Goal: Task Accomplishment & Management: Use online tool/utility

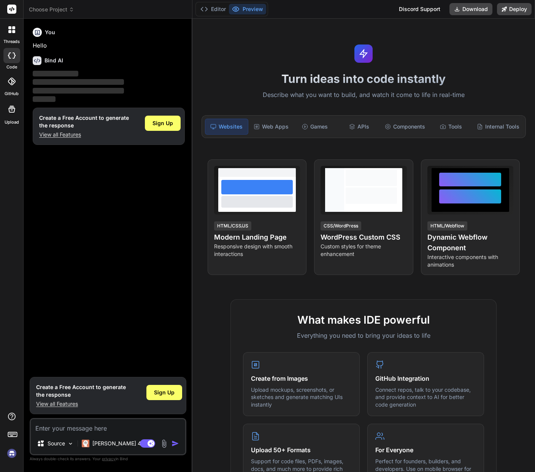
type textarea "x"
click at [52, 37] on div "You Hello" at bounding box center [109, 37] width 152 height 25
click at [159, 123] on span "Sign Up" at bounding box center [162, 123] width 21 height 8
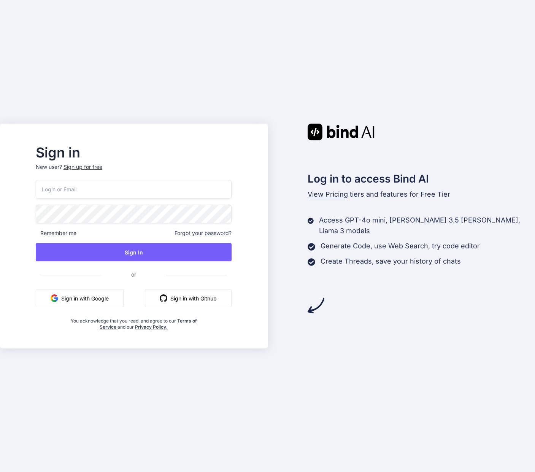
click at [211, 333] on div "Sign in New user? Sign up for free Remember me Forgot your password? Sign In or…" at bounding box center [133, 242] width 255 height 211
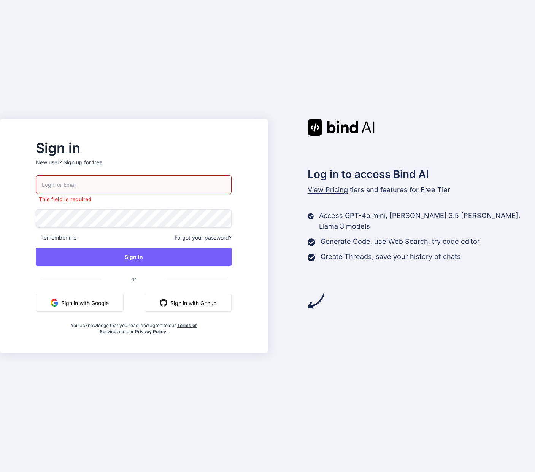
click at [114, 186] on input "email" at bounding box center [134, 184] width 196 height 19
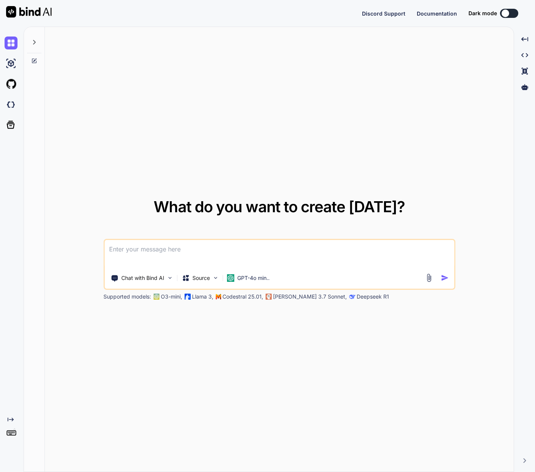
type textarea "x"
click at [503, 11] on button "Sign in" at bounding box center [502, 13] width 41 height 15
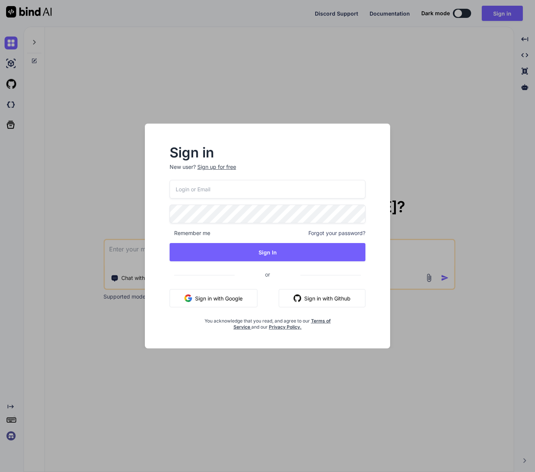
click at [271, 184] on input "email" at bounding box center [268, 189] width 196 height 19
click at [266, 189] on input "email" at bounding box center [268, 189] width 196 height 19
paste input "[EMAIL_ADDRESS][DOMAIN_NAME]"
type input "[EMAIL_ADDRESS][DOMAIN_NAME]"
click at [190, 233] on span "Remember me" at bounding box center [190, 233] width 41 height 8
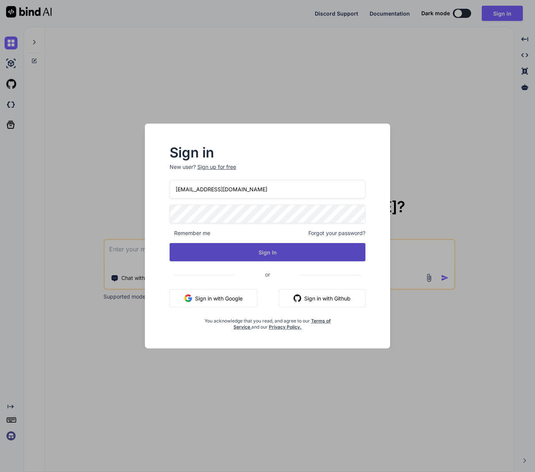
click at [266, 250] on button "Sign In" at bounding box center [268, 252] width 196 height 18
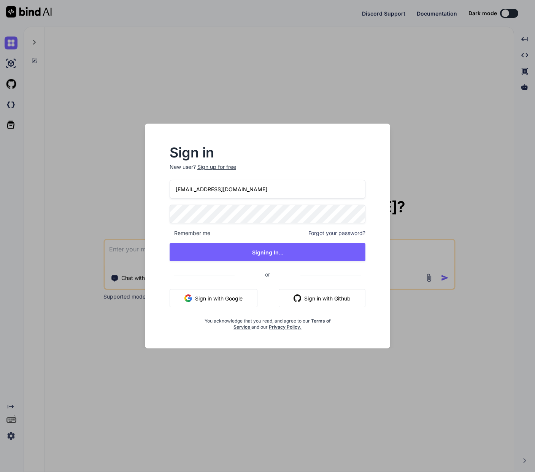
click at [289, 76] on div "Sign in New user? Sign up for free devalerts@digitaleheimat.de Remember me Forg…" at bounding box center [267, 236] width 535 height 472
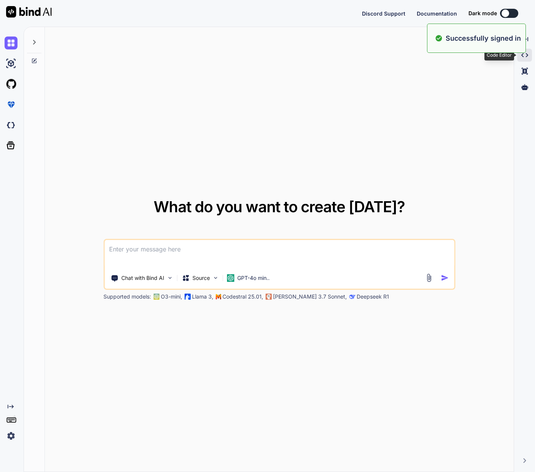
click at [523, 54] on icon "Created with Pixso." at bounding box center [524, 55] width 7 height 7
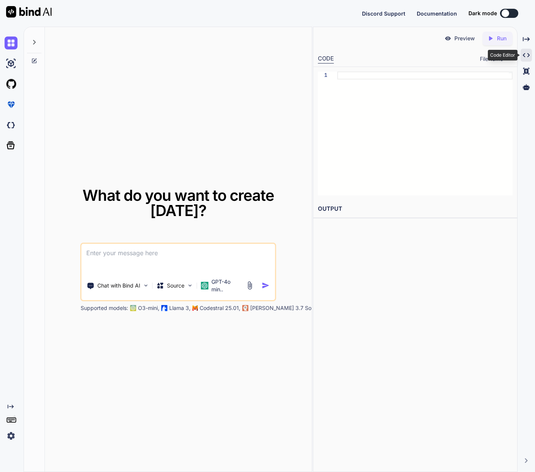
click at [523, 54] on icon "Created with Pixso." at bounding box center [526, 55] width 7 height 7
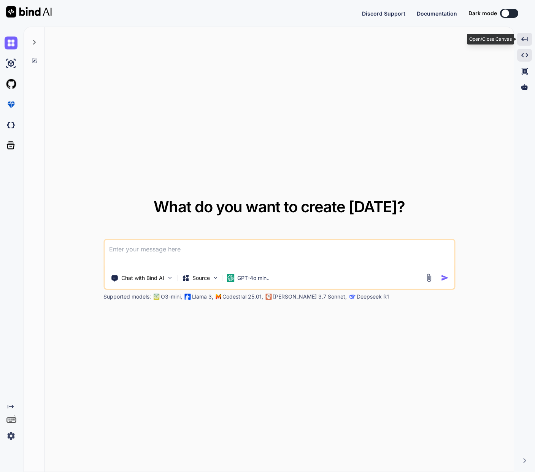
click at [528, 41] on div "Created with Pixso." at bounding box center [524, 39] width 15 height 13
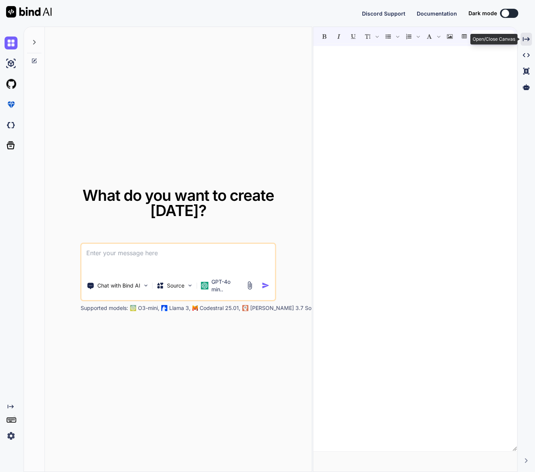
click at [528, 41] on icon "Created with Pixso." at bounding box center [526, 39] width 7 height 7
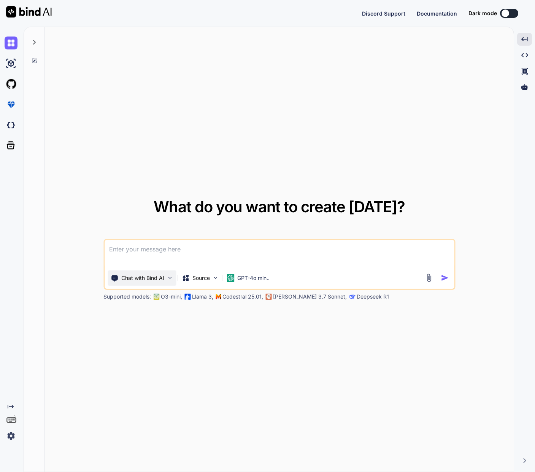
click at [171, 279] on img at bounding box center [169, 277] width 6 height 6
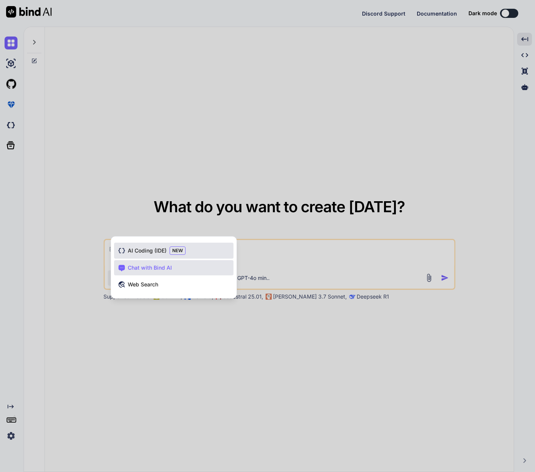
click at [147, 253] on span "AI Coding (IDE)" at bounding box center [147, 251] width 39 height 8
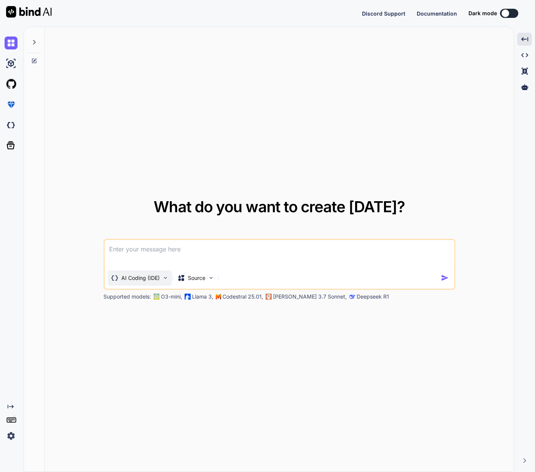
click at [165, 279] on img at bounding box center [165, 277] width 6 height 6
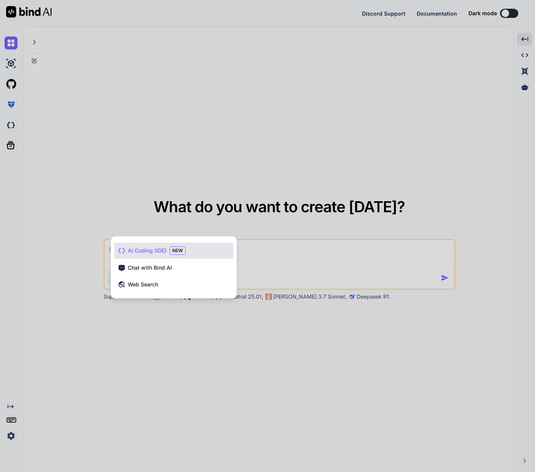
click at [119, 126] on div at bounding box center [267, 236] width 535 height 472
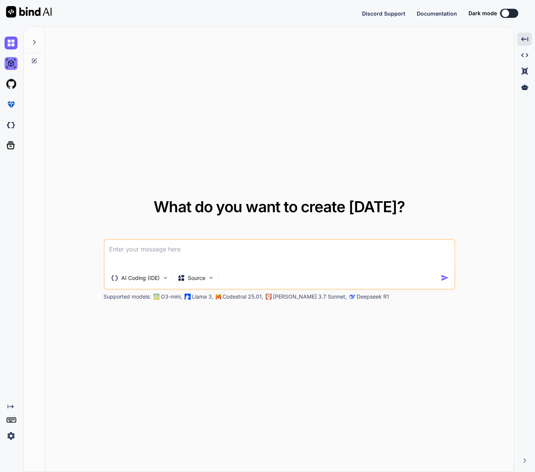
click at [13, 66] on img at bounding box center [11, 63] width 13 height 13
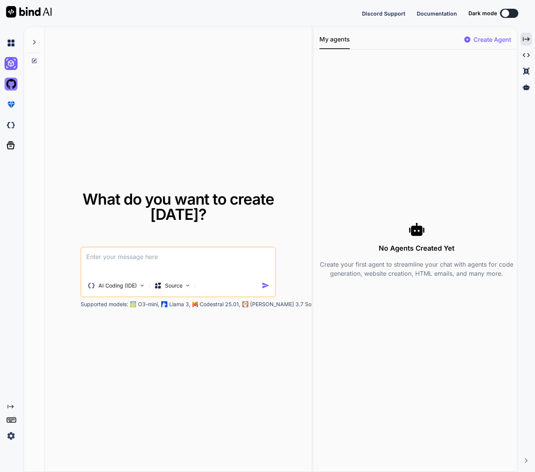
click at [12, 86] on img at bounding box center [11, 84] width 13 height 13
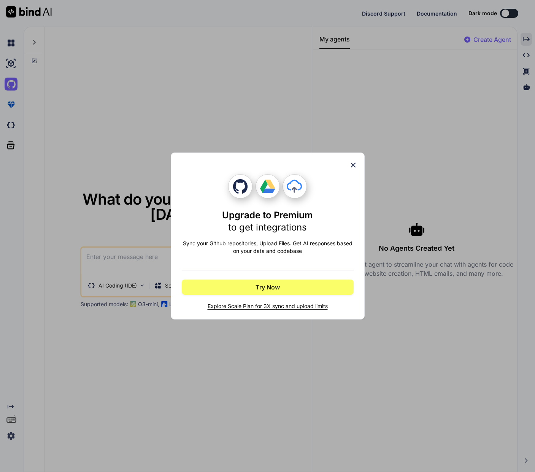
click at [355, 164] on icon at bounding box center [353, 165] width 8 height 8
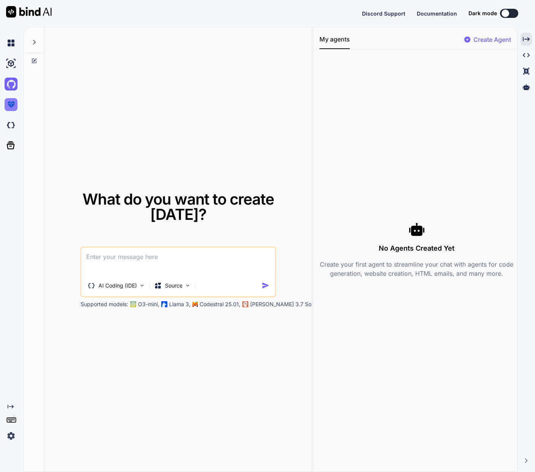
click at [13, 104] on img at bounding box center [11, 104] width 13 height 13
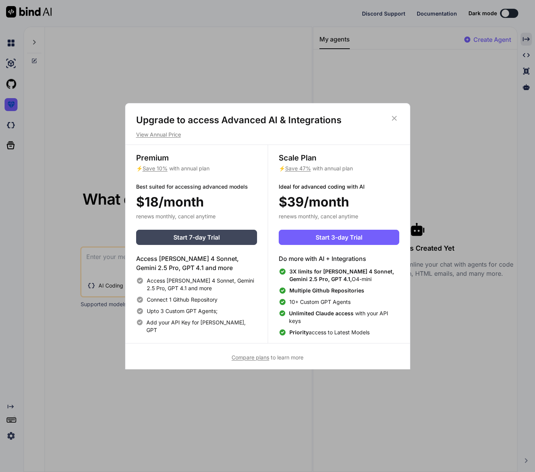
click at [395, 115] on icon at bounding box center [394, 118] width 8 height 8
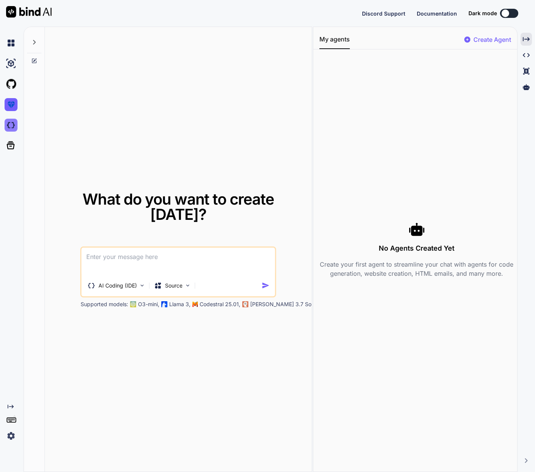
click at [11, 128] on img at bounding box center [11, 125] width 13 height 13
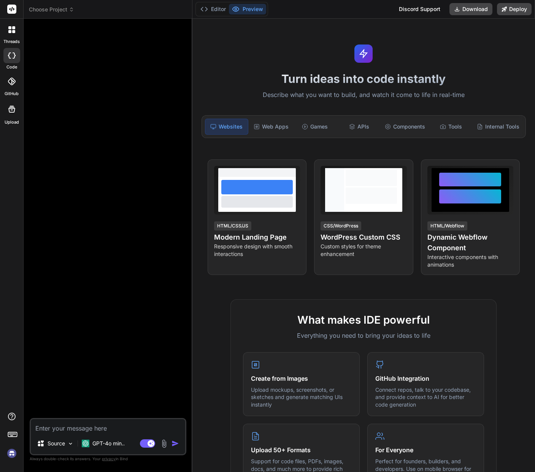
click at [16, 59] on div at bounding box center [11, 55] width 17 height 15
click at [14, 36] on div at bounding box center [12, 30] width 16 height 16
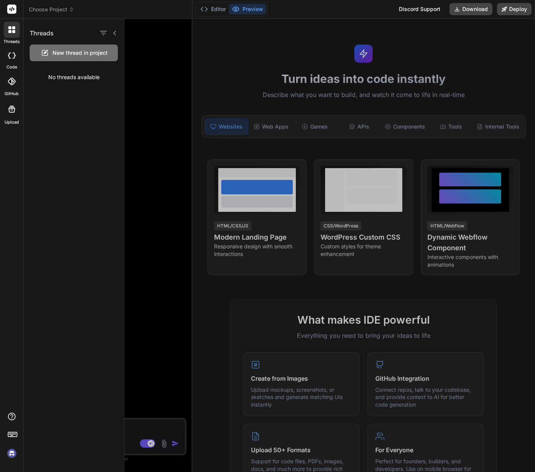
click at [14, 36] on div at bounding box center [12, 30] width 16 height 16
click at [11, 37] on div at bounding box center [12, 30] width 16 height 16
click at [10, 54] on icon at bounding box center [12, 55] width 8 height 6
type textarea "x"
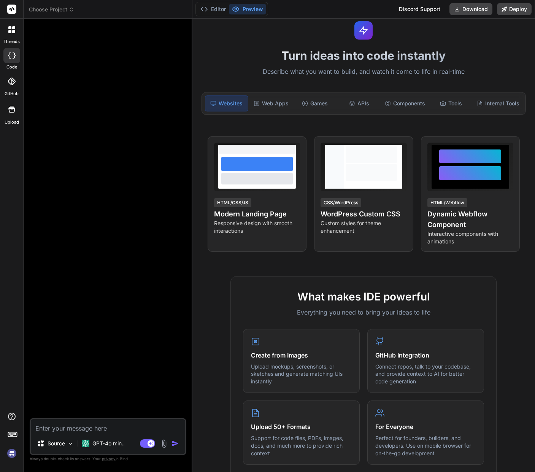
scroll to position [22, 0]
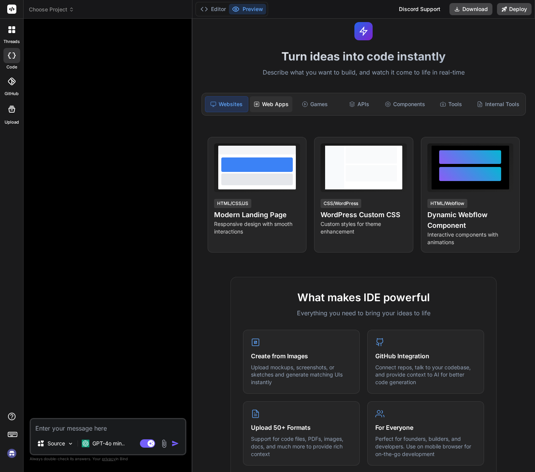
click at [270, 103] on div "Web Apps" at bounding box center [271, 104] width 43 height 16
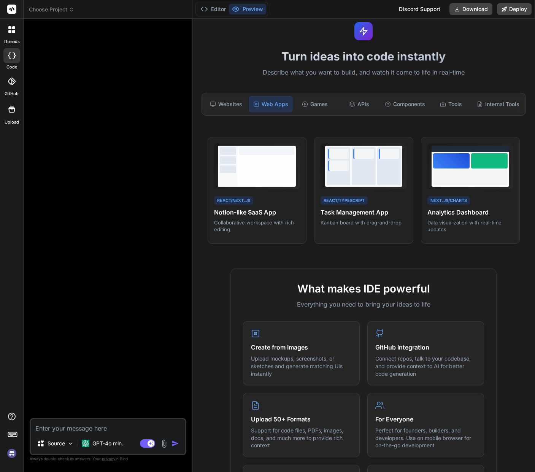
click at [11, 16] on div at bounding box center [11, 9] width 23 height 19
click at [9, 11] on rect at bounding box center [11, 9] width 9 height 9
click at [219, 8] on button "Editor" at bounding box center [213, 9] width 32 height 11
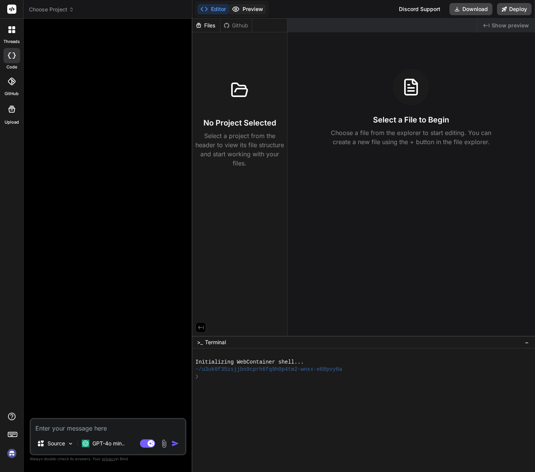
click at [251, 9] on button "Preview" at bounding box center [247, 9] width 37 height 11
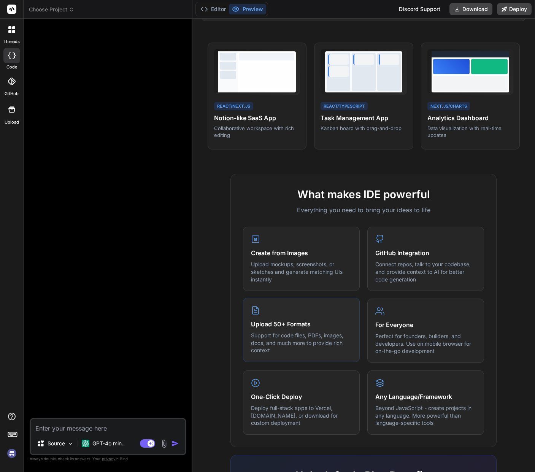
scroll to position [117, 0]
click at [316, 338] on p "Support for code files, PDFs, images, docs, and much more to provide rich conte…" at bounding box center [301, 342] width 101 height 22
click at [260, 309] on icon at bounding box center [255, 309] width 9 height 9
click at [300, 320] on h4 "Upload 50+ Formats" at bounding box center [301, 323] width 101 height 9
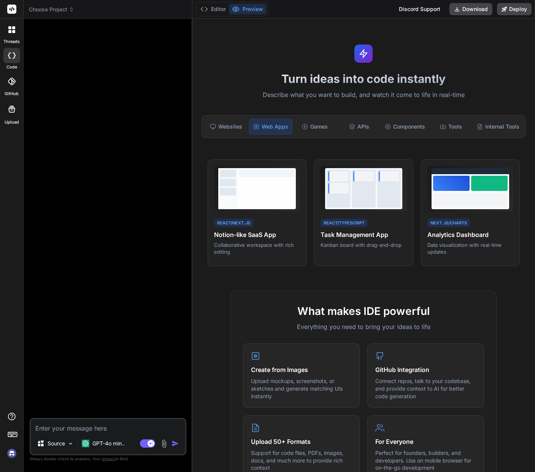
scroll to position [0, 0]
click at [77, 429] on textarea at bounding box center [108, 426] width 154 height 14
click at [466, 209] on div at bounding box center [470, 188] width 86 height 46
click at [468, 201] on div at bounding box center [470, 199] width 75 height 15
click at [491, 168] on span "View Prompt" at bounding box center [496, 169] width 28 height 7
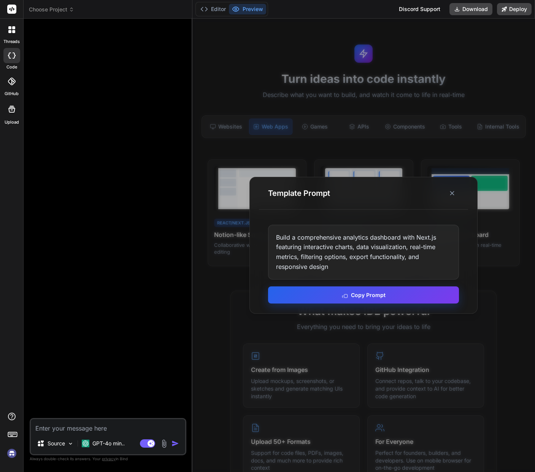
click at [367, 300] on button "Copy Prompt" at bounding box center [363, 294] width 191 height 17
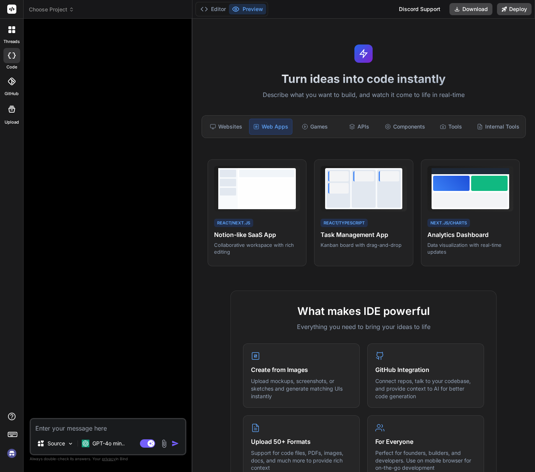
click at [94, 427] on textarea at bounding box center [108, 426] width 154 height 14
paste textarea "Build a comprehensive analytics dashboard with Next.js featuring interactive ch…"
type textarea "Build a comprehensive analytics dashboard with Next.js featuring interactive ch…"
type textarea "x"
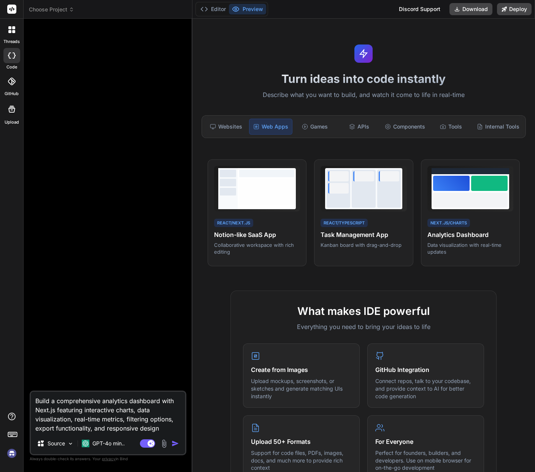
type textarea "Build a comprehensive analytics dashboard with Next.js featuring interactive ch…"
click at [177, 446] on img "button" at bounding box center [175, 443] width 8 height 8
type textarea "x"
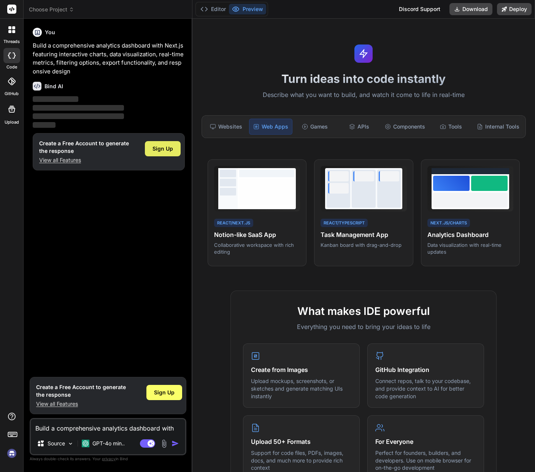
click at [173, 149] on div "Sign Up" at bounding box center [163, 148] width 36 height 15
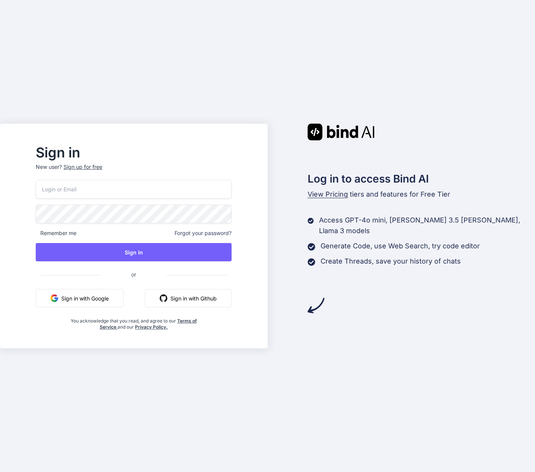
drag, startPoint x: 130, startPoint y: 187, endPoint x: 134, endPoint y: 190, distance: 5.3
paste input "[EMAIL_ADDRESS][DOMAIN_NAME]"
type input "devalerts@digitaleheimat.de"
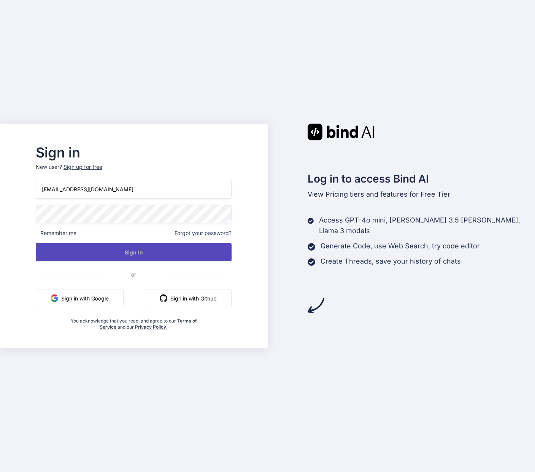
click at [176, 249] on button "Sign In" at bounding box center [134, 252] width 196 height 18
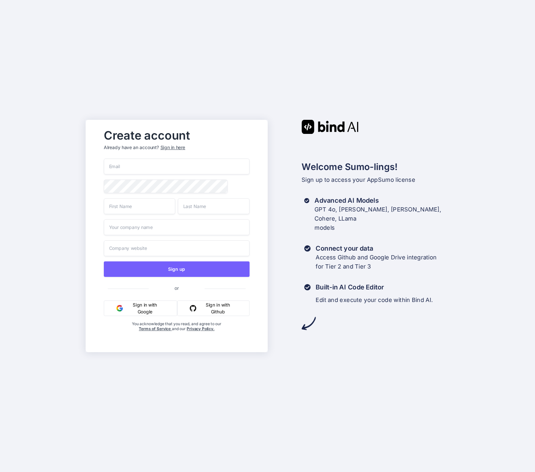
click at [182, 146] on div "Sign in here" at bounding box center [172, 147] width 25 height 6
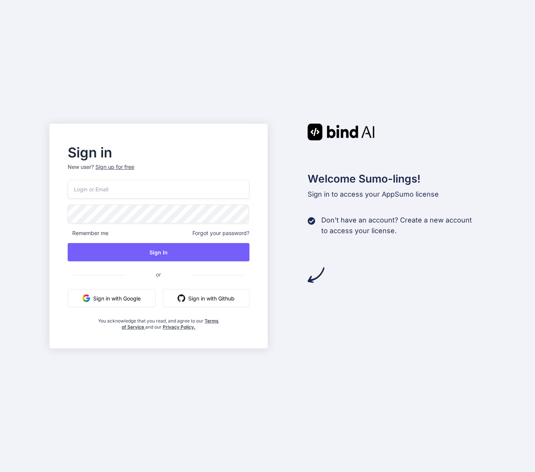
paste input "[EMAIL_ADDRESS][DOMAIN_NAME]"
type input "[EMAIL_ADDRESS][DOMAIN_NAME]"
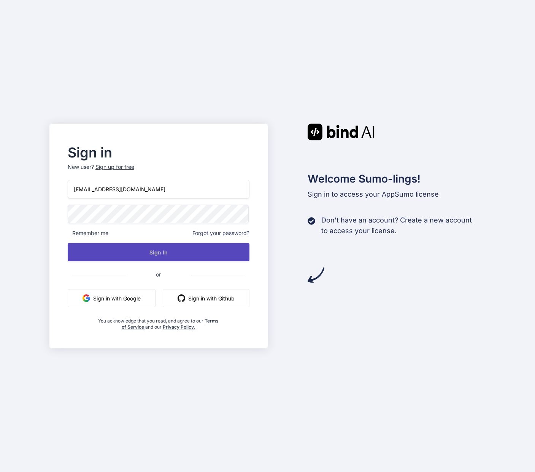
click at [151, 254] on button "Sign In" at bounding box center [159, 252] width 182 height 18
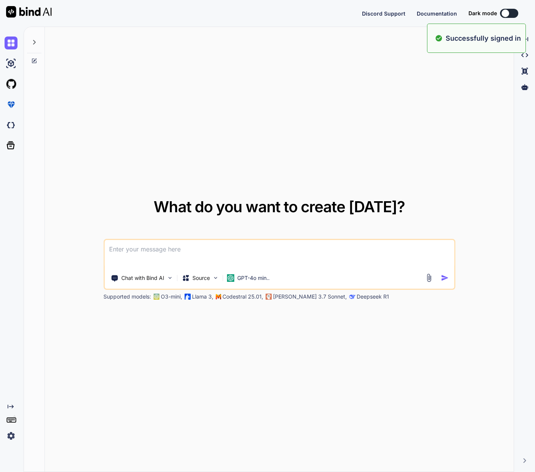
type textarea "x"
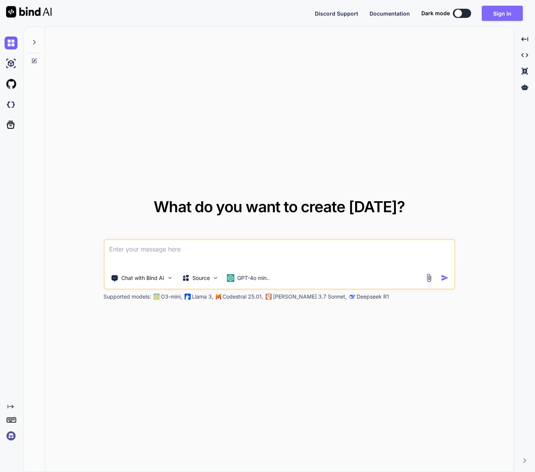
click at [508, 11] on button "Sign in" at bounding box center [502, 13] width 41 height 15
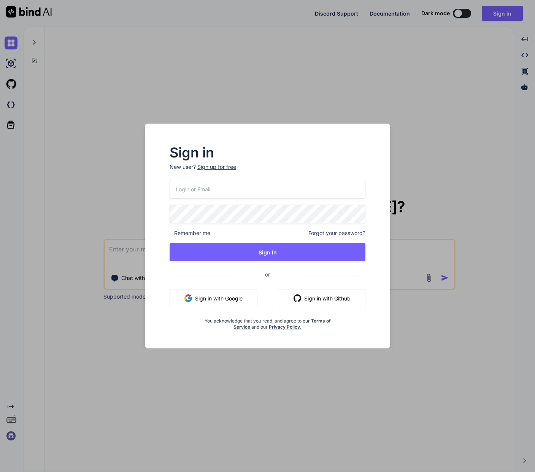
paste input "[EMAIL_ADDRESS][DOMAIN_NAME]"
type input "[EMAIL_ADDRESS][DOMAIN_NAME]"
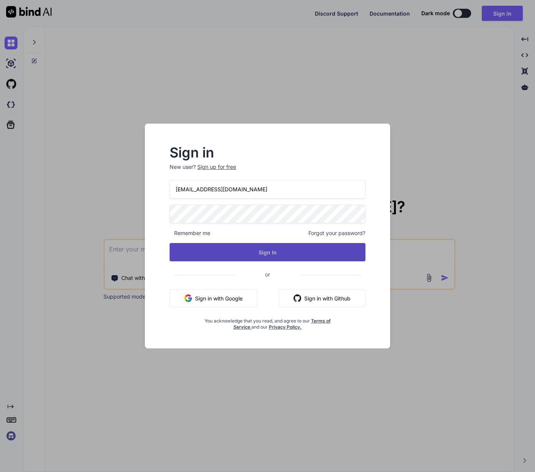
click at [266, 255] on button "Sign In" at bounding box center [268, 252] width 196 height 18
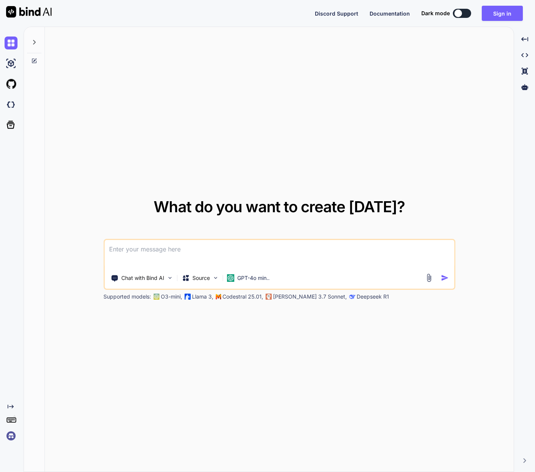
click at [468, 14] on button at bounding box center [462, 13] width 18 height 9
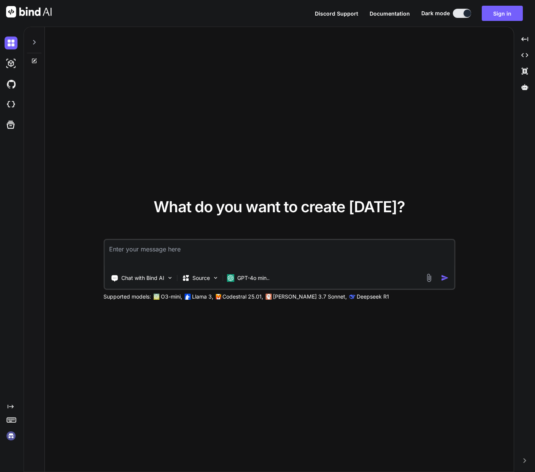
click at [466, 15] on div at bounding box center [467, 14] width 8 height 8
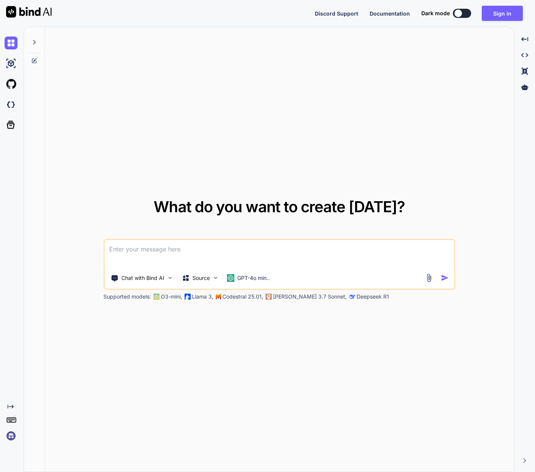
click at [11, 436] on img at bounding box center [11, 435] width 13 height 13
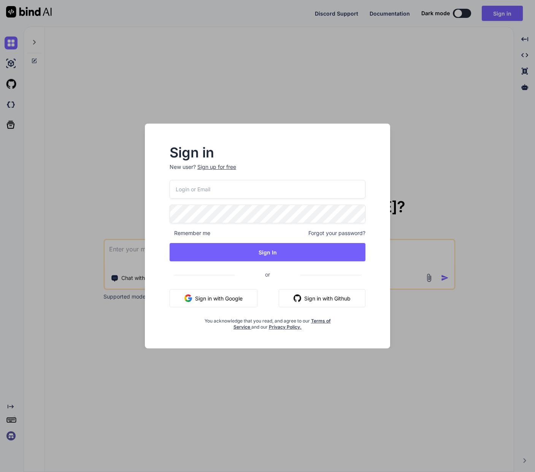
click at [464, 182] on div "Sign in New user? Sign up for free Remember me Forgot your password? Sign In or…" at bounding box center [267, 236] width 535 height 472
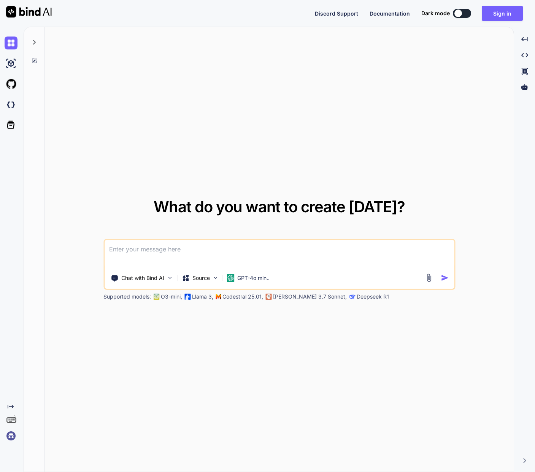
click at [10, 421] on rect at bounding box center [10, 421] width 3 height 1
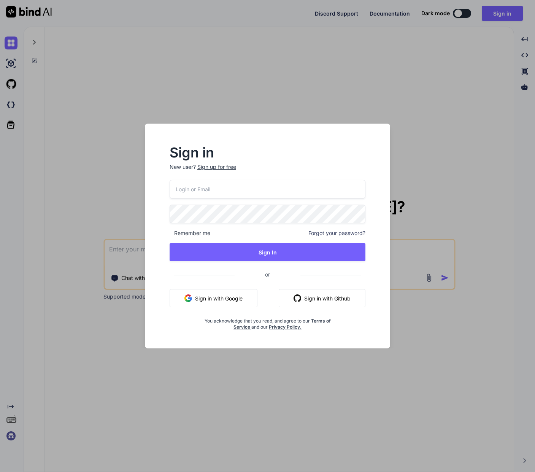
click at [453, 187] on div "Sign in New user? Sign up for free Remember me Forgot your password? Sign In or…" at bounding box center [267, 236] width 535 height 472
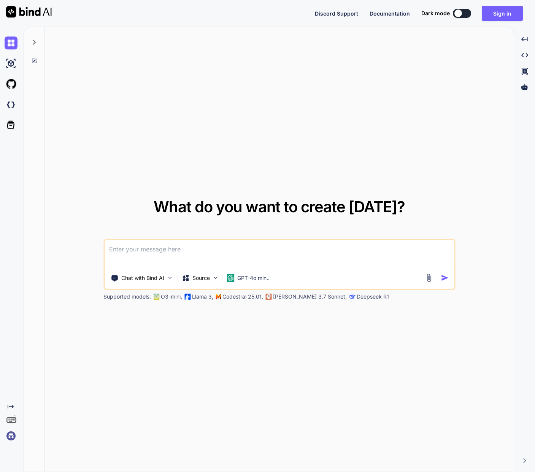
click at [522, 461] on icon "Created with Pixso." at bounding box center [524, 460] width 5 height 5
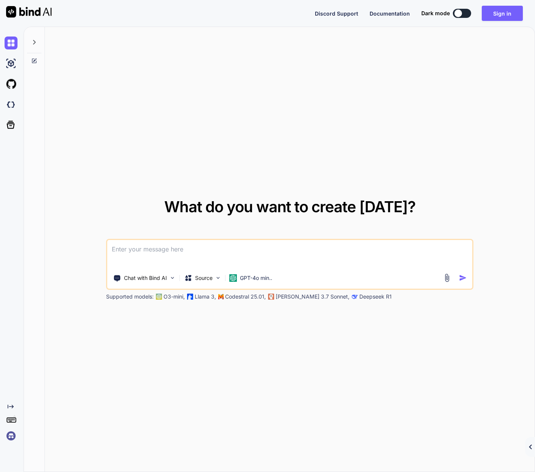
click at [533, 447] on icon "Created with Pixso." at bounding box center [531, 446] width 7 height 5
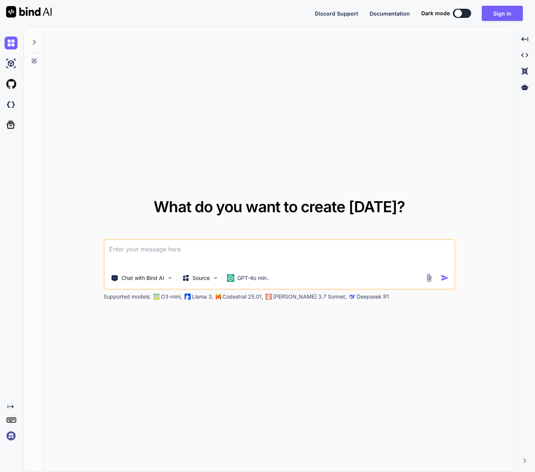
click at [34, 42] on icon at bounding box center [34, 42] width 6 height 6
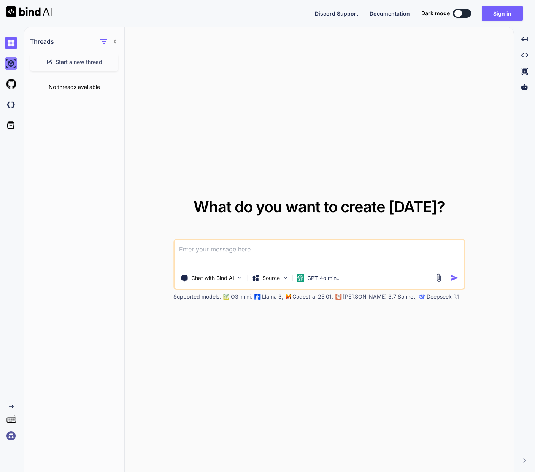
click at [13, 61] on img at bounding box center [11, 63] width 13 height 13
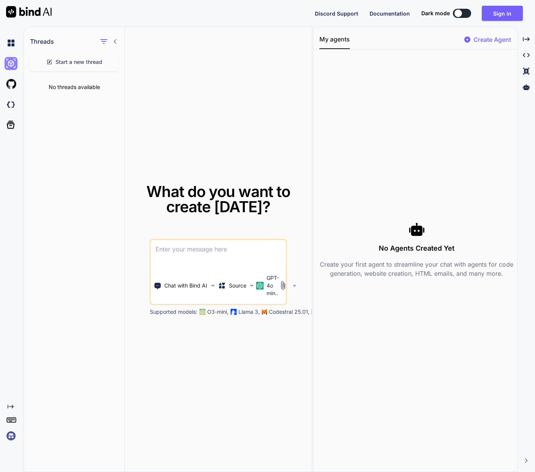
type textarea "x"
click at [212, 250] on textarea at bounding box center [218, 254] width 135 height 28
paste textarea
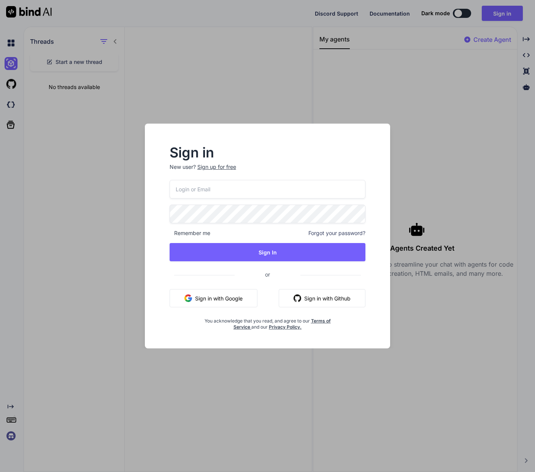
click at [250, 62] on div "Sign in New user? Sign up for free Remember me Forgot your password? Sign In or…" at bounding box center [267, 236] width 535 height 472
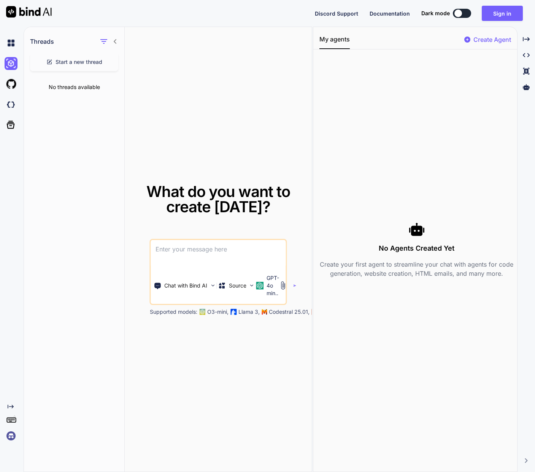
paste textarea
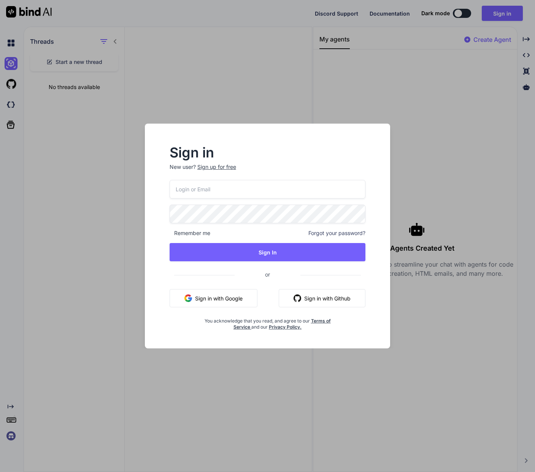
click at [210, 57] on div "Sign in New user? Sign up for free Remember me Forgot your password? Sign In or…" at bounding box center [267, 236] width 535 height 472
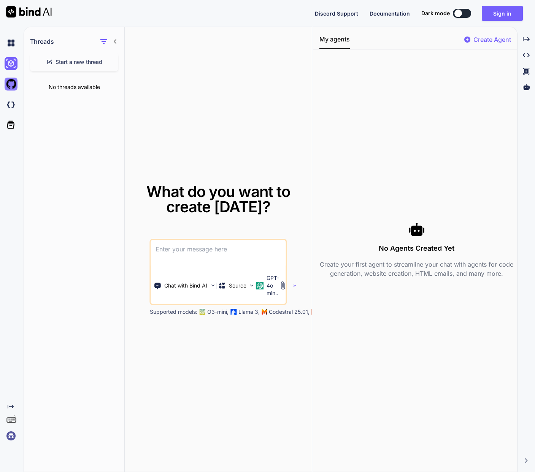
click at [11, 79] on img at bounding box center [11, 84] width 13 height 13
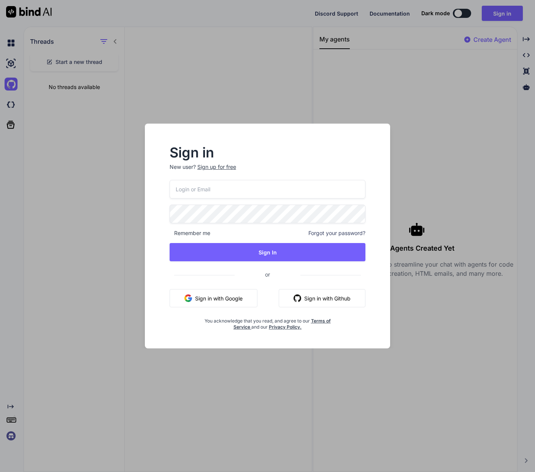
click at [176, 51] on div "Sign in New user? Sign up for free Remember me Forgot your password? Sign In or…" at bounding box center [267, 236] width 535 height 472
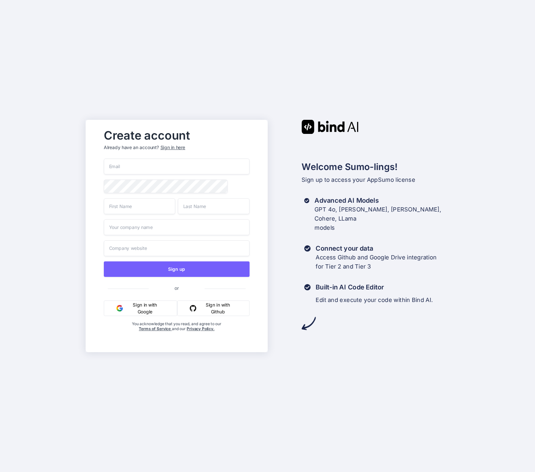
paste input "[EMAIL_ADDRESS][DOMAIN_NAME]"
type input "[EMAIL_ADDRESS][DOMAIN_NAME]"
type input "DEV"
type input "Alerts"
type input "DH"
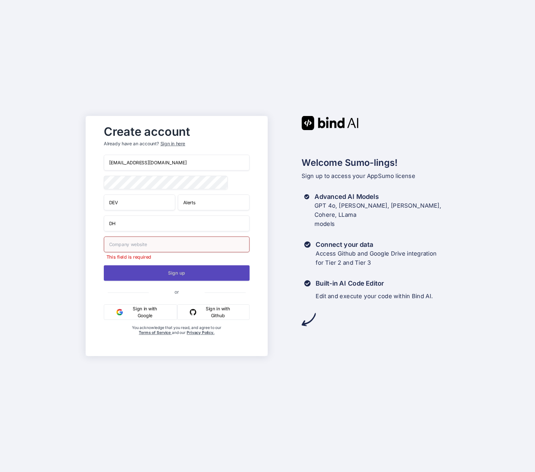
click at [172, 271] on button "Sign up" at bounding box center [177, 273] width 146 height 16
click at [137, 243] on input "text" at bounding box center [177, 244] width 146 height 16
type input "dh.de"
click at [163, 276] on button "Sign up" at bounding box center [177, 273] width 146 height 16
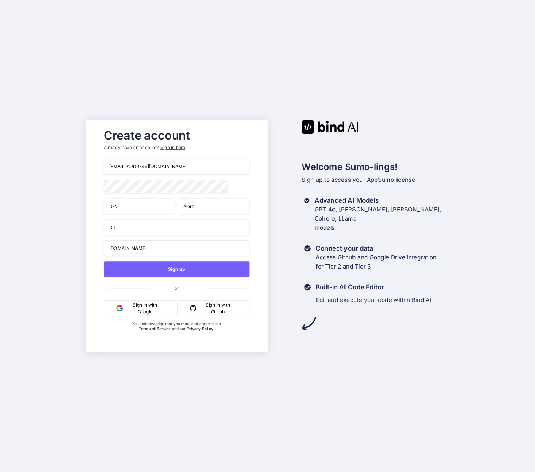
drag, startPoint x: 178, startPoint y: 167, endPoint x: 90, endPoint y: 167, distance: 88.2
click at [90, 167] on div "Create account Already have an account? Sign in here devalerts@digitaleheimat.d…" at bounding box center [177, 236] width 182 height 232
click at [179, 144] on div "Sign in here" at bounding box center [172, 147] width 25 height 6
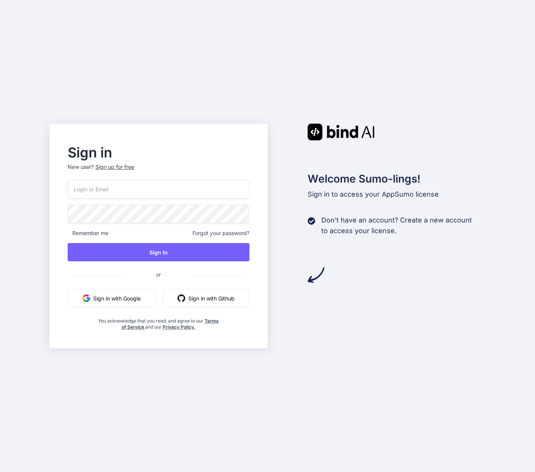
paste input "devalerts@digitaleheimat.de"
type input "devalerts@digitaleheimat.de"
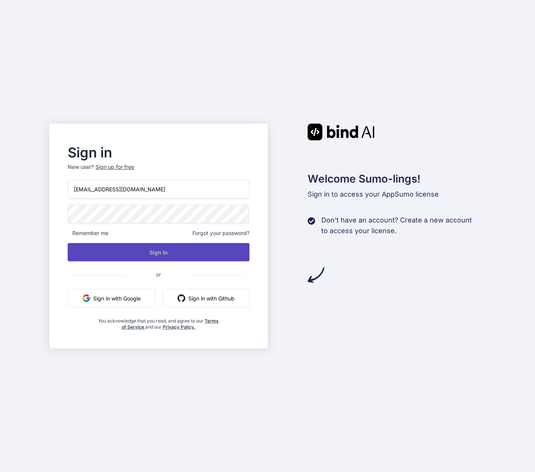
click at [150, 253] on button "Sign In" at bounding box center [159, 252] width 182 height 18
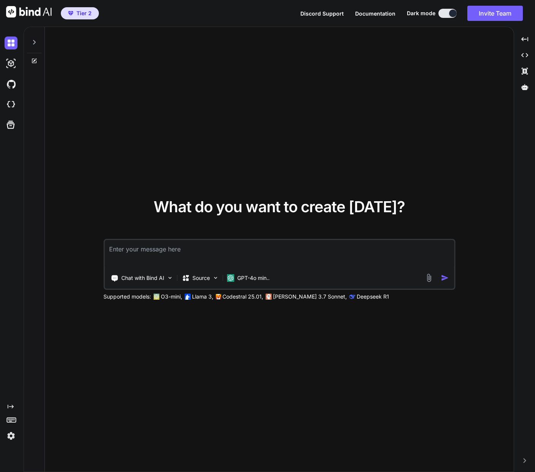
click at [449, 14] on div at bounding box center [453, 14] width 8 height 8
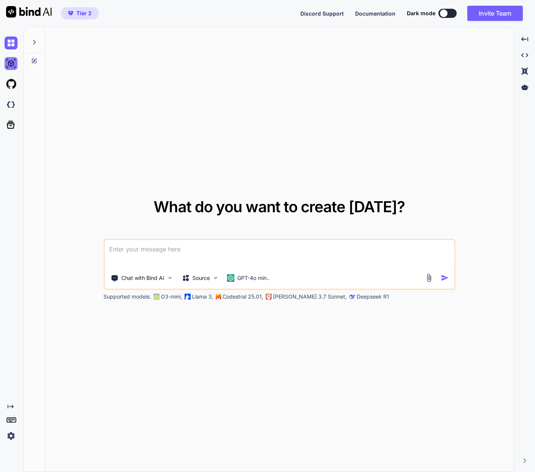
click at [11, 65] on img at bounding box center [11, 63] width 13 height 13
type textarea "x"
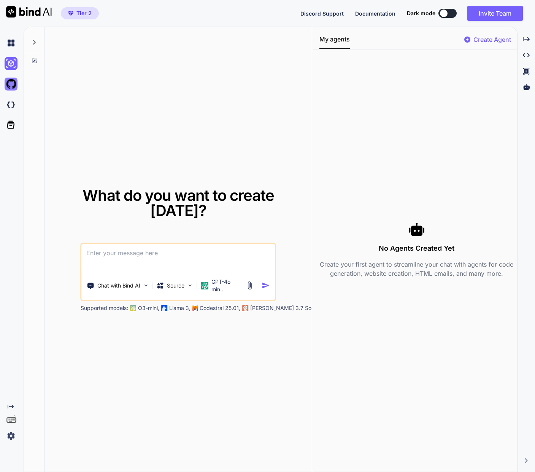
click at [13, 84] on img at bounding box center [11, 84] width 13 height 13
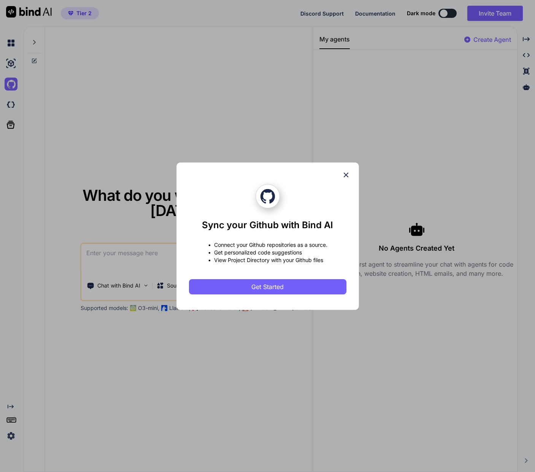
click at [344, 171] on icon at bounding box center [346, 175] width 8 height 8
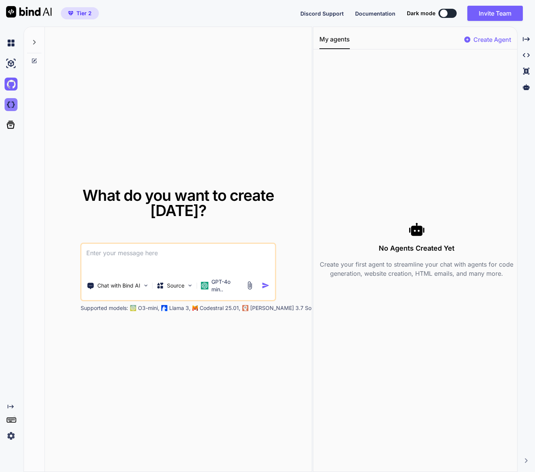
click at [8, 105] on img at bounding box center [11, 104] width 13 height 13
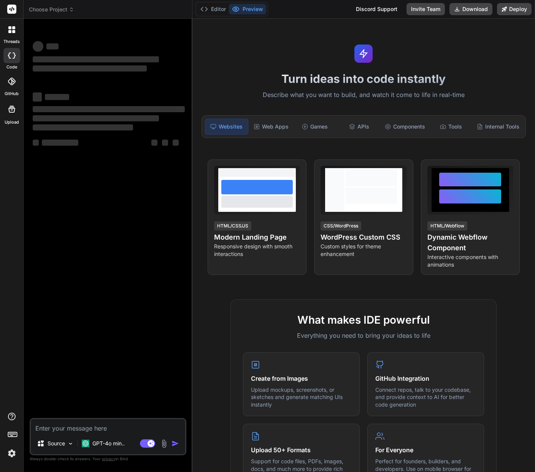
type textarea "x"
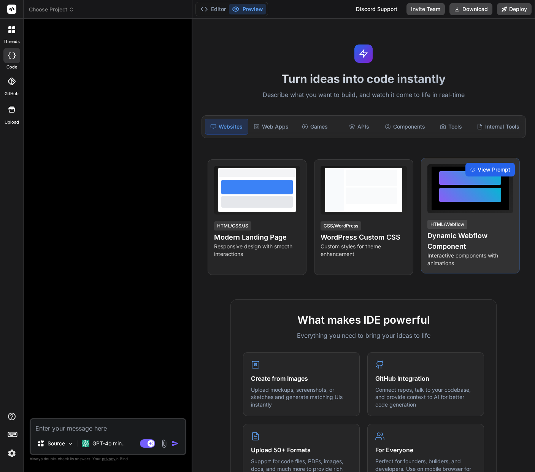
click at [494, 168] on span "View Prompt" at bounding box center [493, 170] width 33 height 8
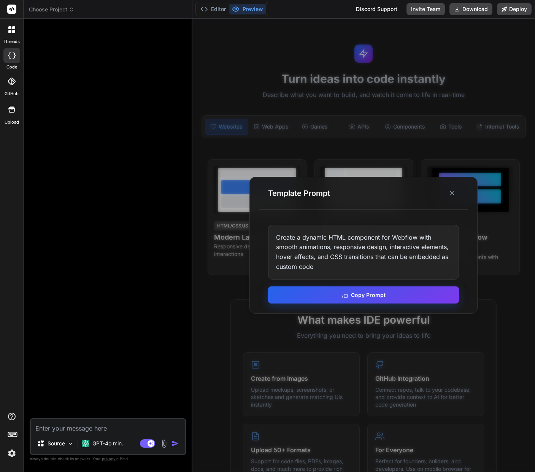
click at [374, 295] on button "Copy Prompt" at bounding box center [363, 294] width 191 height 17
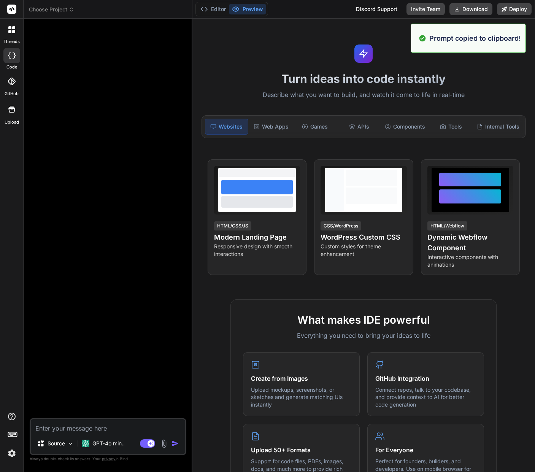
click at [79, 428] on textarea at bounding box center [108, 426] width 154 height 14
paste textarea "Create a dynamic HTML component for Webflow with smooth animations, responsive …"
type textarea "Create a dynamic HTML component for Webflow with smooth animations, responsive …"
type textarea "x"
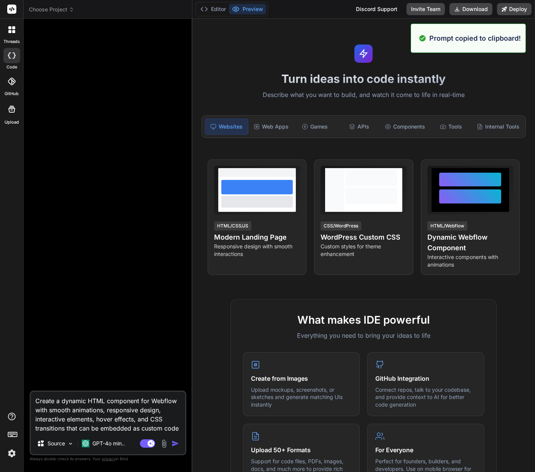
type textarea "Create a dynamic HTML component for Webflow with smooth animations, responsive …"
click at [175, 444] on img "button" at bounding box center [175, 443] width 8 height 8
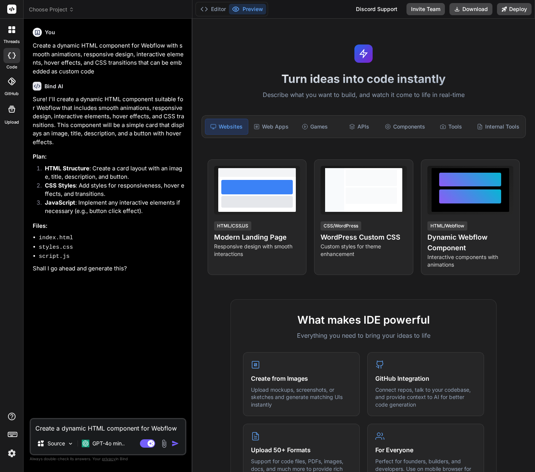
type textarea "x"
click at [140, 233] on li "index.html" at bounding box center [112, 238] width 146 height 10
click at [69, 425] on textarea "Create a dynamic HTML component for Webflow with smooth animations, responsive …" at bounding box center [108, 426] width 154 height 14
type textarea "g"
type textarea "x"
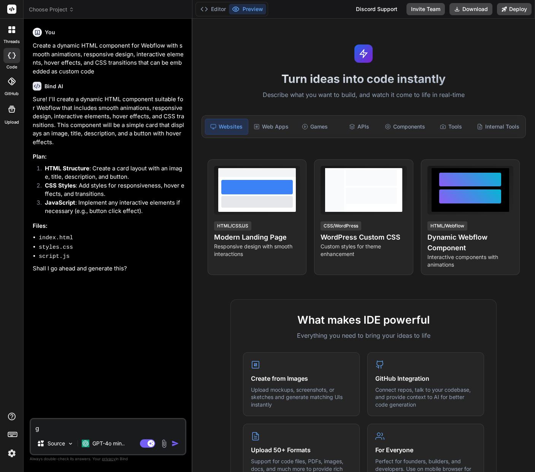
type textarea "go"
type textarea "x"
type textarea "go"
type textarea "x"
type textarea "go a"
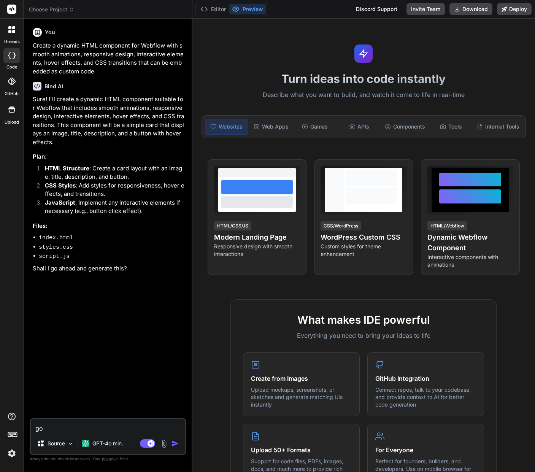
type textarea "x"
type textarea "go ah"
type textarea "x"
type textarea "go ahe"
type textarea "x"
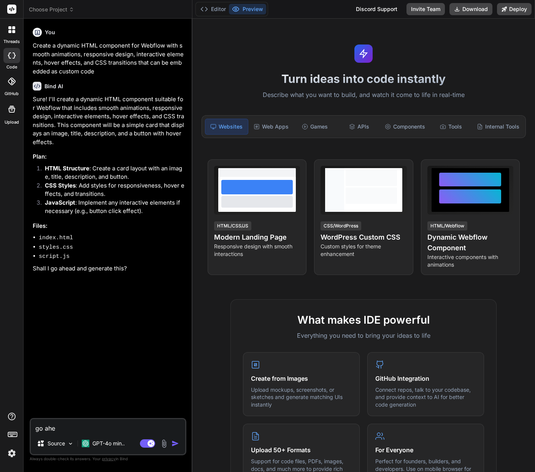
type textarea "go ahed"
type textarea "x"
type textarea "go ahead"
type textarea "x"
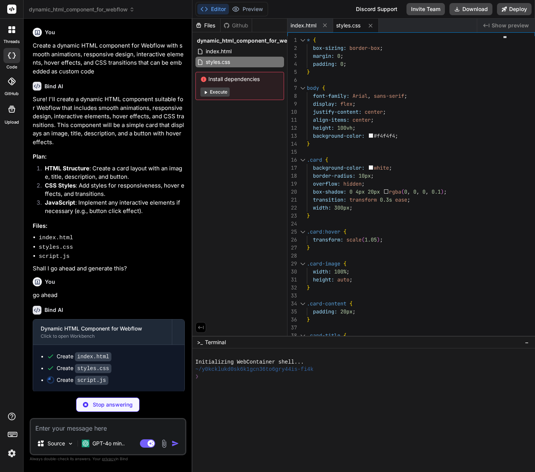
type textarea "x"
type textarea "// JavaScript for interactive elements can be added here document.querySelector…"
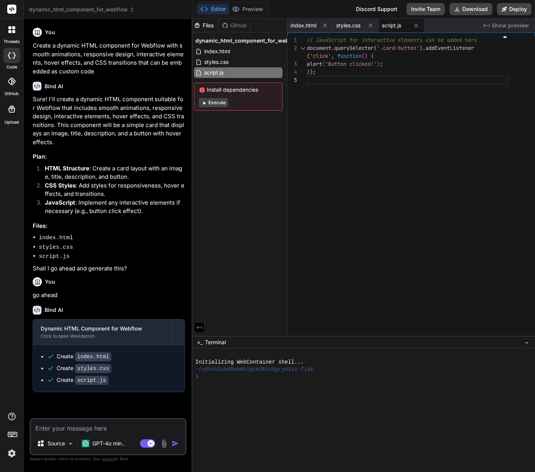
click at [213, 102] on button "Execute" at bounding box center [213, 102] width 29 height 9
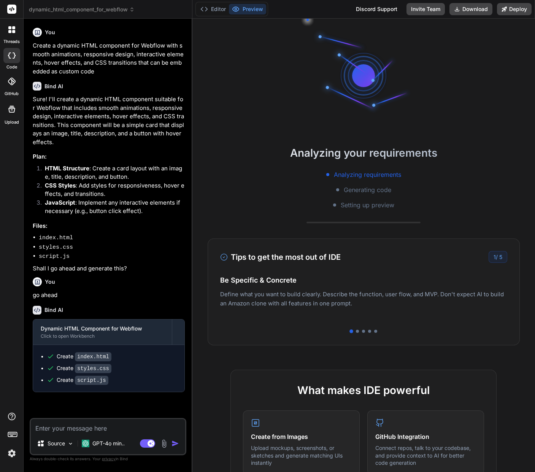
scroll to position [0, 1]
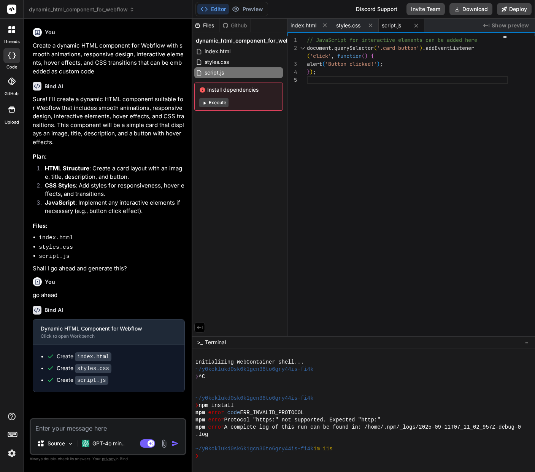
click at [216, 103] on button "Execute" at bounding box center [213, 102] width 29 height 9
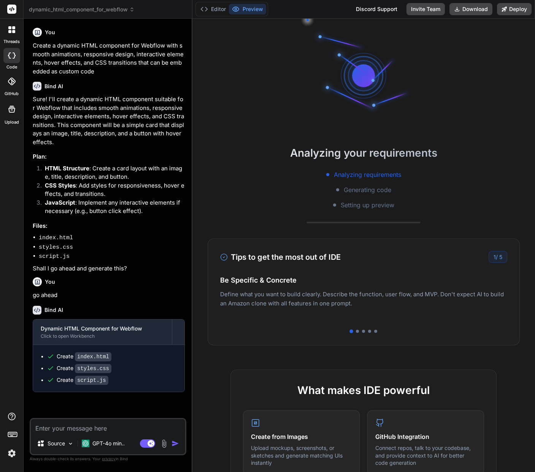
scroll to position [29, 0]
type textarea "x"
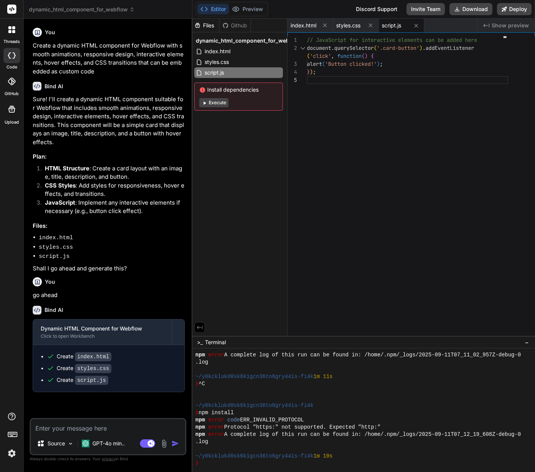
scroll to position [0, 0]
click at [213, 58] on span "styles.css" at bounding box center [217, 61] width 26 height 9
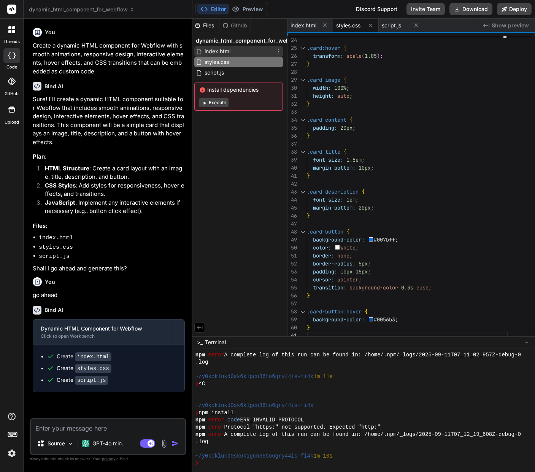
click at [223, 49] on span "index.html" at bounding box center [217, 51] width 27 height 9
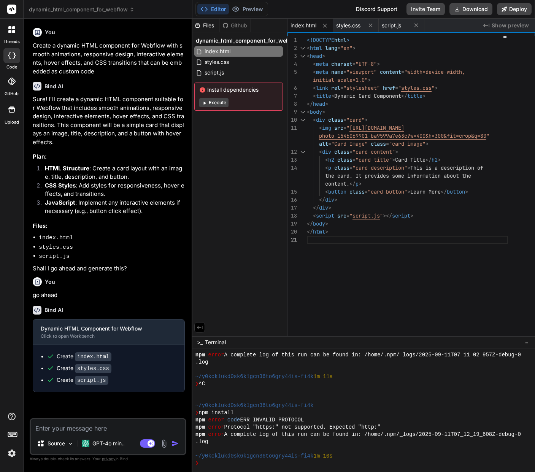
scroll to position [8, 0]
click at [362, 127] on span "[URL][DOMAIN_NAME]" at bounding box center [376, 127] width 55 height 7
click at [520, 23] on span "Show preview" at bounding box center [510, 26] width 37 height 8
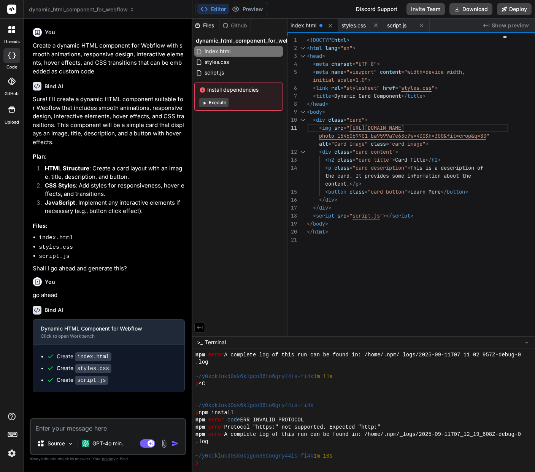
click at [364, 130] on span "http://images.unsplash.com/" at bounding box center [376, 127] width 55 height 7
type textarea "<div class="card"> <img src="https://images.unsplash.com/photo-1546069901-ba959…"
click at [509, 24] on span "Show preview" at bounding box center [510, 26] width 37 height 8
drag, startPoint x: 230, startPoint y: 428, endPoint x: 403, endPoint y: 427, distance: 172.6
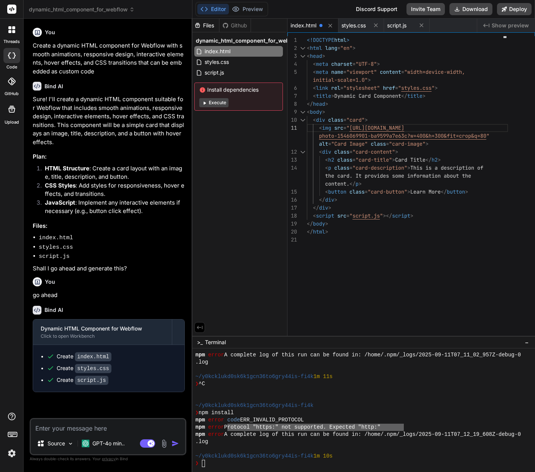
click at [108, 427] on textarea at bounding box center [108, 426] width 154 height 14
type textarea "t"
type textarea "x"
type textarea "te"
type textarea "x"
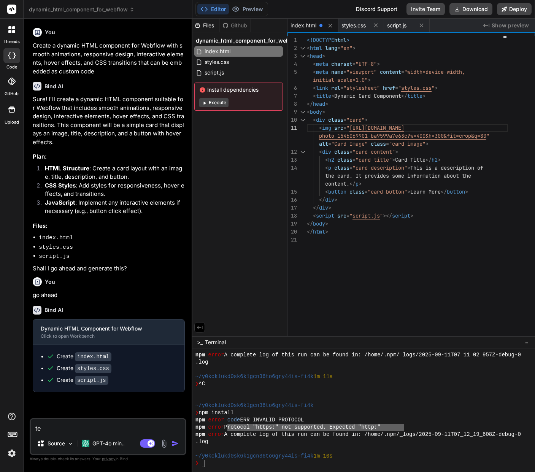
type textarea "tel"
type textarea "x"
type textarea "tell"
type textarea "x"
type textarea "tell"
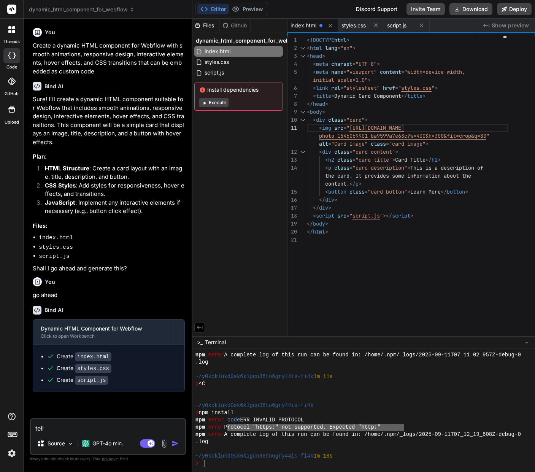
type textarea "x"
type textarea "tell m"
type textarea "x"
type textarea "tell me"
type textarea "x"
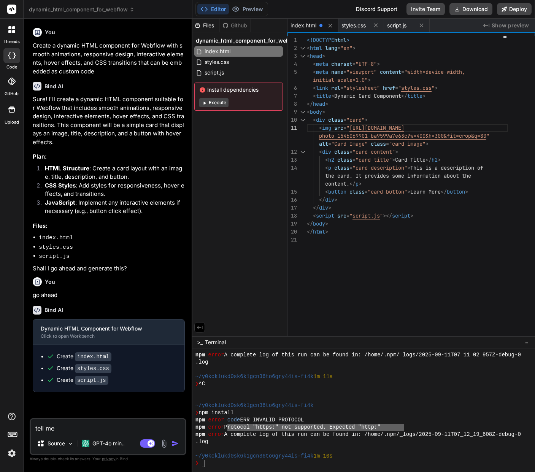
type textarea "tell me"
type textarea "x"
type textarea "tell me w"
type textarea "x"
type textarea "tell me wh"
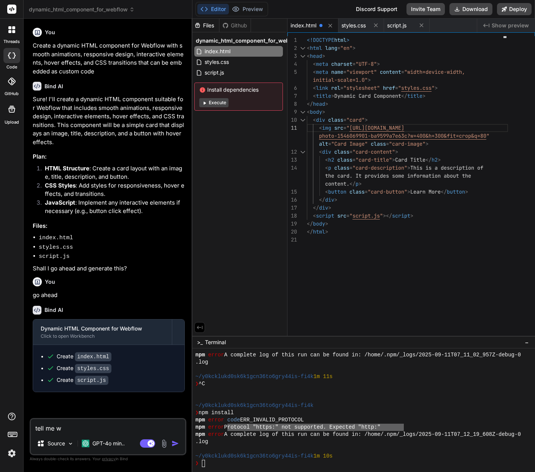
type textarea "x"
type textarea "tell me wha"
type textarea "x"
type textarea "tell me what"
type textarea "x"
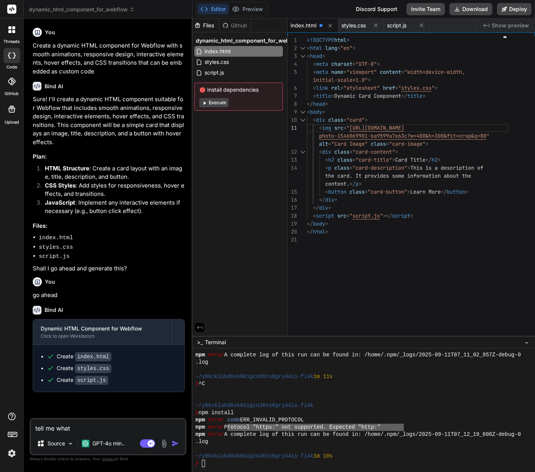
type textarea "tell me what"
type textarea "x"
type textarea "tell me what t"
type textarea "x"
type textarea "tell me what th"
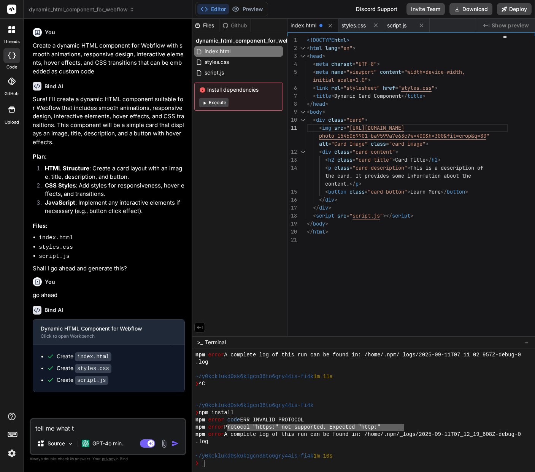
type textarea "x"
type textarea "tell me what the"
type textarea "x"
type textarea "tell me what the"
type textarea "x"
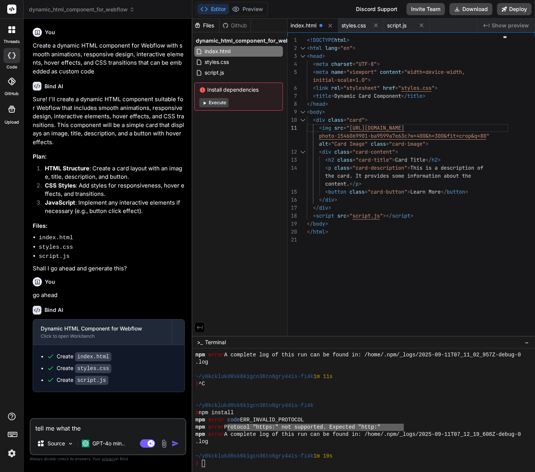
type textarea "tell me what the p"
type textarea "x"
type textarea "tell me what the pr"
type textarea "x"
type textarea "tell me what the pro"
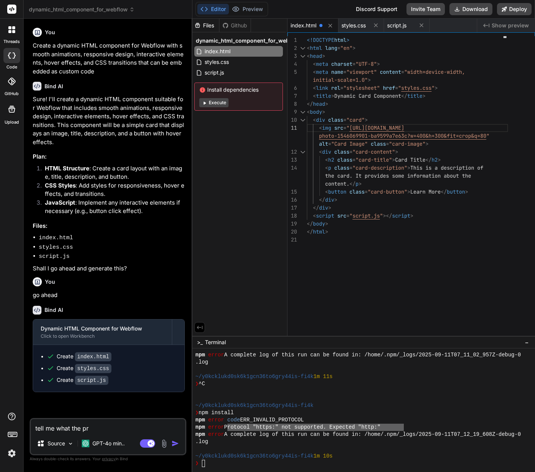
type textarea "x"
type textarea "tell me what the prob"
type textarea "x"
type textarea "tell me what the probl"
type textarea "x"
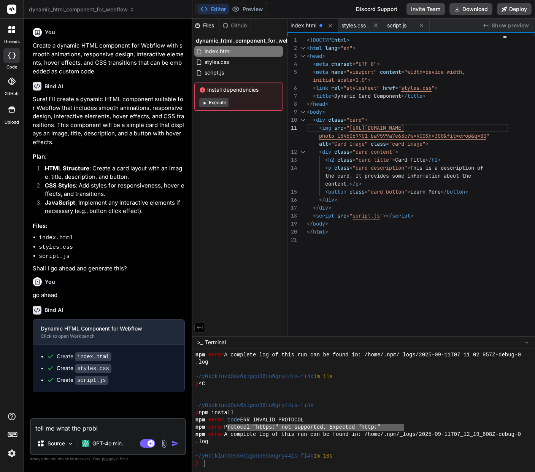
type textarea "tell me what the proble"
type textarea "x"
type textarea "tell me what the problem"
type textarea "x"
type textarea "tell me what the problem"
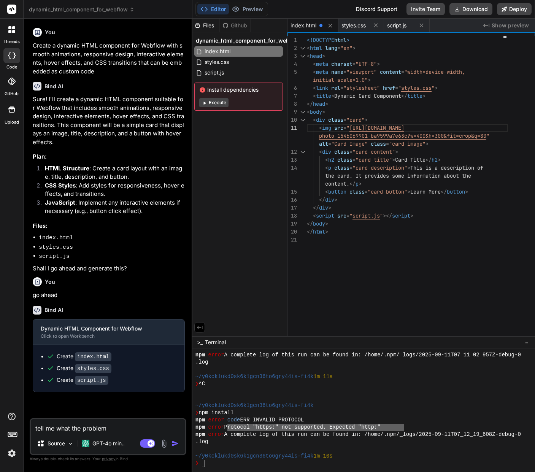
type textarea "x"
type textarea "tell me what the problem i"
type textarea "x"
type textarea "tell me what the problem is"
type textarea "x"
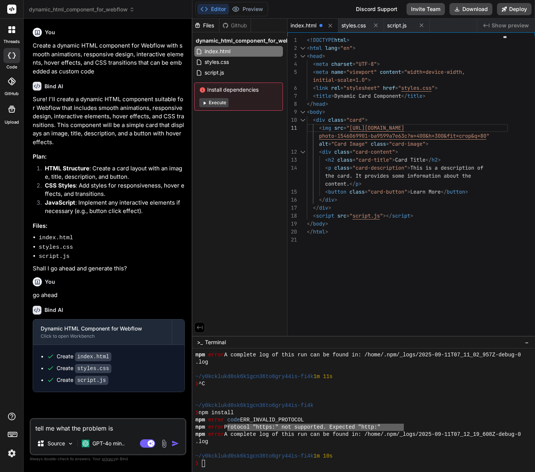
type textarea "tell me what the problem is"
type textarea "x"
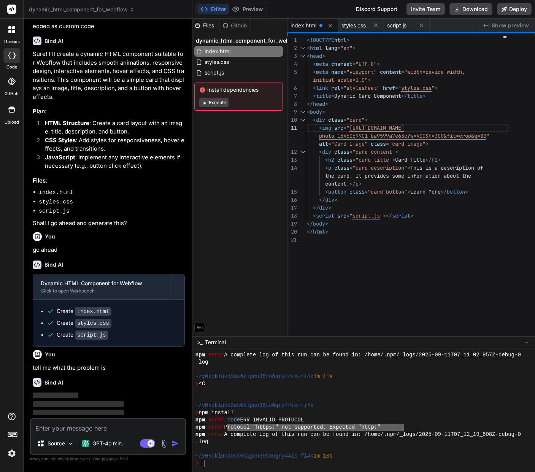
scroll to position [38, 0]
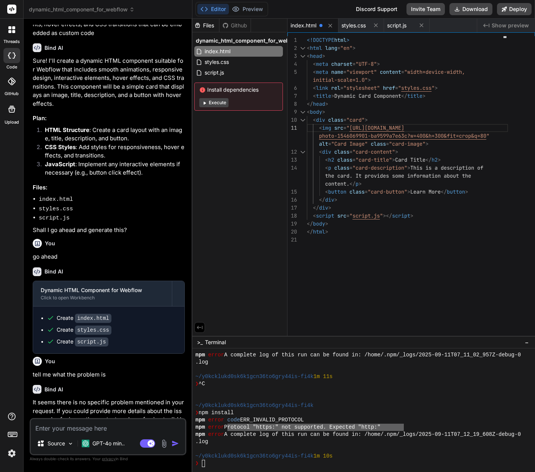
type textarea "x"
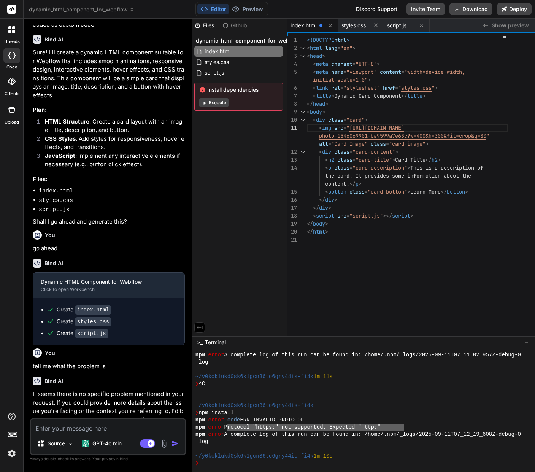
scroll to position [0, 0]
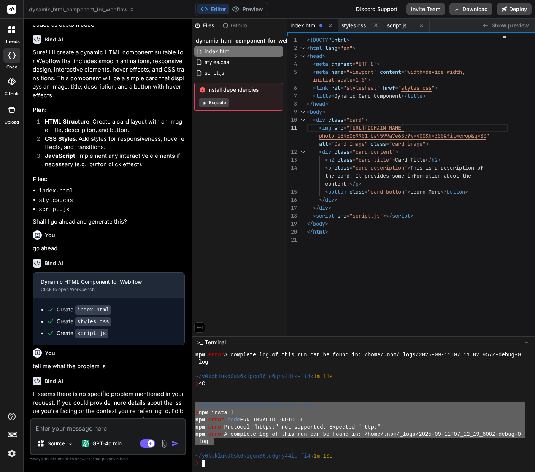
drag, startPoint x: 215, startPoint y: 442, endPoint x: 192, endPoint y: 404, distance: 44.3
click at [192, 404] on div "88888888888888888888888888888888 mmmmmmmmmmmmmmmmmmmmmmmmmmmmmmmm npm error A c…" at bounding box center [363, 410] width 342 height 124
click at [76, 426] on textarea at bounding box center [108, 426] width 154 height 14
paste textarea "~/y0kcklukd0sk6k1gcn36to6gry44is-fi4k ❯ npm install npm error code ERR_INVALID_…"
type textarea "~/y0kcklukd0sk6k1gcn36to6gry44is-fi4k ❯ npm install npm error code ERR_INVALID_…"
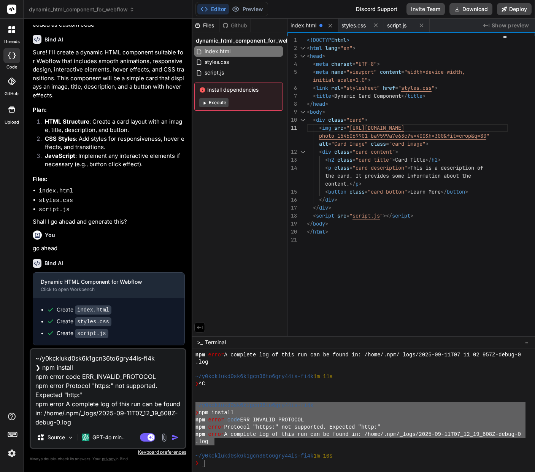
type textarea "x"
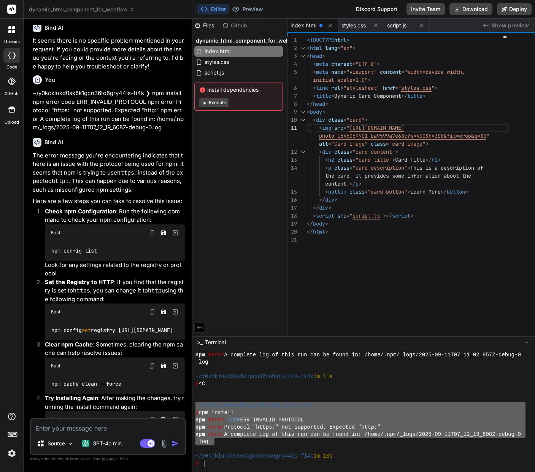
scroll to position [397, 0]
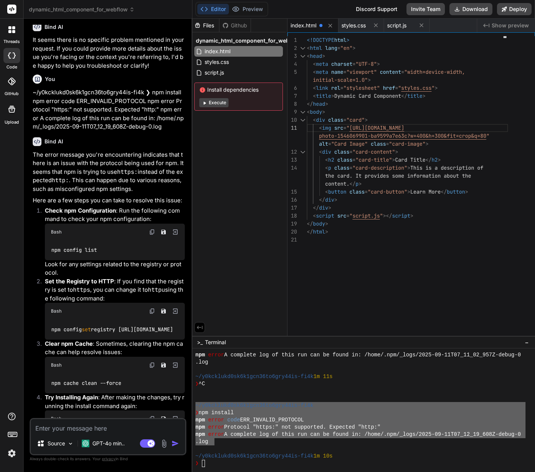
type textarea "x"
drag, startPoint x: 113, startPoint y: 244, endPoint x: 55, endPoint y: 254, distance: 57.8
click at [46, 243] on div "npm config list" at bounding box center [115, 250] width 140 height 20
copy code "npm config list"
click at [250, 341] on div ">_ Terminal −" at bounding box center [363, 342] width 342 height 13
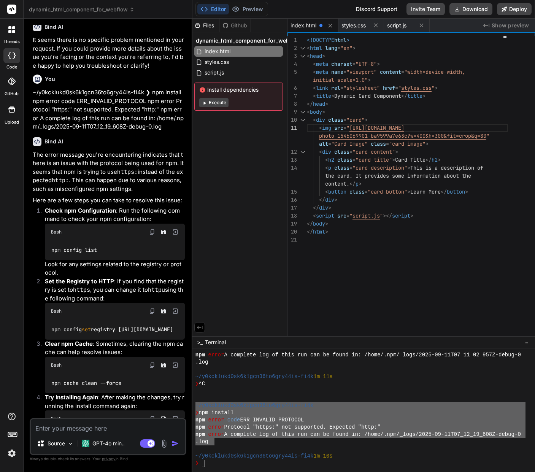
drag, startPoint x: 246, startPoint y: 345, endPoint x: 243, endPoint y: 362, distance: 16.6
click at [246, 345] on div ">_ Terminal −" at bounding box center [363, 342] width 342 height 13
click at [217, 463] on div "❯" at bounding box center [360, 463] width 330 height 7
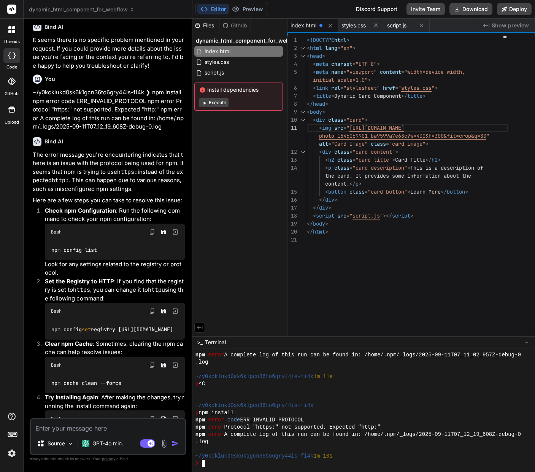
type textarea "npm config list"
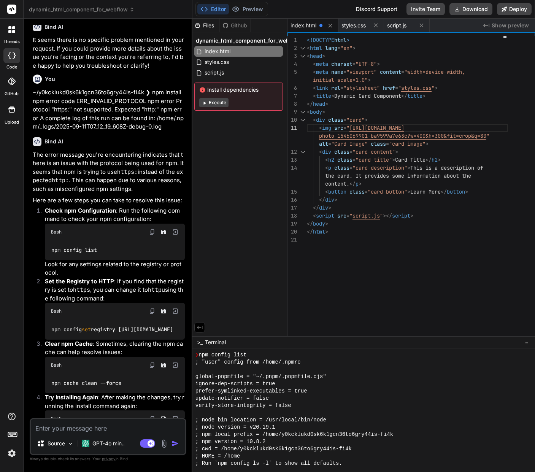
scroll to position [184, 0]
click at [58, 325] on code "npm config set registry http://registry.npmjs.org/" at bounding box center [112, 329] width 123 height 8
click at [64, 325] on code "npm config set registry http://registry.npmjs.org/" at bounding box center [112, 329] width 123 height 8
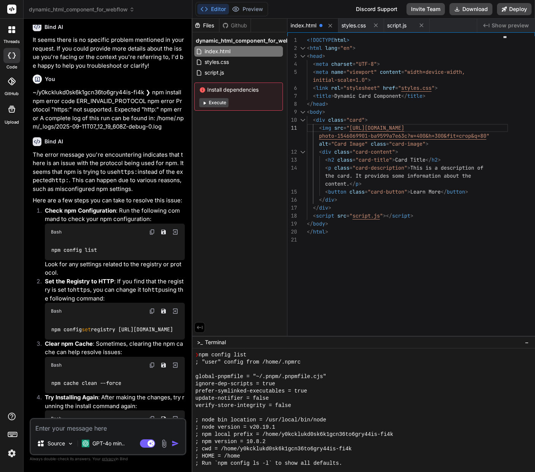
drag, startPoint x: 153, startPoint y: 303, endPoint x: 162, endPoint y: 317, distance: 16.2
click at [153, 308] on img at bounding box center [152, 311] width 6 height 6
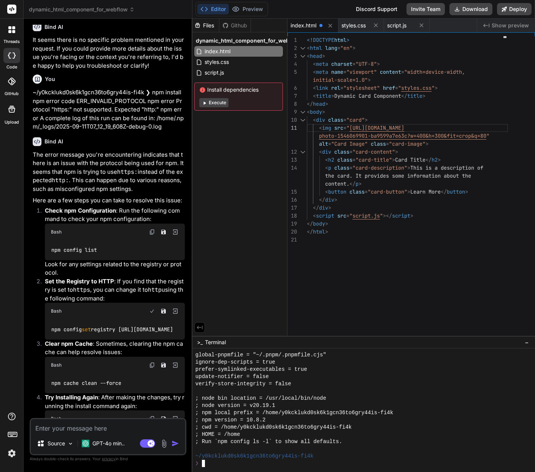
click at [220, 469] on div at bounding box center [363, 410] width 342 height 124
click at [210, 463] on div "❯" at bounding box center [360, 463] width 330 height 7
type textarea "npm config set registry http://registry.npmjs.org/"
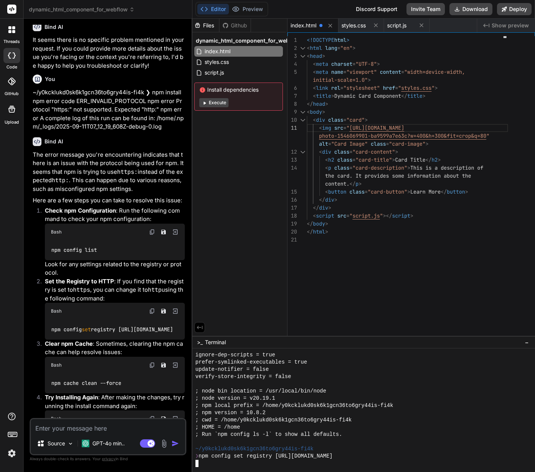
scroll to position [224, 0]
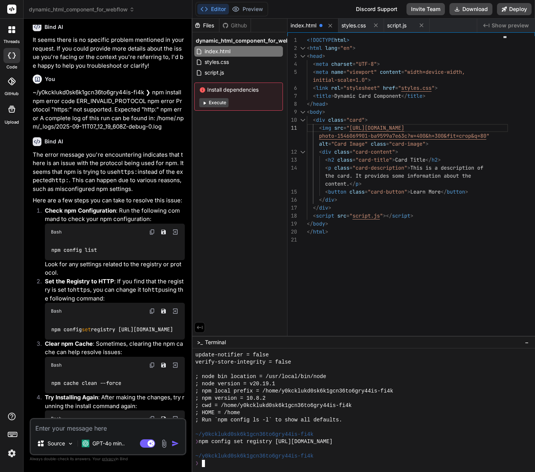
click at [62, 379] on code "npm cache clean --force" at bounding box center [86, 383] width 71 height 8
click at [152, 362] on img at bounding box center [152, 365] width 6 height 6
click at [224, 465] on div "❯" at bounding box center [360, 463] width 330 height 7
type textarea "npm cache clean --force"
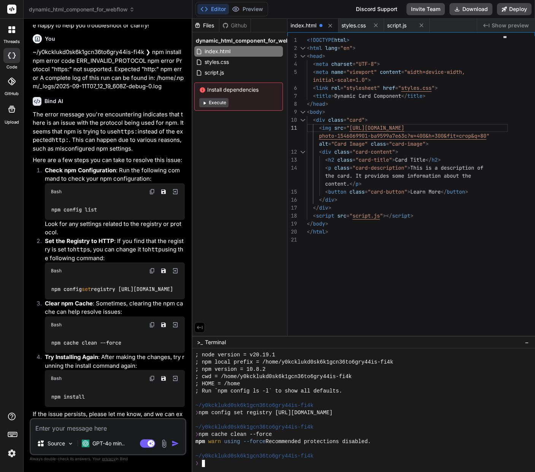
scroll to position [0, 0]
click at [152, 375] on img at bounding box center [152, 378] width 6 height 6
click at [214, 465] on div "❯" at bounding box center [360, 463] width 330 height 7
type textarea "npm install"
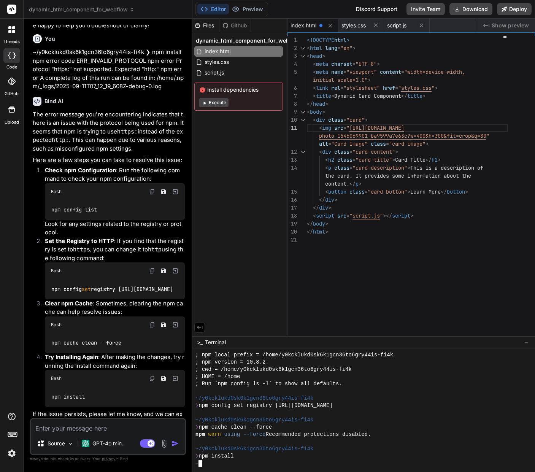
scroll to position [311, 0]
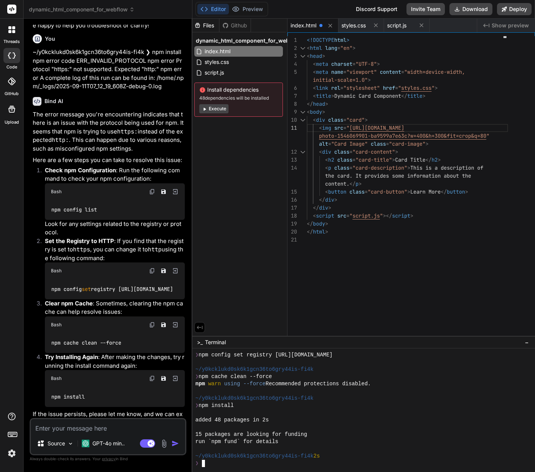
click at [219, 107] on button "Execute" at bounding box center [213, 108] width 29 height 9
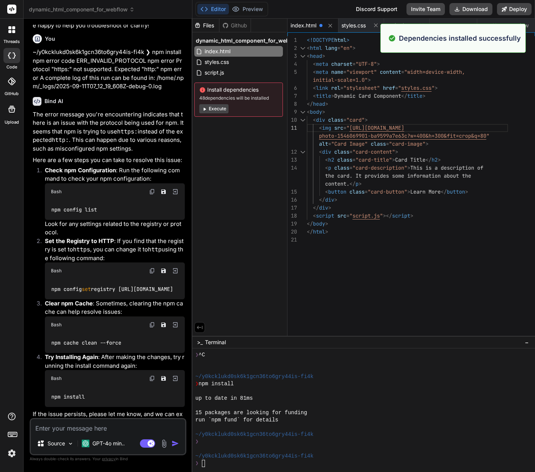
scroll to position [419, 0]
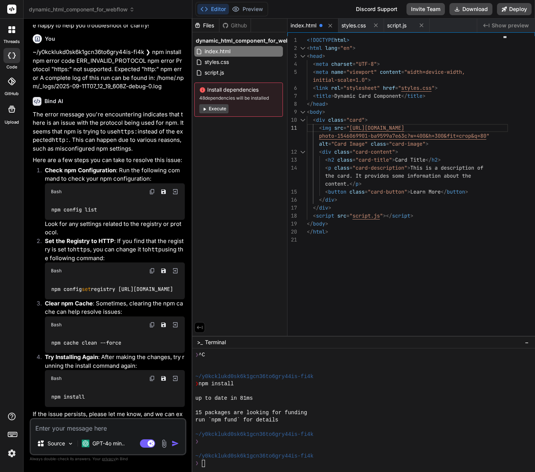
click at [212, 107] on button "Execute" at bounding box center [213, 108] width 29 height 9
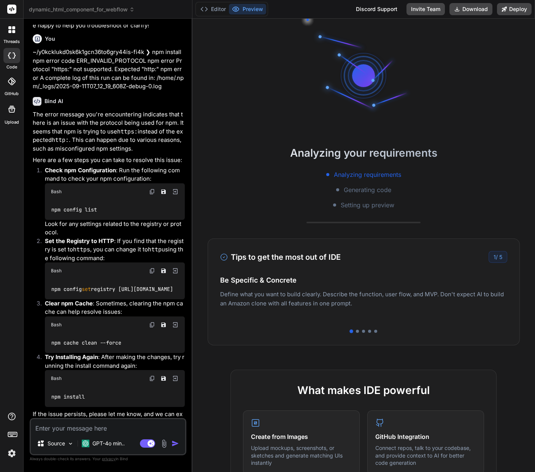
scroll to position [506, 0]
type textarea "x"
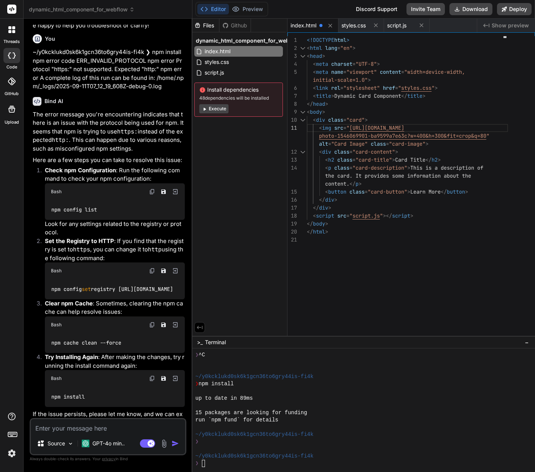
scroll to position [524, 0]
click at [248, 460] on div "❯" at bounding box center [360, 463] width 330 height 7
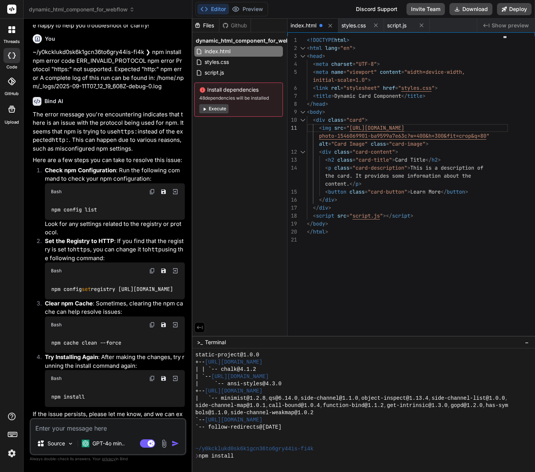
scroll to position [693, 0]
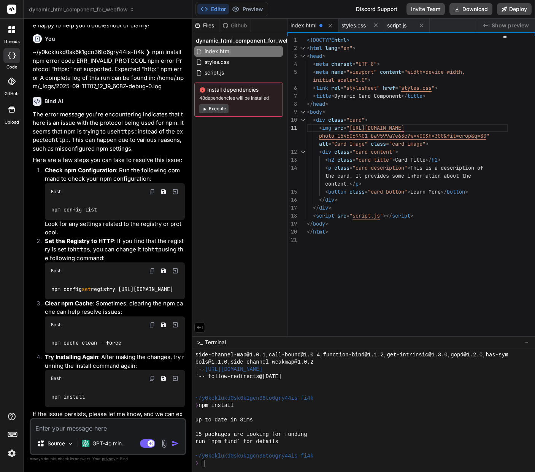
click at [509, 25] on span "Show preview" at bounding box center [510, 26] width 37 height 8
click at [203, 92] on icon at bounding box center [202, 89] width 5 height 5
click at [212, 108] on button "Execute" at bounding box center [213, 108] width 29 height 9
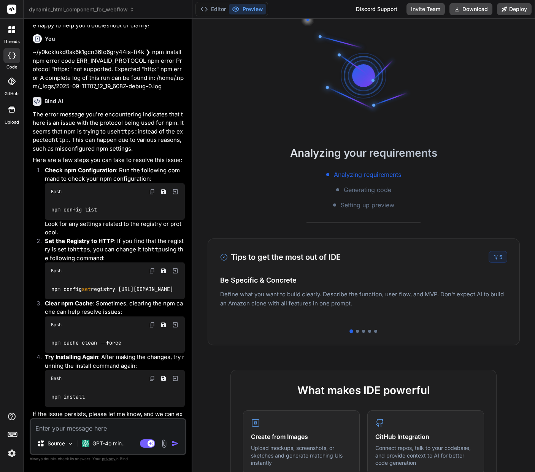
scroll to position [780, 0]
type textarea "x"
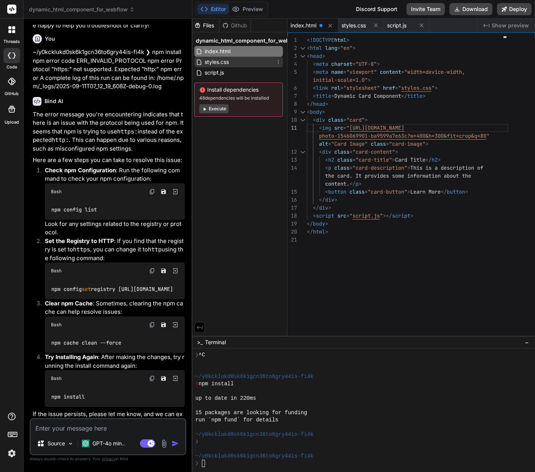
click at [220, 59] on span "styles.css" at bounding box center [217, 61] width 26 height 9
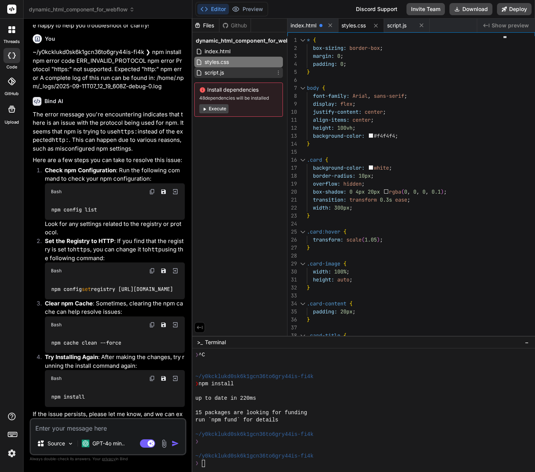
click at [219, 68] on span "script.js" at bounding box center [214, 72] width 21 height 9
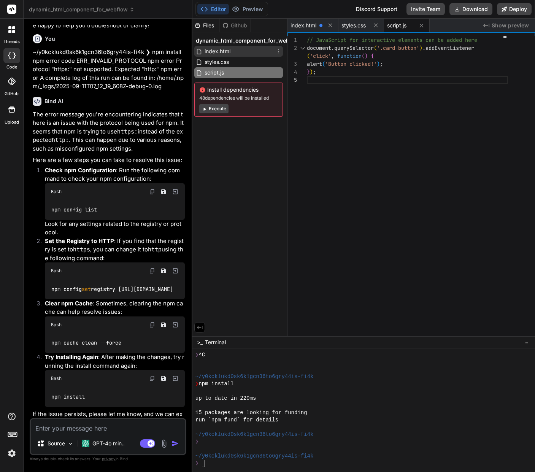
click at [216, 46] on div "index.html" at bounding box center [238, 51] width 89 height 11
type textarea "</div> </div> <script src="script.js"></script> </body> </html>"
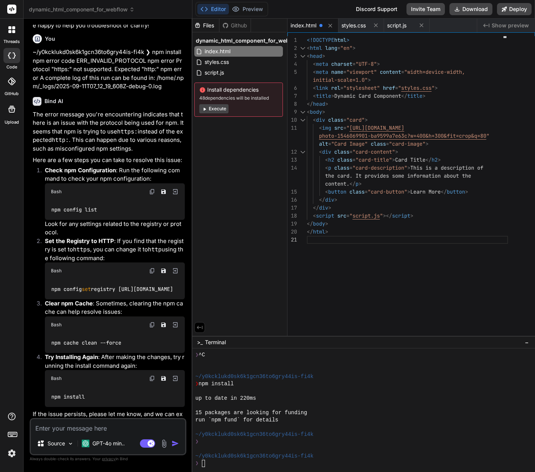
click at [309, 24] on span "index.html" at bounding box center [303, 26] width 26 height 8
click at [502, 24] on span "Show preview" at bounding box center [510, 26] width 37 height 8
click at [70, 428] on textarea at bounding box center [108, 426] width 154 height 14
type textarea "i"
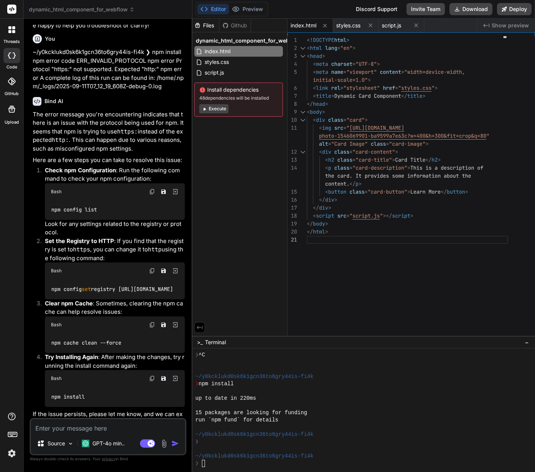
type textarea "x"
type textarea "i"
type textarea "x"
type textarea "i i"
type textarea "x"
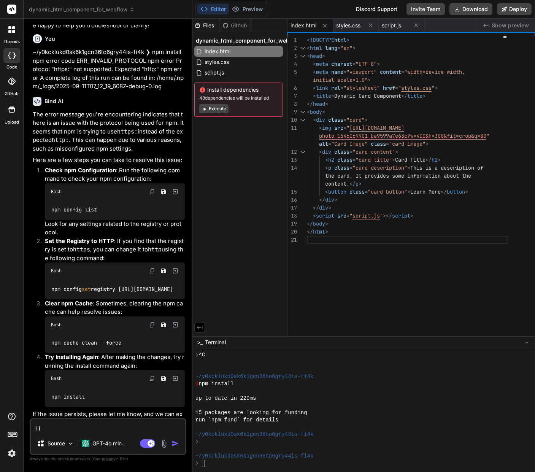
type textarea "i in"
type textarea "x"
type textarea "i ins"
type textarea "x"
type textarea "i inst"
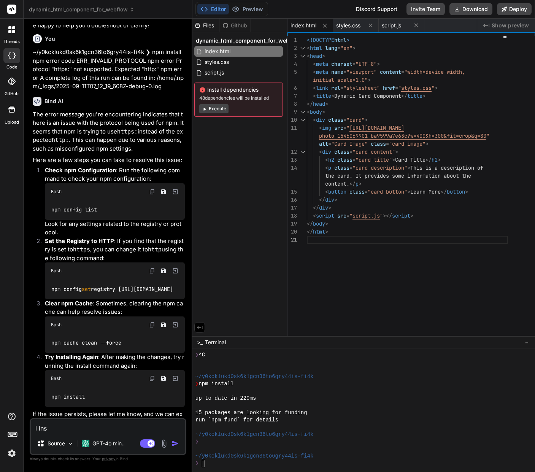
type textarea "x"
type textarea "i insta"
type textarea "x"
type textarea "i instal"
type textarea "x"
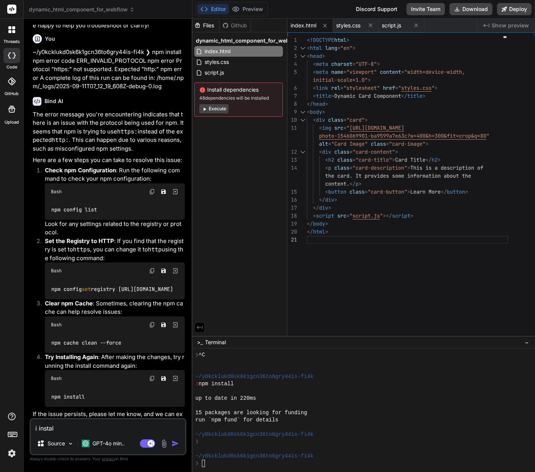
type textarea "i install"
type textarea "x"
type textarea "i installe"
type textarea "x"
type textarea "i installed"
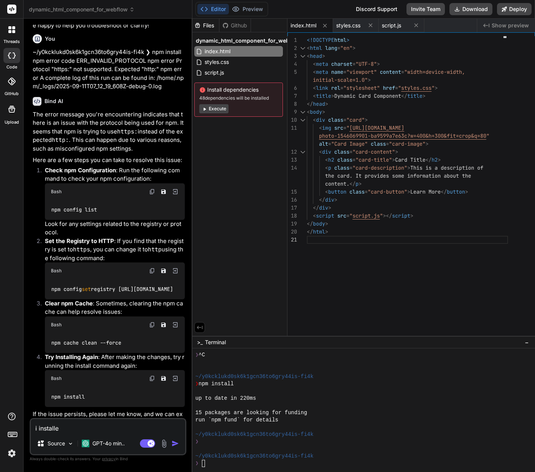
type textarea "x"
type textarea "i installed"
type textarea "x"
type textarea "i installed t"
type textarea "x"
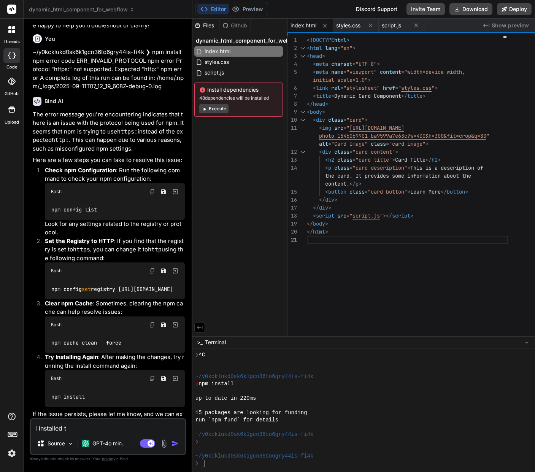
type textarea "i installed th"
type textarea "x"
type textarea "i installed the"
type textarea "x"
type textarea "i installed the"
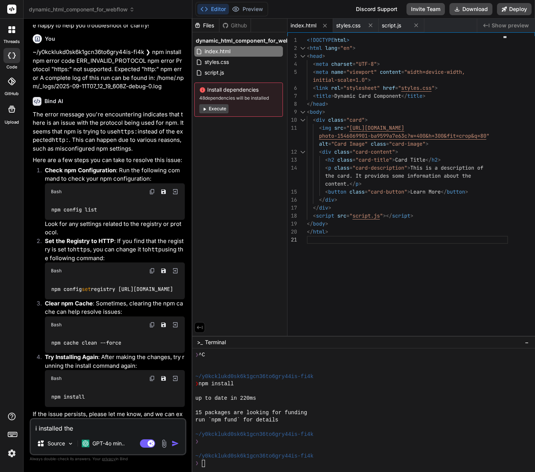
type textarea "x"
type textarea "i installed the p"
type textarea "x"
type textarea "i installed the pa"
type textarea "x"
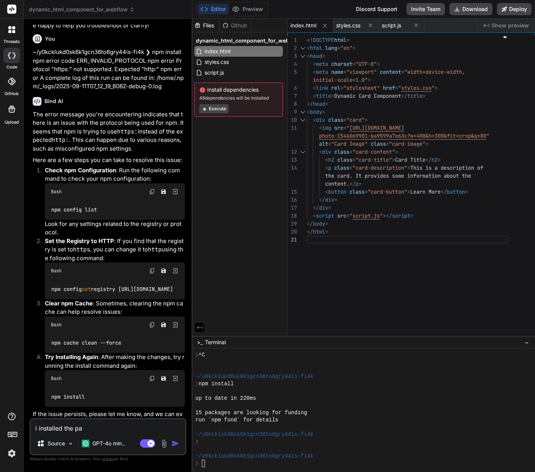
type textarea "i installed the pac"
type textarea "x"
type textarea "i installed the pack"
type textarea "x"
type textarea "i installed the packa"
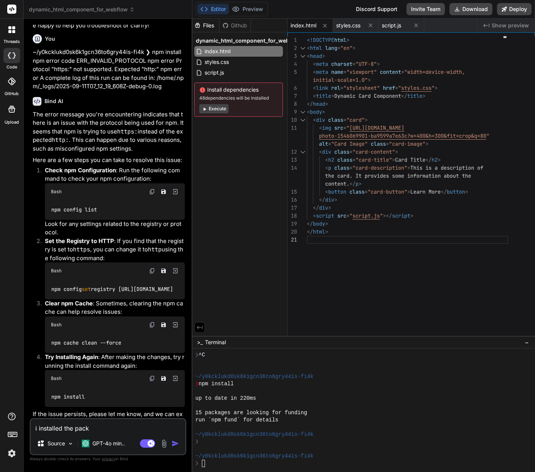
type textarea "x"
type textarea "i installed the packag"
type textarea "x"
type textarea "i installed the package"
type textarea "x"
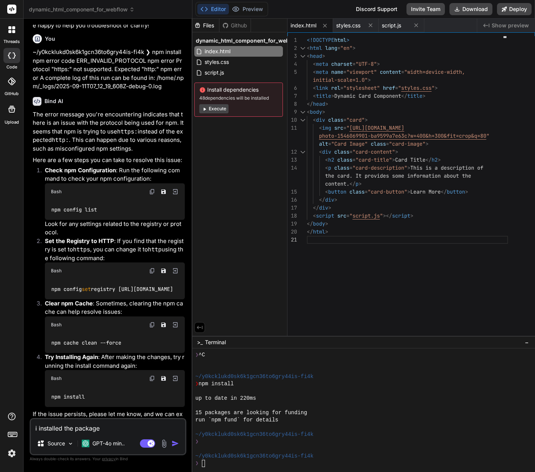
type textarea "i installed the packages"
type textarea "x"
type textarea "i installed the packages"
type textarea "x"
type textarea "i installed the packages w"
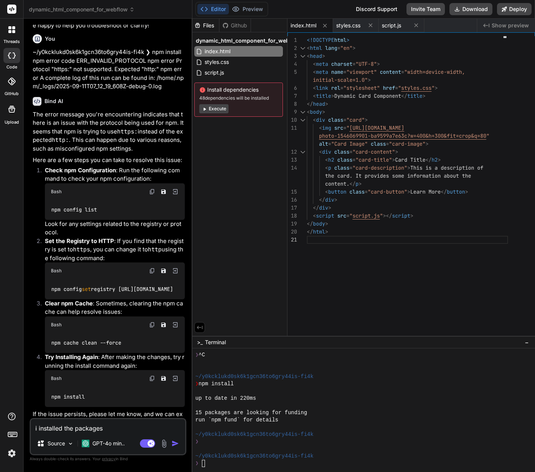
type textarea "x"
type textarea "i installed the packages wh"
type textarea "x"
type textarea "i installed the packages wha"
type textarea "x"
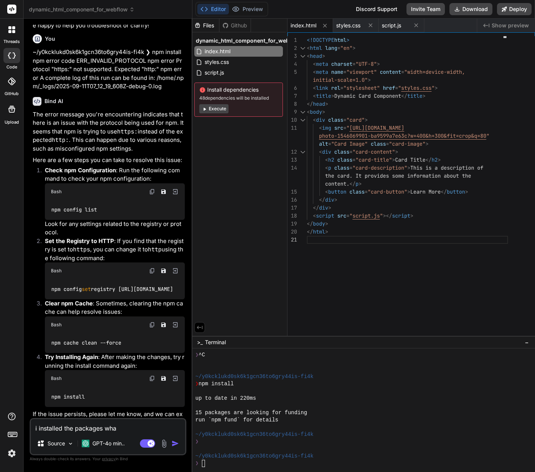
type textarea "i installed the packages what"
type textarea "x"
type textarea "i installed the packages whats"
type textarea "x"
type textarea "i installed the packages what's"
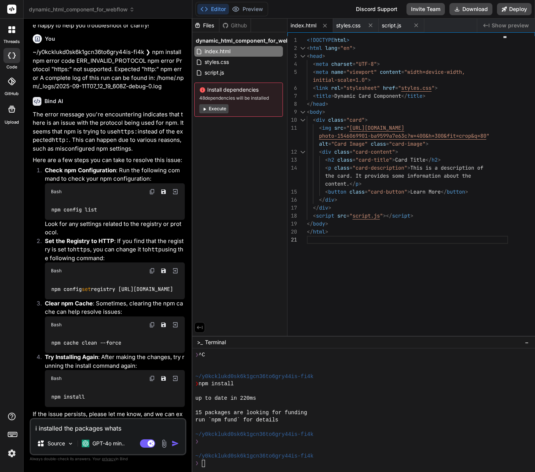
type textarea "x"
type textarea "i installed the packages what's n"
type textarea "x"
type textarea "i installed the packages what's ne"
type textarea "x"
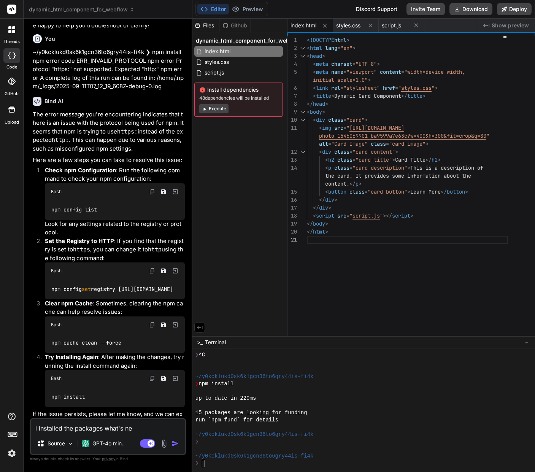
type textarea "i installed the packages what's nex"
type textarea "x"
type textarea "i installed the packages what's next"
type textarea "x"
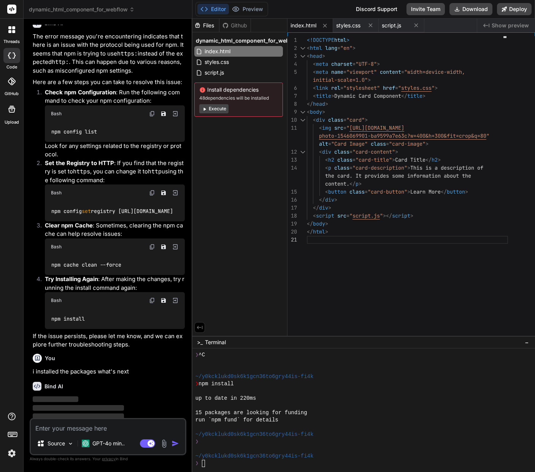
scroll to position [509, 0]
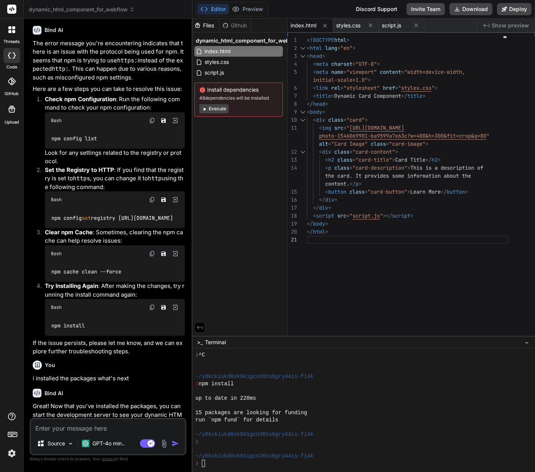
type textarea "x"
type textarea "n"
type textarea "x"
type textarea "np"
type textarea "x"
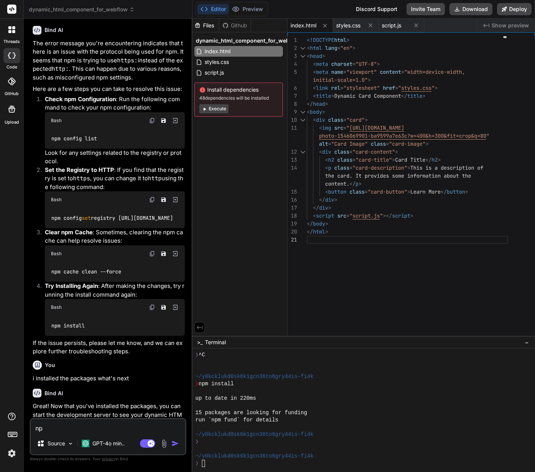
type textarea "npm"
type textarea "x"
type textarea "rpm"
type textarea "x"
type textarea "rpm"
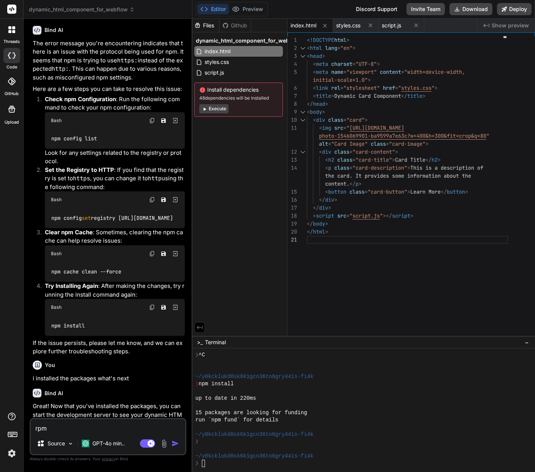
type textarea "x"
type textarea "rp"
type textarea "x"
type textarea "r"
type textarea "x"
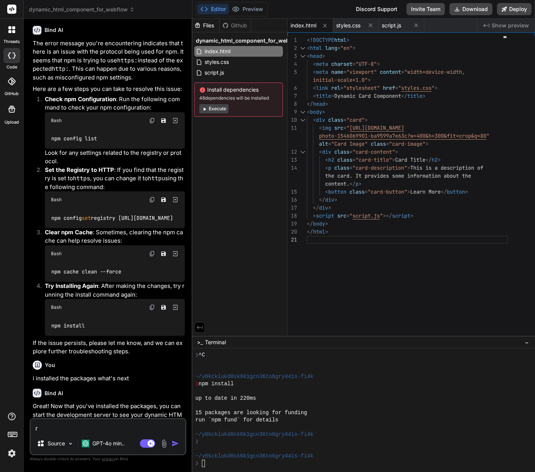
type textarea "x"
type textarea "h"
type textarea "x"
type textarea "ho"
type textarea "x"
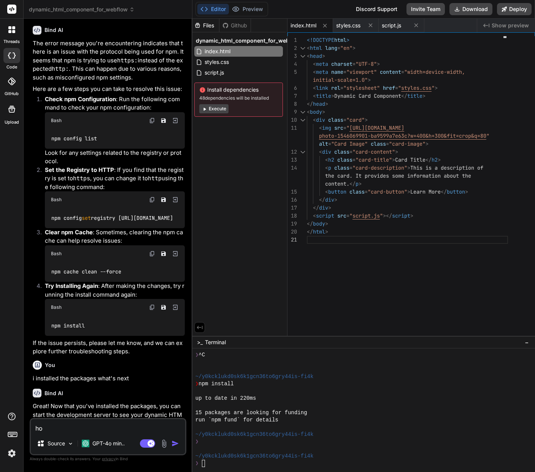
type textarea "how"
type textarea "x"
type textarea "how"
type textarea "x"
type textarea "how t"
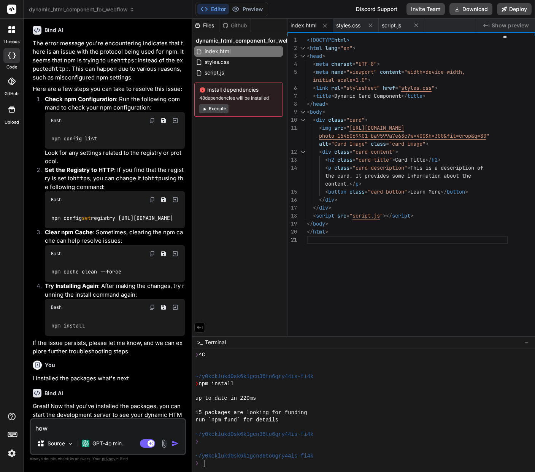
type textarea "x"
type textarea "how to"
type textarea "x"
type textarea "how to"
type textarea "x"
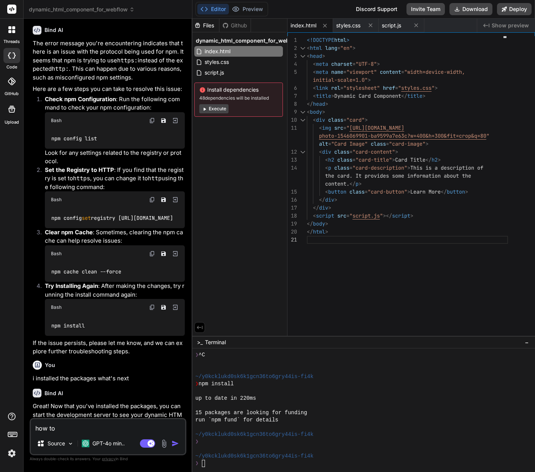
type textarea "how to r"
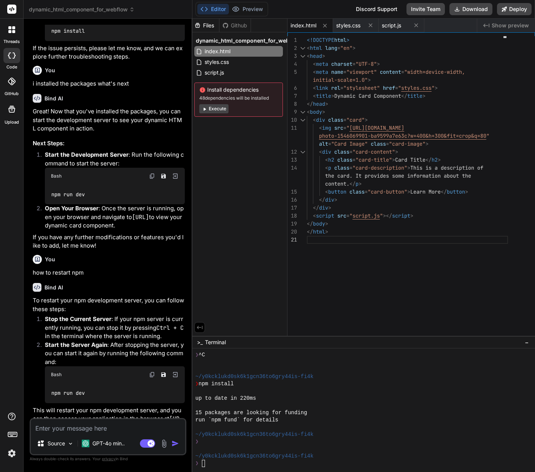
scroll to position [757, 0]
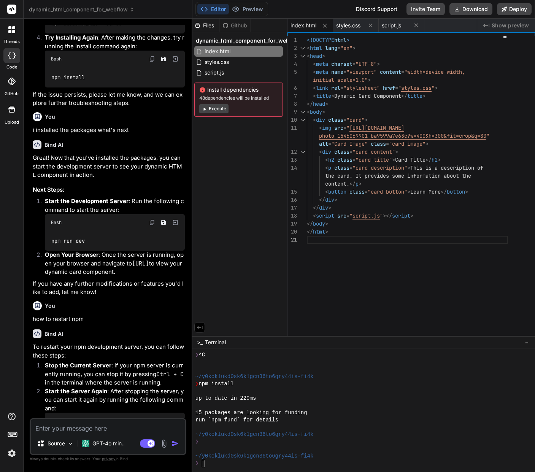
click at [155, 219] on img at bounding box center [152, 222] width 6 height 6
click at [216, 464] on div "❯" at bounding box center [360, 463] width 330 height 7
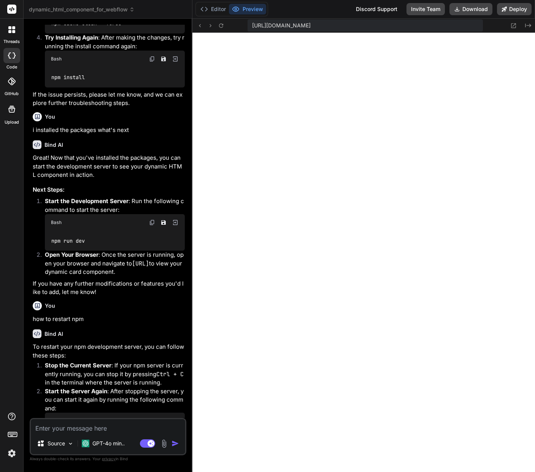
scroll to position [1004, 0]
click at [214, 9] on button "Editor" at bounding box center [213, 9] width 32 height 11
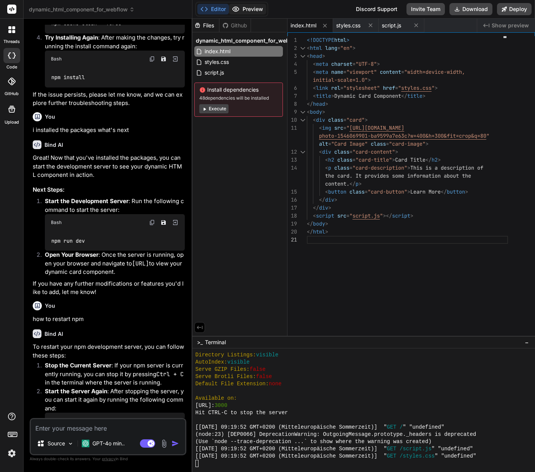
click at [255, 7] on button "Preview" at bounding box center [247, 9] width 37 height 11
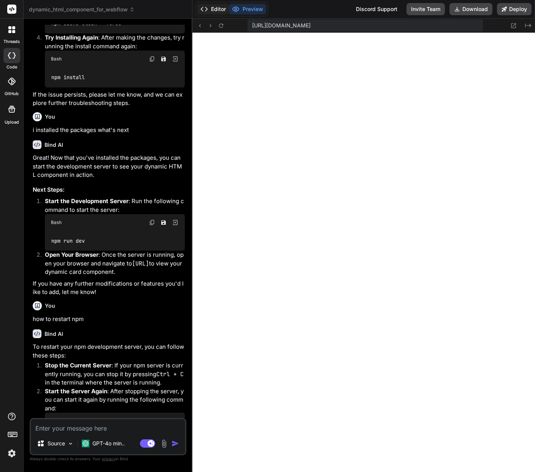
click at [217, 11] on button "Editor" at bounding box center [213, 9] width 32 height 11
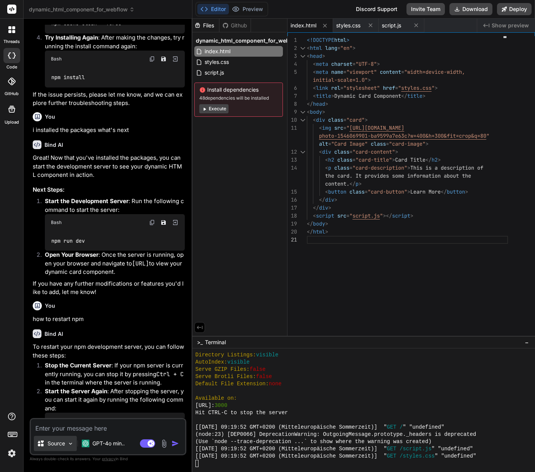
click at [66, 444] on div "Source" at bounding box center [55, 443] width 43 height 15
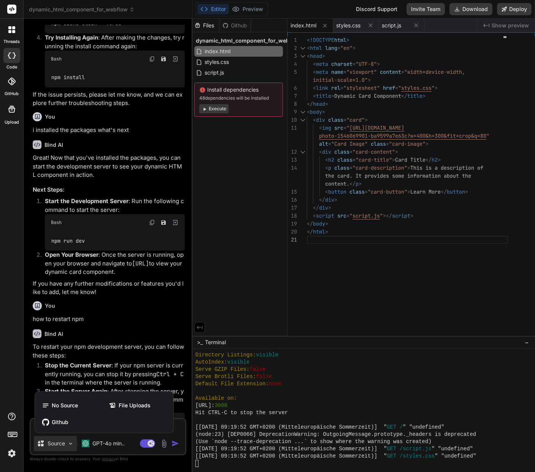
click at [322, 388] on div at bounding box center [267, 236] width 535 height 472
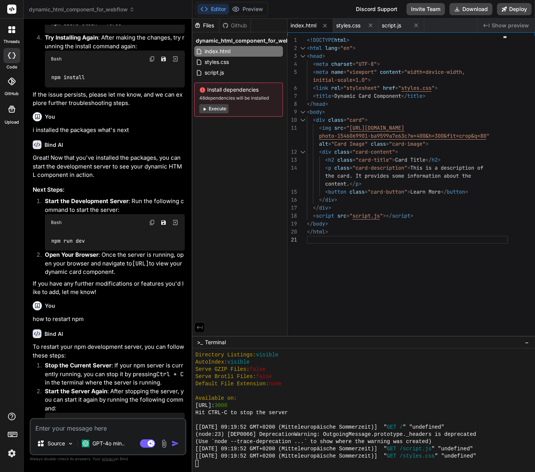
click at [65, 425] on textarea at bounding box center [108, 426] width 154 height 14
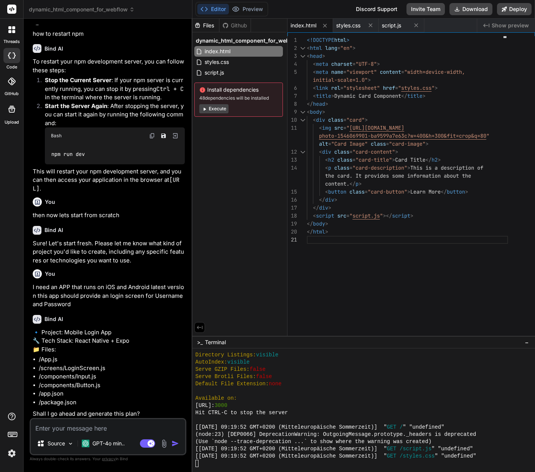
scroll to position [0, 0]
click at [251, 8] on button "Preview" at bounding box center [247, 9] width 37 height 11
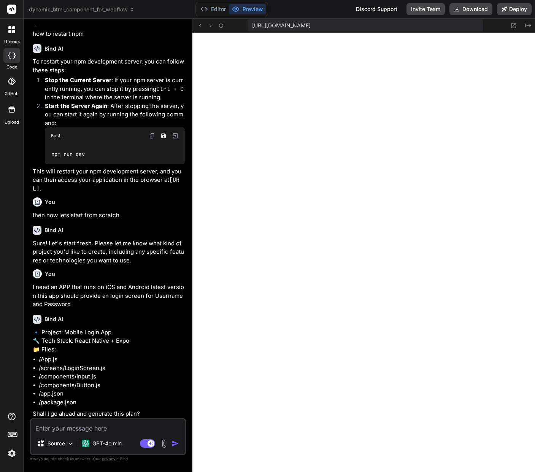
scroll to position [2, 0]
click at [81, 428] on textarea at bounding box center [108, 426] width 154 height 14
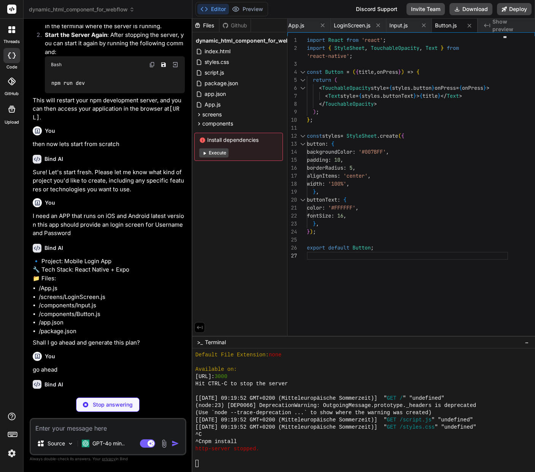
scroll to position [1054, 0]
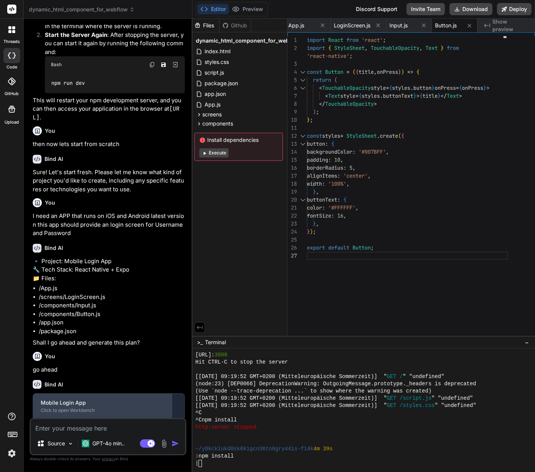
click at [79, 407] on div "Click to open Workbench" at bounding box center [103, 410] width 124 height 6
click at [158, 403] on div "Mobile Login App" at bounding box center [103, 403] width 124 height 8
click at [219, 153] on button "Execute" at bounding box center [213, 152] width 29 height 9
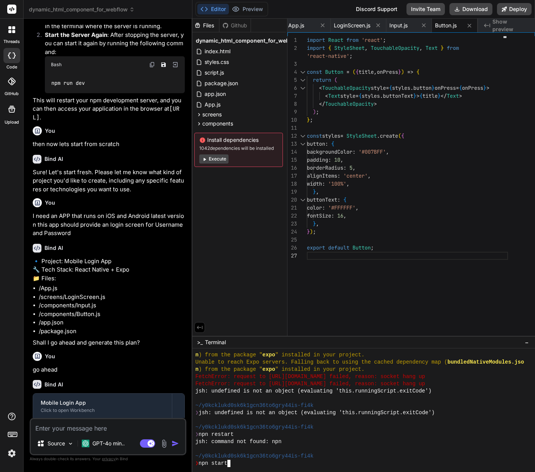
scroll to position [1683, 0]
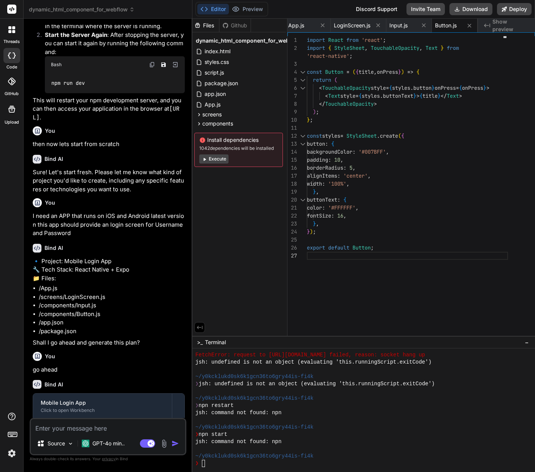
click at [215, 157] on button "Execute" at bounding box center [213, 158] width 29 height 9
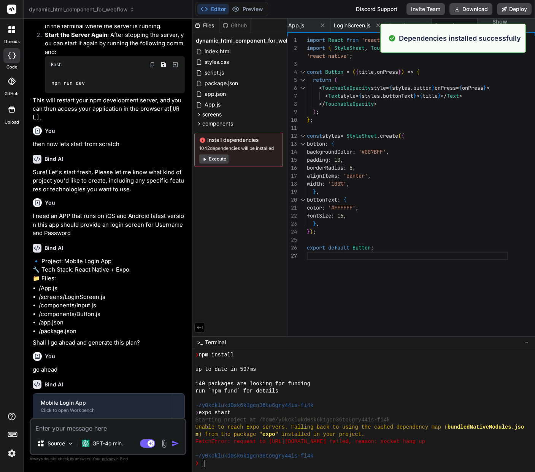
scroll to position [1820, 0]
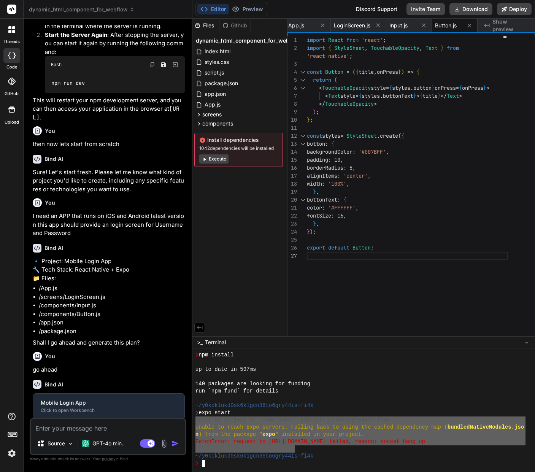
drag, startPoint x: 195, startPoint y: 419, endPoint x: 294, endPoint y: 449, distance: 102.9
click at [65, 429] on textarea at bounding box center [108, 426] width 154 height 14
paste textarea "Starting project at /home/y0kcklukd0sk6k1gcn36to6gry44is-fi4k Unable to reach E…"
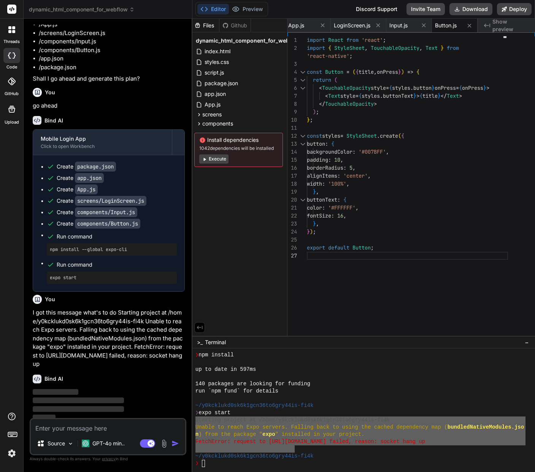
scroll to position [1370, 0]
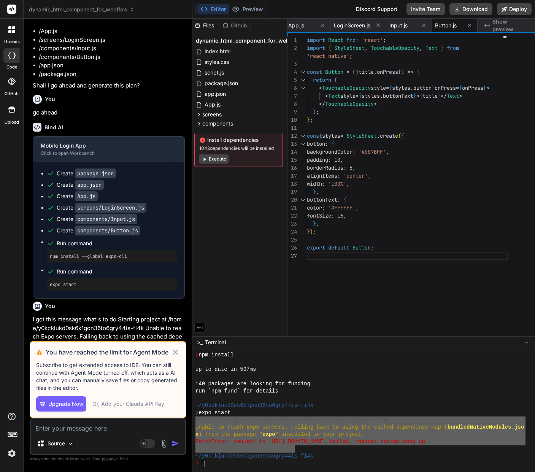
click at [173, 350] on icon at bounding box center [175, 351] width 9 height 9
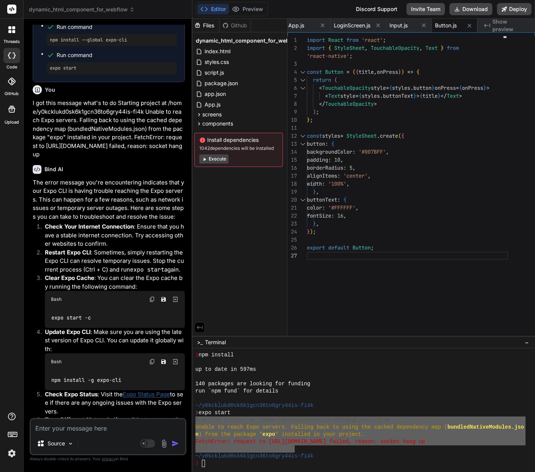
scroll to position [1592, 0]
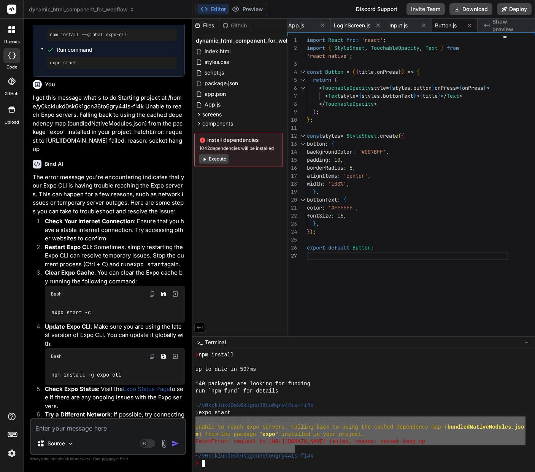
click at [212, 464] on div "❯" at bounding box center [360, 463] width 330 height 7
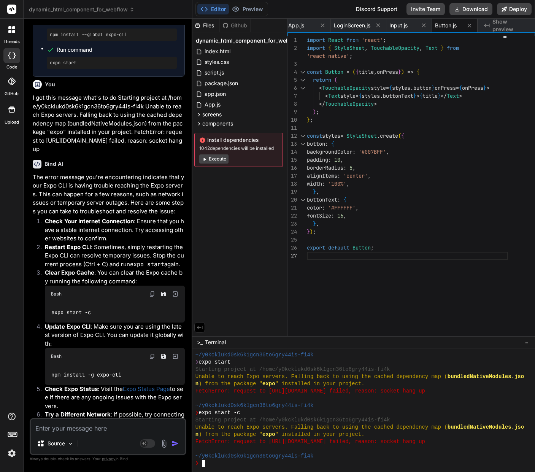
scroll to position [0, 0]
click at [152, 353] on img at bounding box center [152, 356] width 6 height 6
click at [227, 461] on div "❯" at bounding box center [360, 463] width 330 height 7
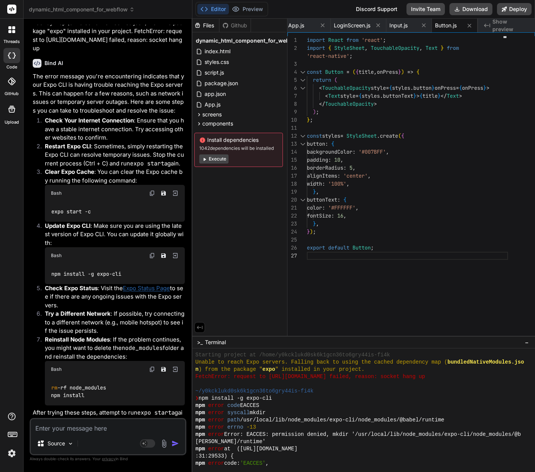
scroll to position [1931, 0]
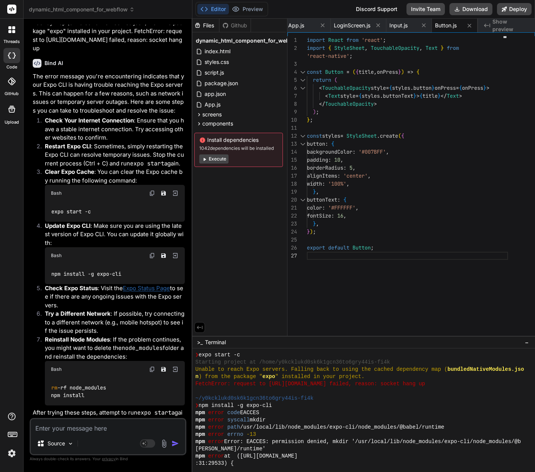
click at [153, 366] on img at bounding box center [152, 369] width 6 height 6
click at [64, 424] on textarea at bounding box center [108, 426] width 154 height 14
paste textarea "rm -rf node_modules npm install"
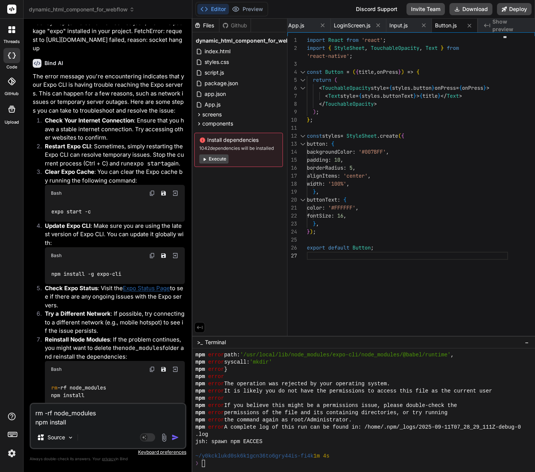
scroll to position [0, 0]
click at [210, 463] on div "❯" at bounding box center [360, 463] width 330 height 7
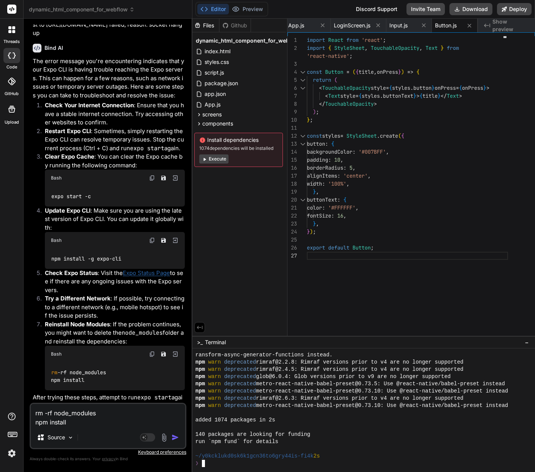
scroll to position [2, 0]
click at [97, 189] on div "expo start -c" at bounding box center [115, 196] width 140 height 20
drag, startPoint x: 97, startPoint y: 189, endPoint x: 52, endPoint y: 190, distance: 44.9
click at [51, 187] on div "expo start -c" at bounding box center [115, 196] width 140 height 20
copy code "expo start -c"
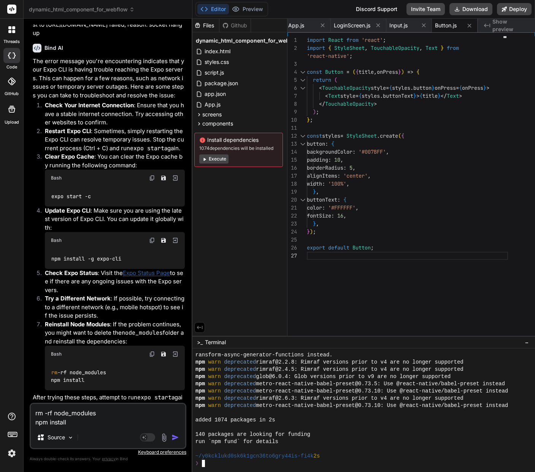
click at [239, 461] on div "❯" at bounding box center [360, 463] width 330 height 7
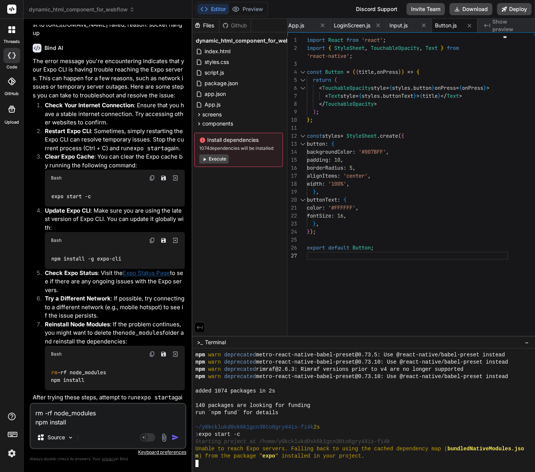
scroll to position [2470, 0]
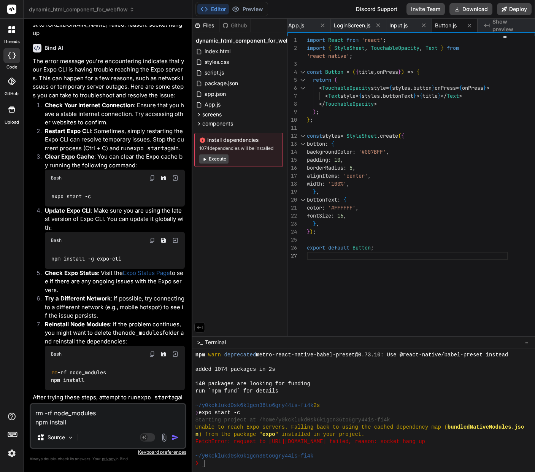
click at [151, 237] on img at bounding box center [152, 240] width 6 height 6
click at [222, 460] on div "❯" at bounding box center [360, 463] width 330 height 7
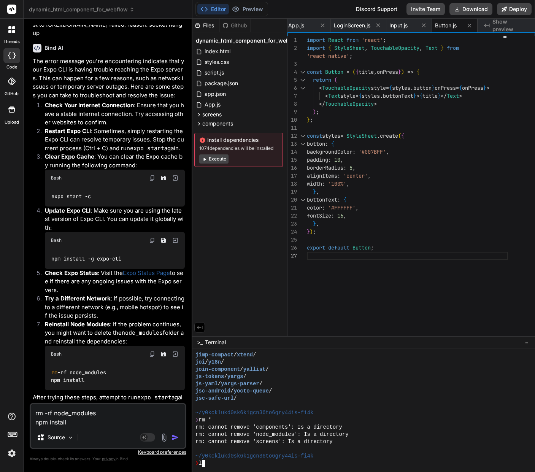
scroll to position [5106, 0]
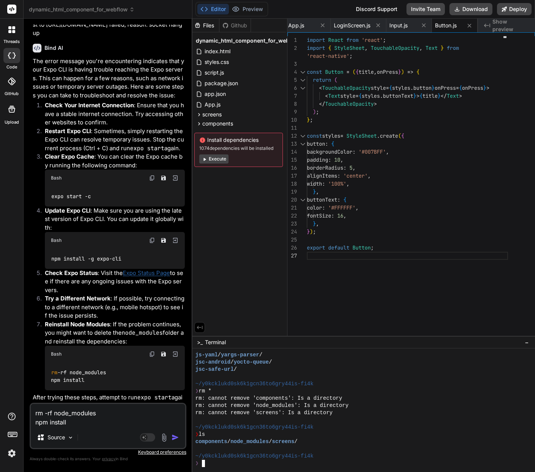
click at [127, 252] on div "npm install -g expo-cli" at bounding box center [115, 259] width 140 height 20
click at [89, 371] on div "rm -rf node_modules npm install" at bounding box center [115, 376] width 140 height 28
click at [151, 346] on div "Bash" at bounding box center [115, 354] width 140 height 17
click at [154, 351] on img at bounding box center [152, 354] width 6 height 6
drag, startPoint x: 81, startPoint y: 422, endPoint x: 70, endPoint y: 425, distance: 12.0
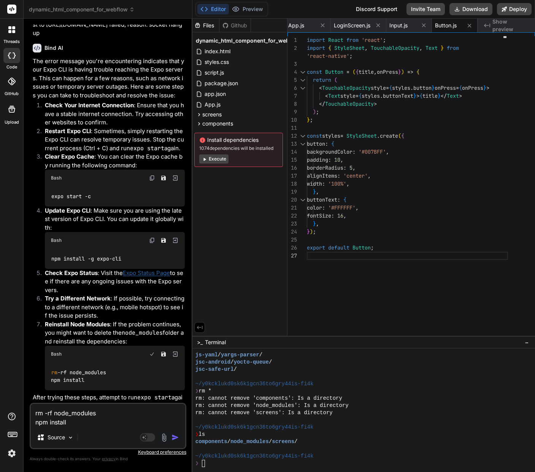
click at [40, 417] on textarea "rm -rf node_modules npm install" at bounding box center [108, 415] width 154 height 23
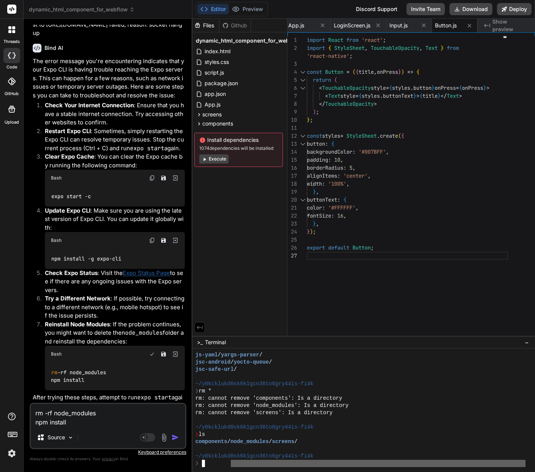
click at [231, 469] on div at bounding box center [363, 410] width 342 height 124
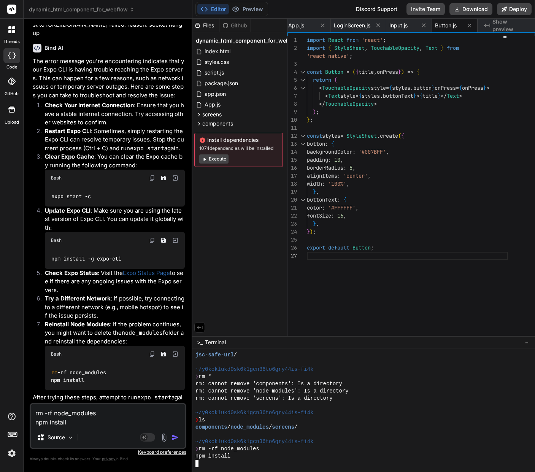
scroll to position [5215, 0]
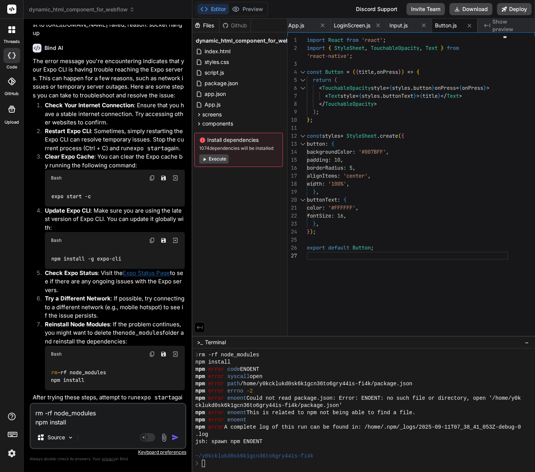
click at [214, 160] on button "Execute" at bounding box center [213, 158] width 29 height 9
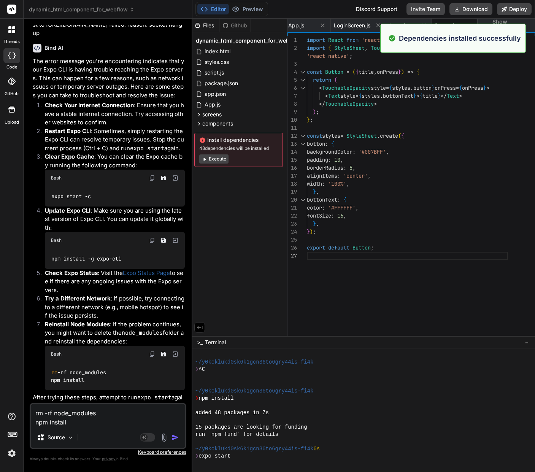
scroll to position [5330, 0]
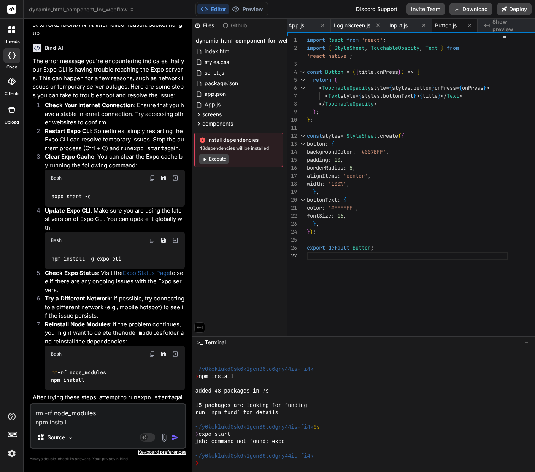
click at [503, 24] on span "Show preview" at bounding box center [510, 25] width 36 height 15
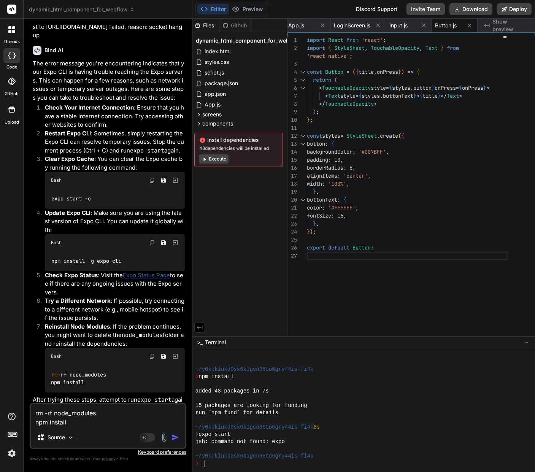
click at [152, 177] on img at bounding box center [152, 180] width 6 height 6
click at [221, 463] on div "❯" at bounding box center [360, 463] width 330 height 7
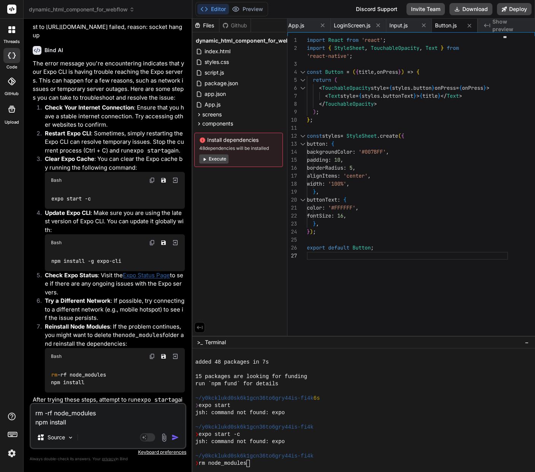
drag, startPoint x: 71, startPoint y: 420, endPoint x: 26, endPoint y: 414, distance: 45.4
click at [25, 414] on div "Bind AI Web Search Created with Pixso. Code Generator You Create a dynamic HTML…" at bounding box center [108, 245] width 169 height 453
click at [262, 465] on div "❯ rm node_modules" at bounding box center [360, 463] width 330 height 7
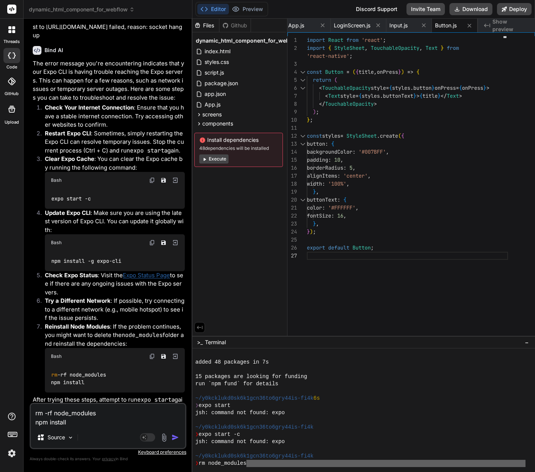
click at [262, 465] on div "❯ rm node_modules" at bounding box center [360, 463] width 330 height 7
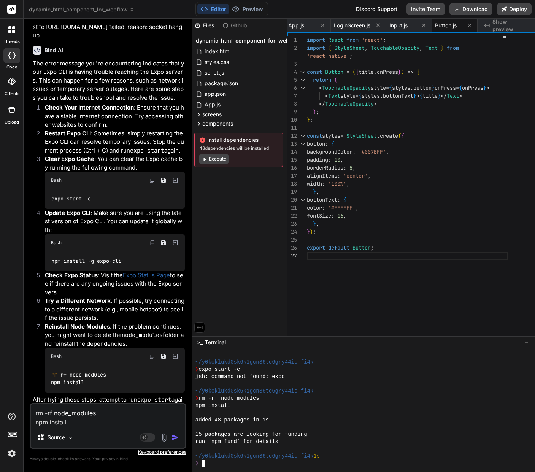
scroll to position [5424, 0]
click at [13, 10] on icon at bounding box center [12, 9] width 6 height 5
click at [10, 452] on img at bounding box center [11, 453] width 13 height 13
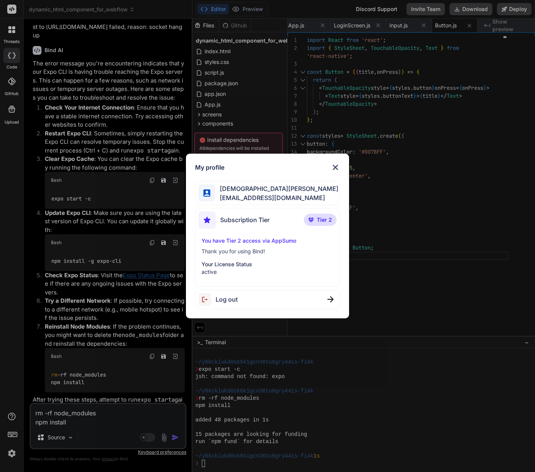
scroll to position [0, 0]
click at [241, 241] on p "You have Tier 2 access via AppSumo" at bounding box center [267, 241] width 132 height 8
click at [247, 267] on p "Your License Status" at bounding box center [267, 264] width 132 height 8
drag, startPoint x: 71, startPoint y: 447, endPoint x: 71, endPoint y: 441, distance: 5.3
click at [71, 445] on div "My profile Christian Fenner devalerts@digitaleheimat.de Subscription Tier Tier …" at bounding box center [267, 236] width 535 height 472
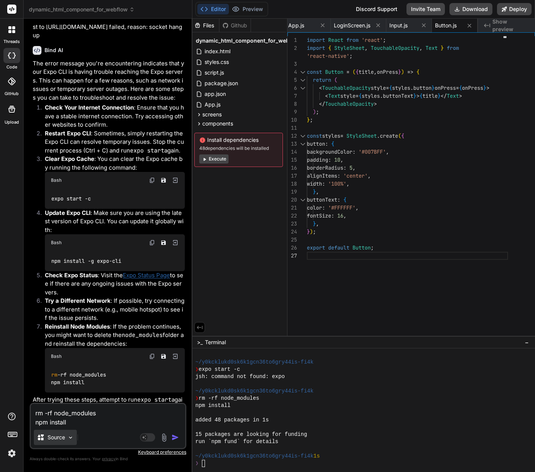
click at [70, 436] on img at bounding box center [70, 437] width 6 height 6
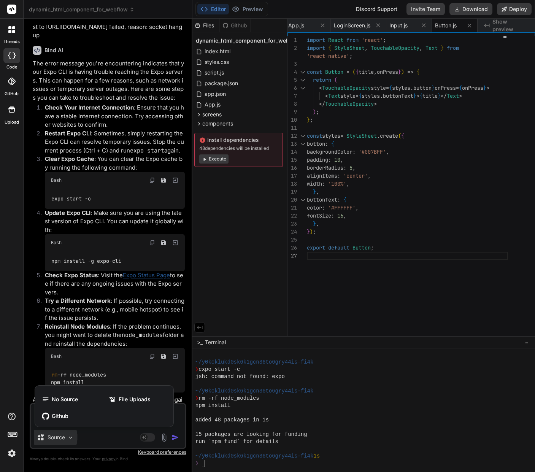
click at [70, 436] on div at bounding box center [267, 236] width 535 height 472
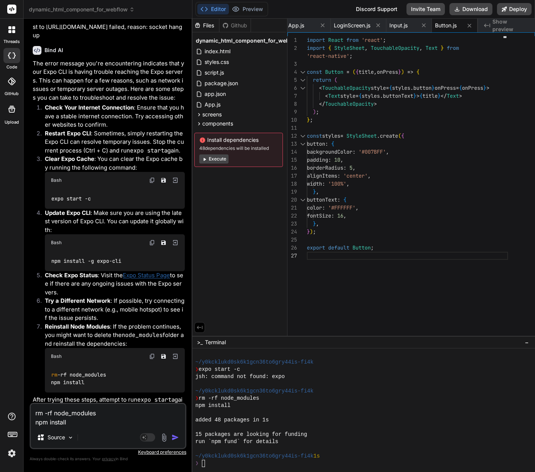
click at [12, 455] on img at bounding box center [11, 453] width 13 height 13
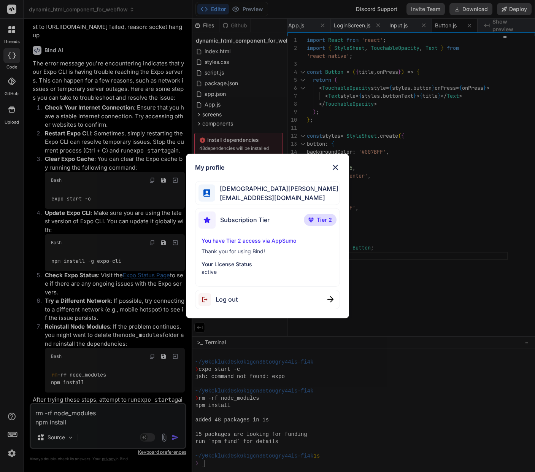
click at [336, 167] on img at bounding box center [335, 167] width 9 height 9
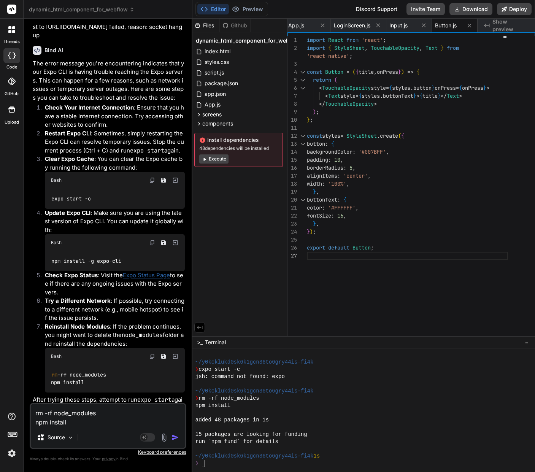
click at [118, 426] on textarea "rm -rf node_modules npm install" at bounding box center [108, 415] width 154 height 23
drag, startPoint x: 110, startPoint y: 427, endPoint x: 37, endPoint y: 411, distance: 74.9
click at [37, 411] on div "rm -rf node_modules npm install Source Agent Mode. When this toggle is activate…" at bounding box center [108, 426] width 157 height 46
drag, startPoint x: 86, startPoint y: 423, endPoint x: 123, endPoint y: 431, distance: 38.1
click at [91, 423] on textarea "rm -rf node_modules npm install" at bounding box center [108, 415] width 154 height 23
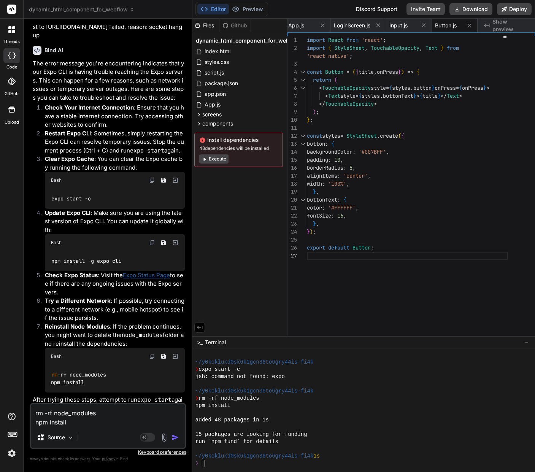
click at [177, 436] on img "button" at bounding box center [175, 437] width 8 height 8
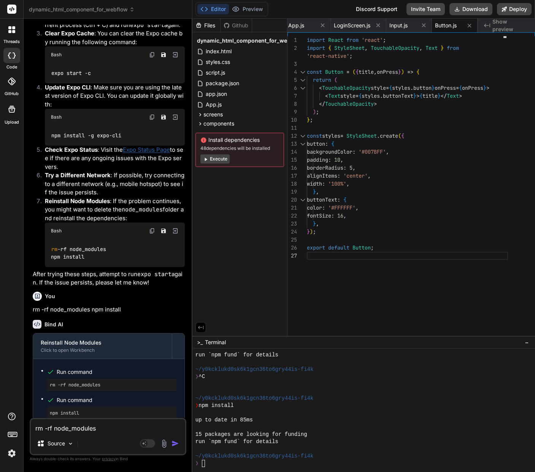
click at [217, 158] on button "Execute" at bounding box center [214, 158] width 29 height 9
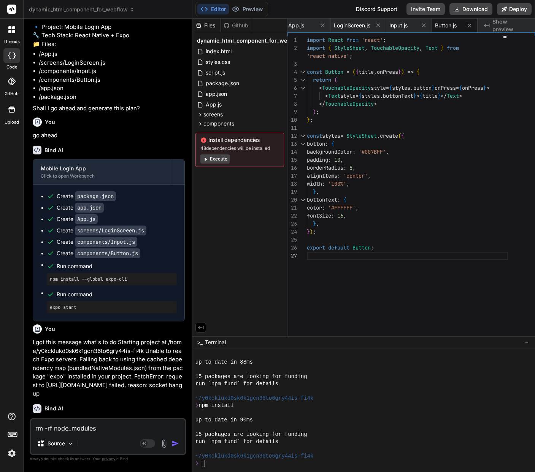
scroll to position [1346, 0]
drag, startPoint x: 84, startPoint y: 306, endPoint x: 64, endPoint y: 334, distance: 34.0
click at [44, 307] on ul "Create package.json Create app.json Create App.js Create screens/LoginScreen.js…" at bounding box center [109, 253] width 136 height 121
copy pre "expo start"
click at [225, 465] on div "❯" at bounding box center [360, 463] width 330 height 7
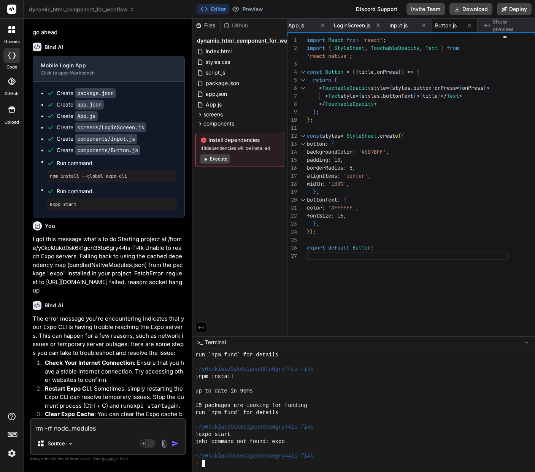
scroll to position [1449, 0]
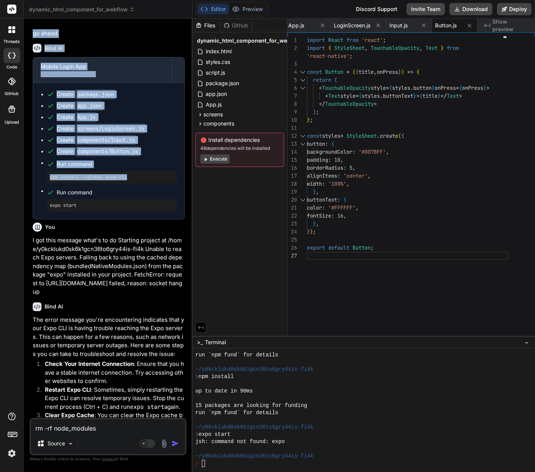
drag, startPoint x: 136, startPoint y: 177, endPoint x: 30, endPoint y: 178, distance: 106.1
click at [30, 178] on div "You Create a dynamic HTML component for Webflow with smooth animations, respons…" at bounding box center [108, 248] width 157 height 447
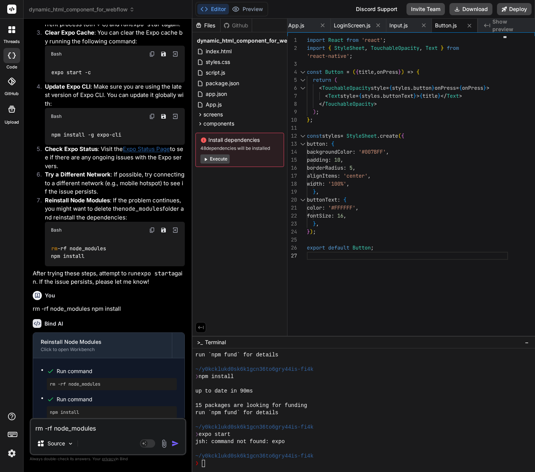
scroll to position [1831, 0]
click at [229, 460] on div "❯" at bounding box center [360, 463] width 330 height 7
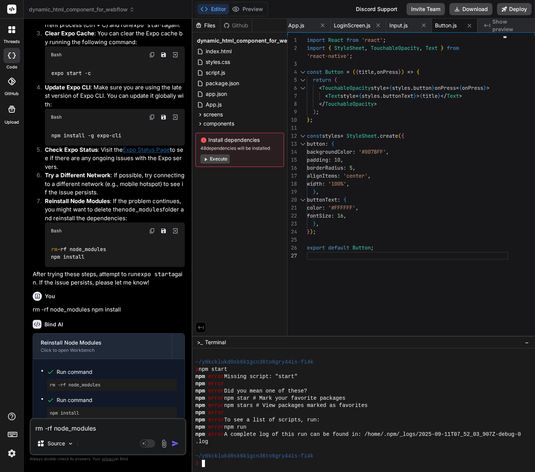
scroll to position [5951, 0]
click at [103, 67] on div "expo start -c" at bounding box center [115, 73] width 140 height 20
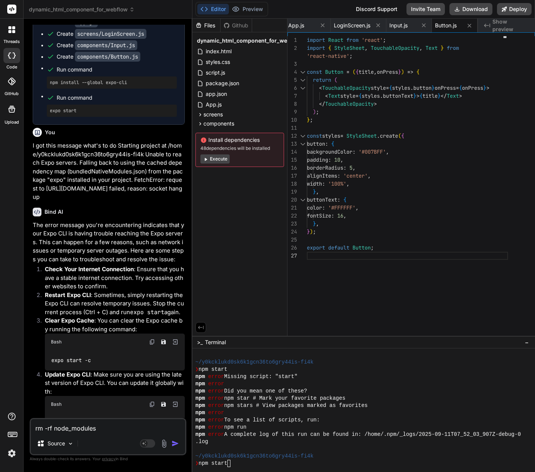
scroll to position [1544, 0]
click at [154, 338] on img at bounding box center [152, 341] width 6 height 6
drag, startPoint x: 230, startPoint y: 464, endPoint x: 195, endPoint y: 464, distance: 35.4
click at [195, 464] on div "################################ qqqqqqqqqqqqqqqqqqqqqqqqqqqqqqqq ~/y0kcklukd0s…" at bounding box center [363, 410] width 342 height 124
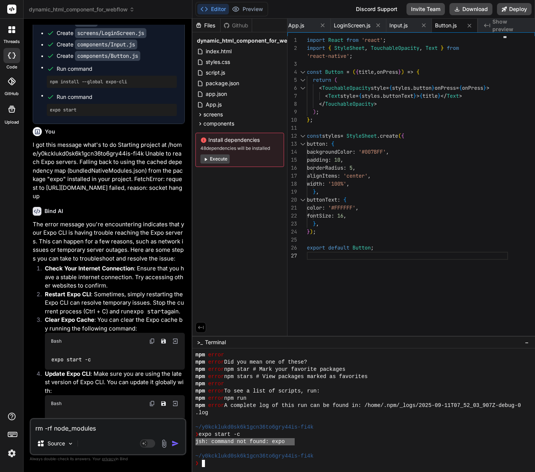
drag, startPoint x: 294, startPoint y: 444, endPoint x: 216, endPoint y: 445, distance: 77.9
click at [195, 443] on div "jsh: command not found: expo" at bounding box center [360, 441] width 330 height 7
click at [62, 447] on p "Source" at bounding box center [56, 443] width 17 height 8
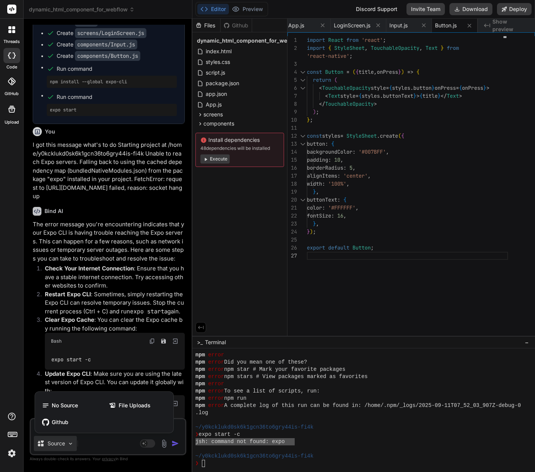
drag, startPoint x: 128, startPoint y: 447, endPoint x: 110, endPoint y: 449, distance: 18.7
click at [128, 447] on div at bounding box center [267, 236] width 535 height 472
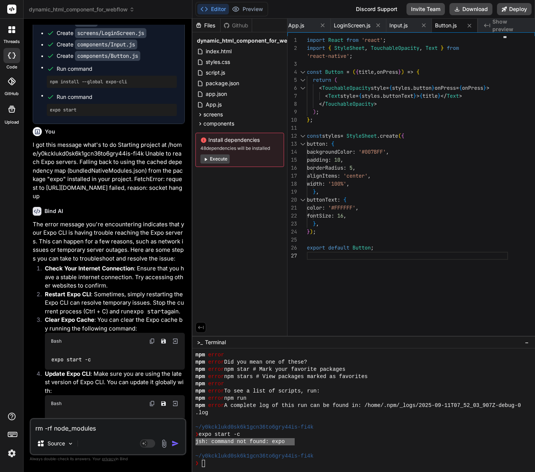
click at [85, 425] on textarea "rm -rf node_modules npm install" at bounding box center [108, 426] width 154 height 14
paste textarea "jsh: command not found: expo"
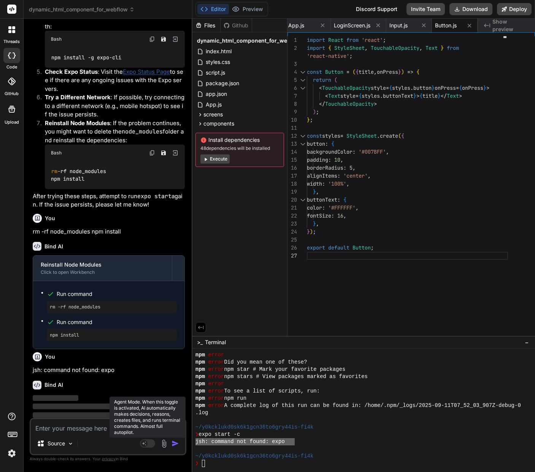
click at [152, 445] on rect at bounding box center [147, 443] width 15 height 8
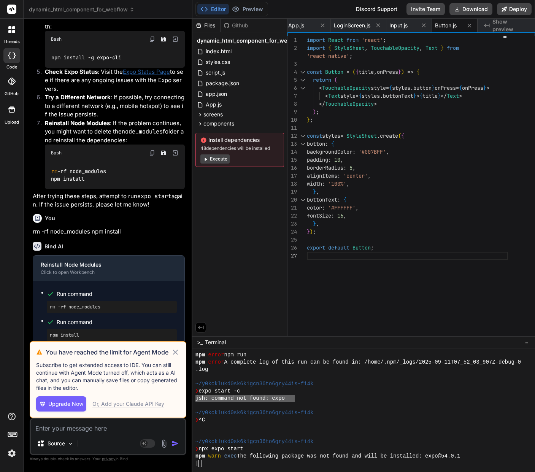
scroll to position [6024, 0]
drag, startPoint x: 139, startPoint y: 405, endPoint x: 137, endPoint y: 408, distance: 3.9
click at [137, 408] on div "Upgrade Now Or, Add your Claude API Key" at bounding box center [108, 403] width 144 height 15
click at [175, 350] on icon at bounding box center [175, 351] width 9 height 9
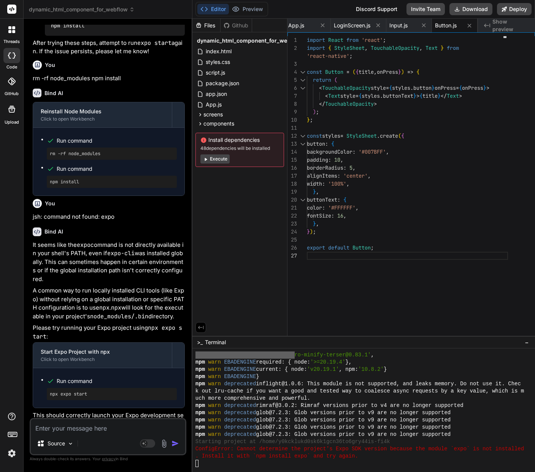
scroll to position [6840, 0]
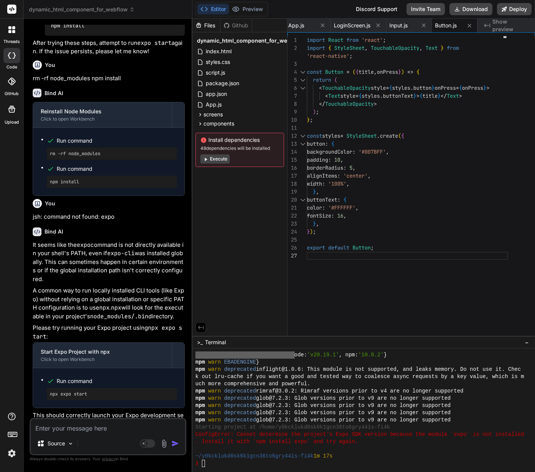
click at [494, 21] on div "Created with Pixso. Show preview" at bounding box center [506, 26] width 57 height 14
click at [205, 8] on icon at bounding box center [204, 9] width 8 height 8
click at [388, 446] on div at bounding box center [360, 448] width 330 height 7
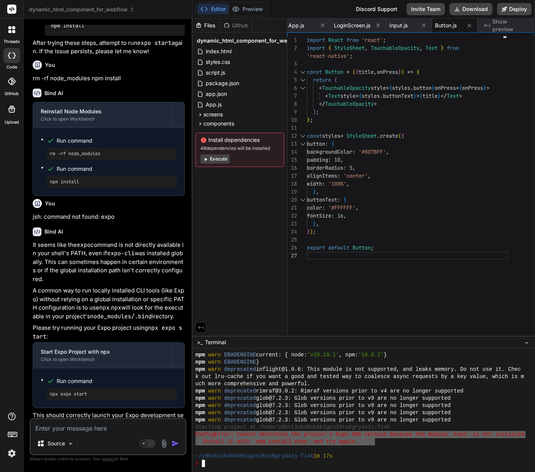
drag, startPoint x: 376, startPoint y: 440, endPoint x: 194, endPoint y: 434, distance: 181.8
click at [193, 434] on div "KKKKKKKKKKKKKKKKKKKKKKKKKKKKKKKK qqqqqqqqqqqqqqqqqqqqqqqqqqqqqqqq npm warn EBAD…" at bounding box center [363, 410] width 342 height 124
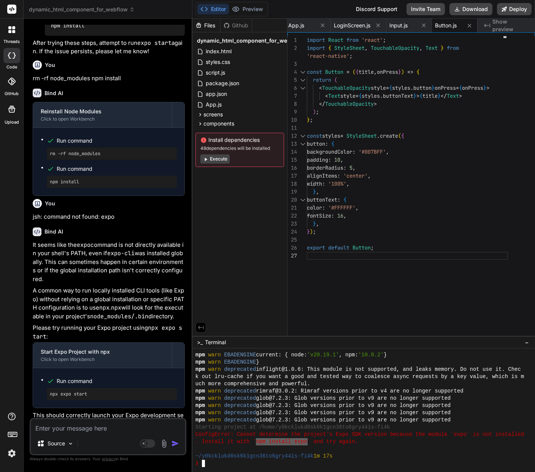
click at [212, 465] on div "❯" at bounding box center [360, 463] width 330 height 7
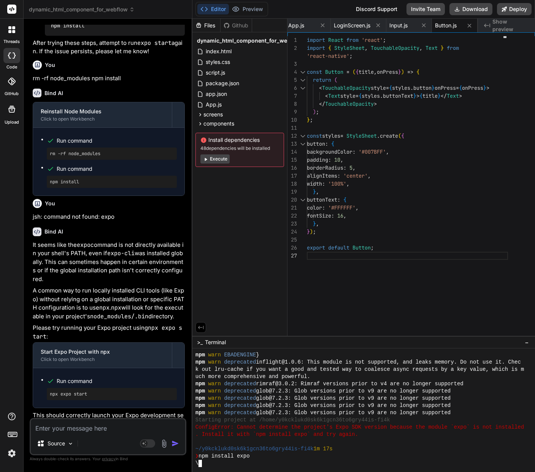
scroll to position [7222, 0]
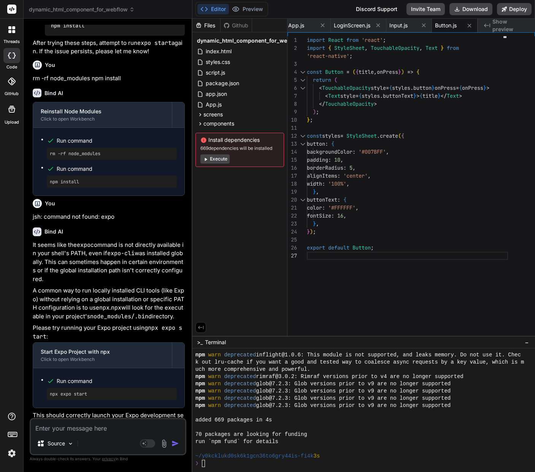
click at [291, 466] on div "❯" at bounding box center [360, 463] width 330 height 7
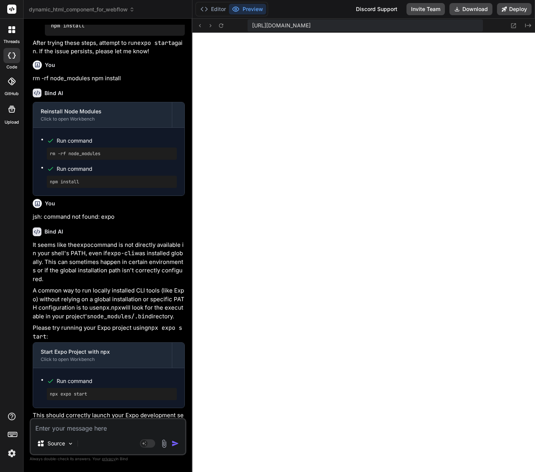
click at [80, 428] on textarea at bounding box center [108, 426] width 154 height 14
paste textarea "{"id":"f65e497c-f3ca-4899-8338-ac63ab049de9","createdAt":"2025-09-11T07:56:20.1…"
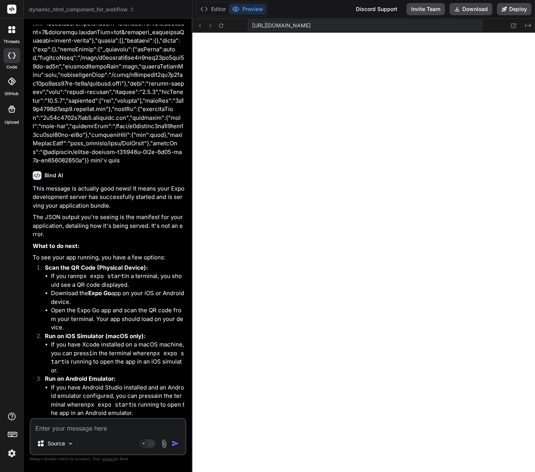
scroll to position [2540, 0]
drag, startPoint x: 47, startPoint y: 317, endPoint x: 109, endPoint y: 332, distance: 63.8
click at [102, 333] on strong "Run on iOS Simulator (macOS only):" at bounding box center [95, 336] width 101 height 7
copy strong "Run on iOS Simulator"
click at [61, 428] on textarea at bounding box center [108, 426] width 154 height 14
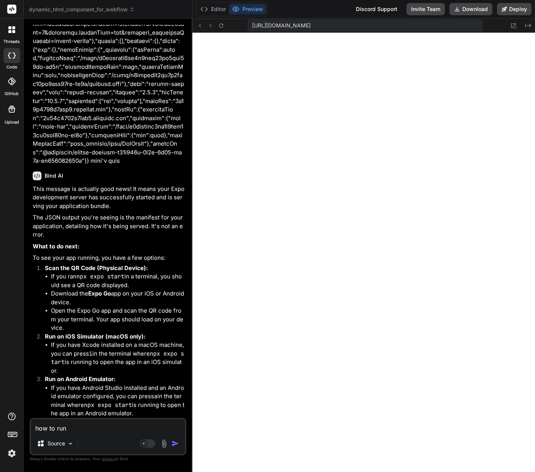
paste textarea "Run on iOS Simulator"
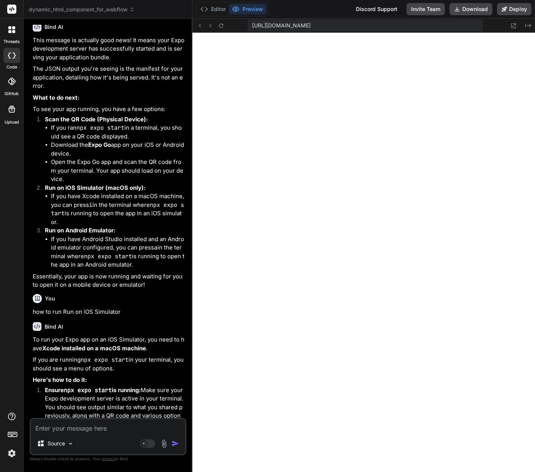
scroll to position [2689, 0]
drag, startPoint x: 81, startPoint y: 337, endPoint x: 131, endPoint y: 339, distance: 49.8
click at [131, 355] on p "If you are running npx expo start in your terminal, you should see a menu of op…" at bounding box center [109, 363] width 152 height 17
copy p "npx expo start"
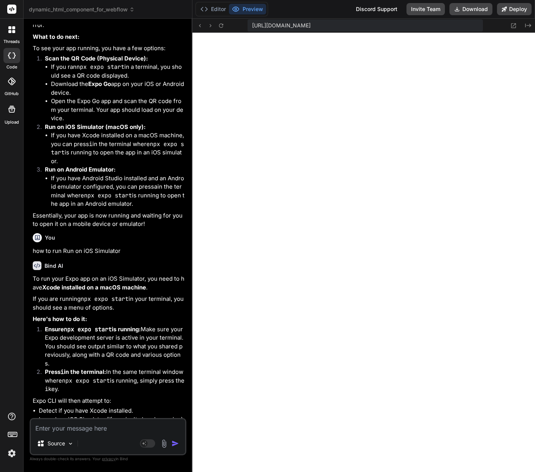
scroll to position [2749, 0]
click at [76, 427] on textarea at bounding box center [108, 426] width 154 height 14
paste textarea "npm error code EEXIST npm error syscall mkdir npm error path /Users/marioschmol…"
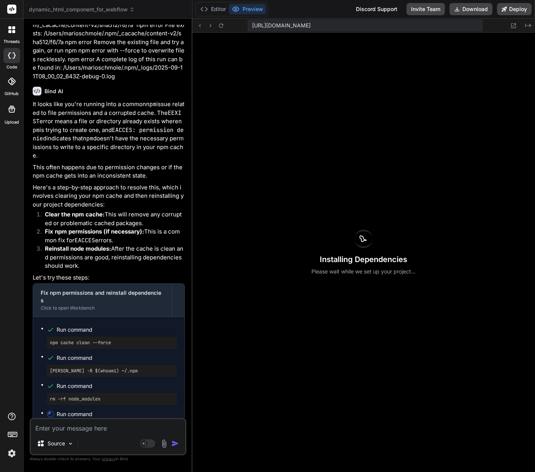
scroll to position [3293, 0]
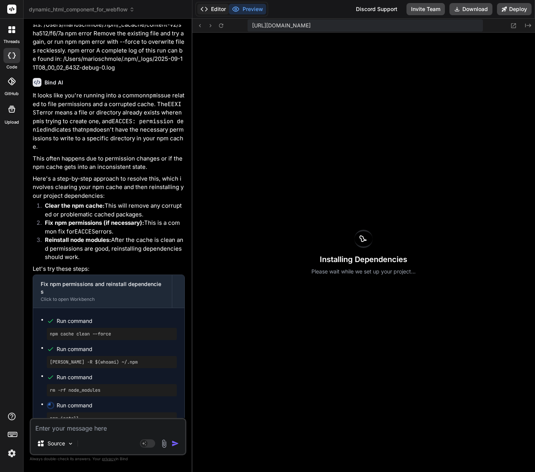
click at [217, 10] on button "Editor" at bounding box center [213, 9] width 32 height 11
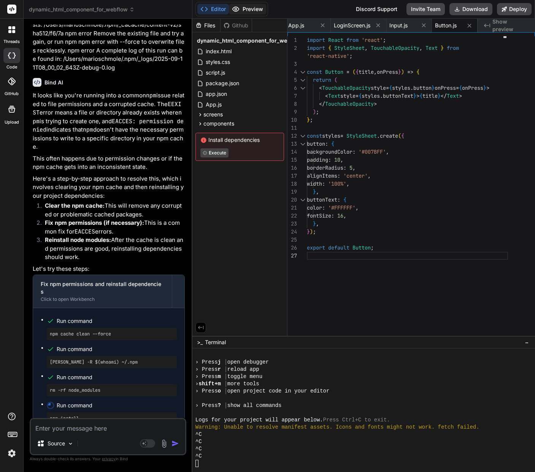
click at [246, 7] on button "Preview" at bounding box center [247, 9] width 37 height 11
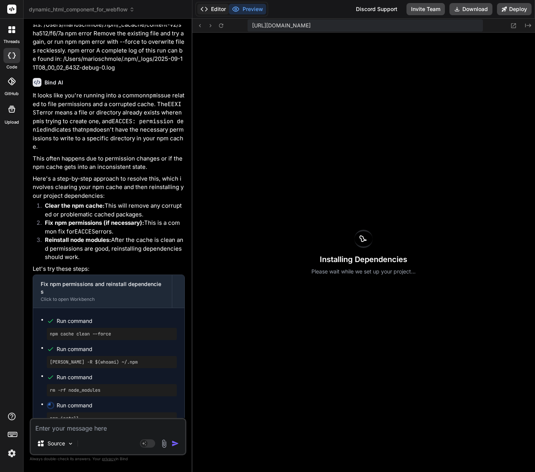
click at [218, 8] on button "Editor" at bounding box center [213, 9] width 32 height 11
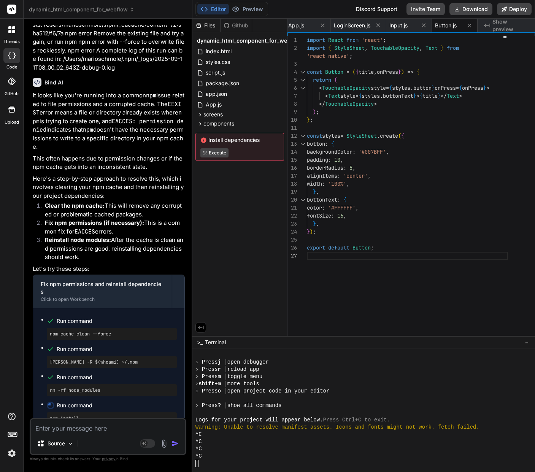
click at [378, 439] on div "^C" at bounding box center [360, 441] width 330 height 7
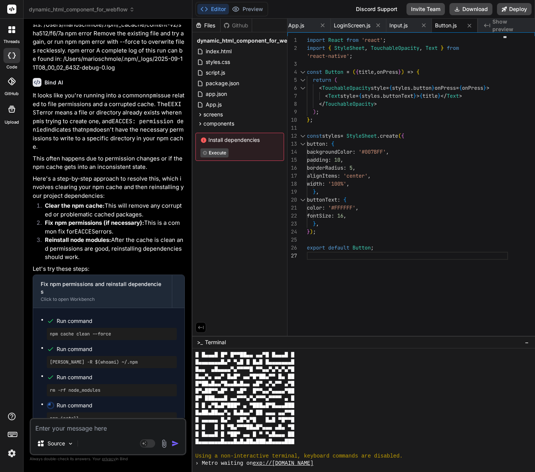
scroll to position [7060, 0]
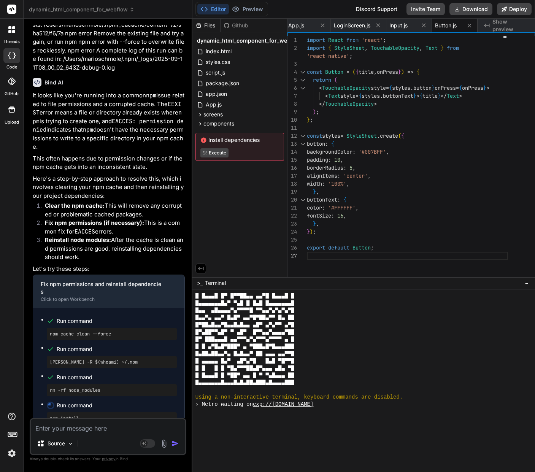
drag, startPoint x: 447, startPoint y: 336, endPoint x: 443, endPoint y: 273, distance: 63.6
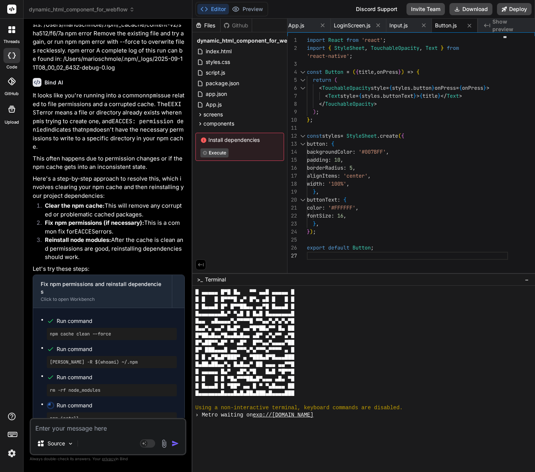
scroll to position [7037, 0]
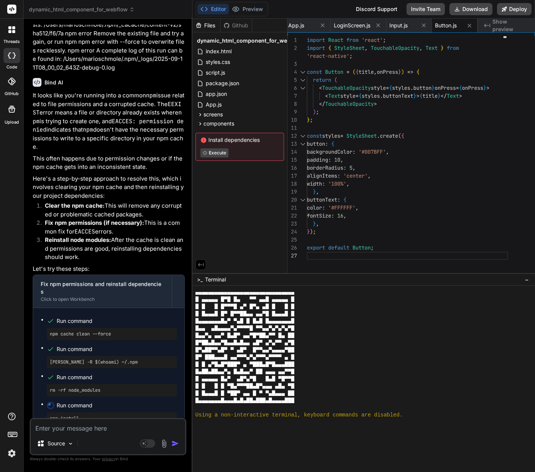
click at [364, 318] on div "█▄▄▄▄▄▄▄█▄▀ ▀▄█ █ █▄█ █▄▄▄▄▄▄▄█" at bounding box center [360, 320] width 330 height 7
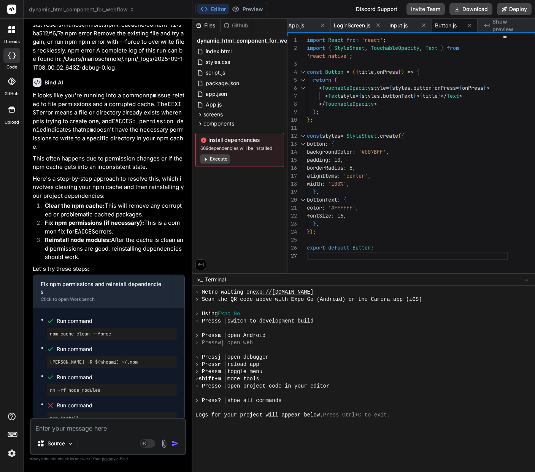
scroll to position [7165, 0]
click at [275, 348] on div at bounding box center [360, 349] width 330 height 7
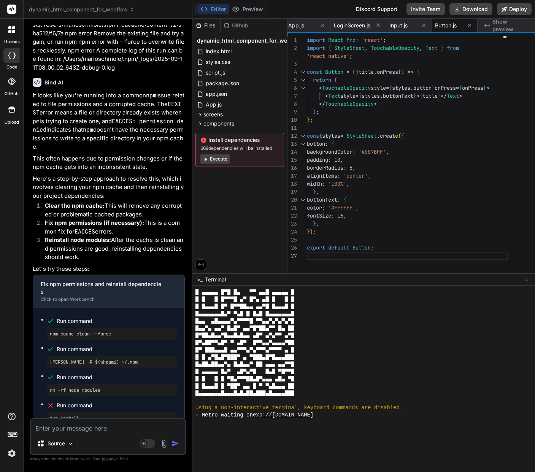
scroll to position [7064, 0]
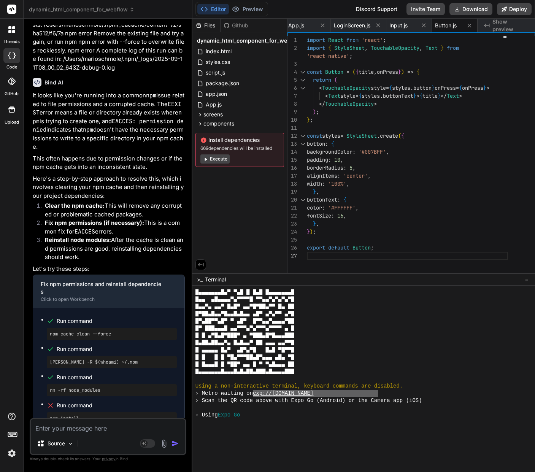
drag, startPoint x: 378, startPoint y: 394, endPoint x: 257, endPoint y: 394, distance: 120.5
click at [257, 394] on div "› Metro waiting on exp://0c68i4337p9acp5.boltexpo.dev" at bounding box center [360, 393] width 330 height 7
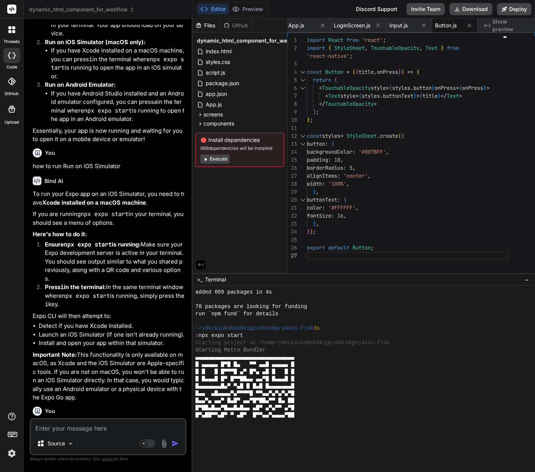
scroll to position [6962, 0]
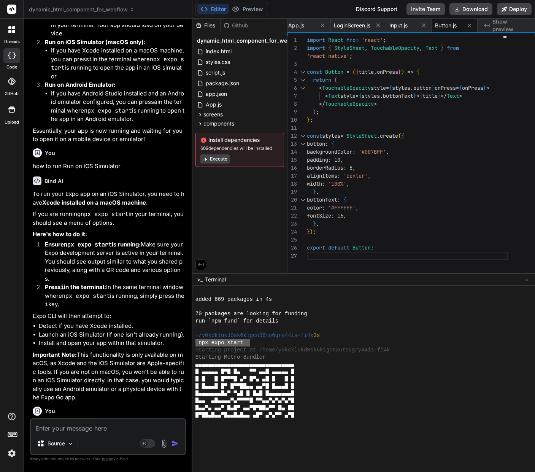
drag, startPoint x: 249, startPoint y: 342, endPoint x: 194, endPoint y: 341, distance: 55.1
click at [194, 341] on div "▀▀▀▀▀▀▀▀▀▀▀▀▀▀▀▀▀▀▀▀▀▀▀▀▀▀▀▀▀▀▀▀ ???????????????????????????????? added 669 pac…" at bounding box center [363, 378] width 342 height 186
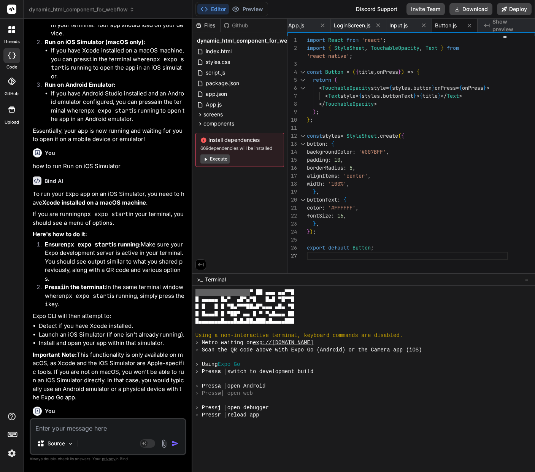
scroll to position [7215, 0]
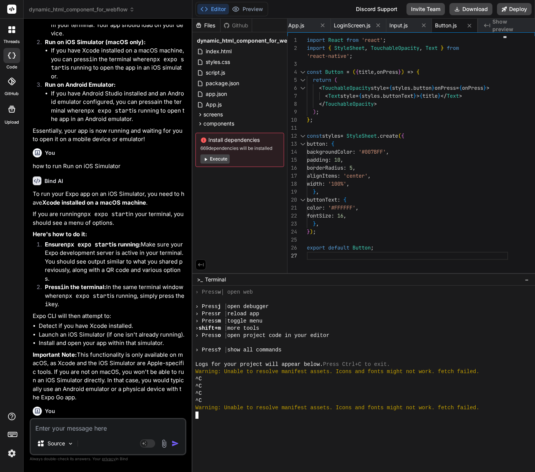
click at [355, 381] on div "^C" at bounding box center [360, 378] width 330 height 7
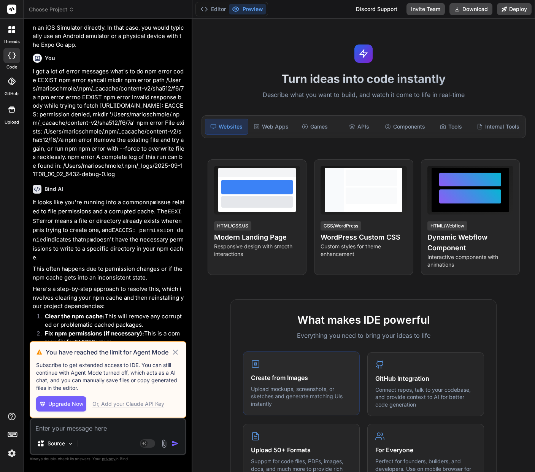
scroll to position [999, 0]
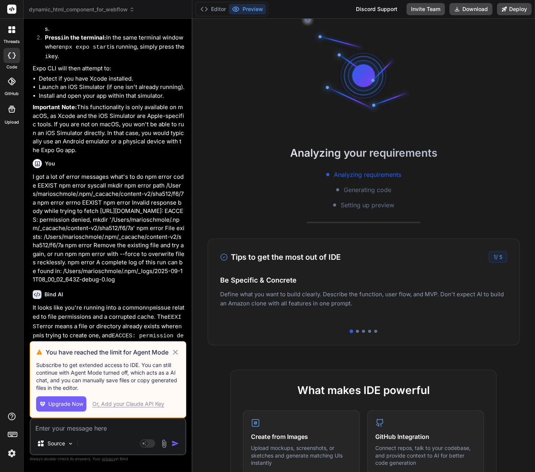
click at [130, 404] on div "Or, Add your Claude API Key" at bounding box center [128, 404] width 72 height 8
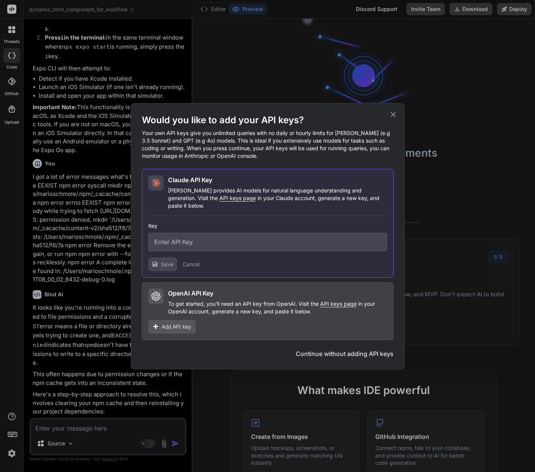
click at [219, 200] on span "API keys page" at bounding box center [237, 198] width 36 height 6
type textarea "x"
